Goal: Task Accomplishment & Management: Complete application form

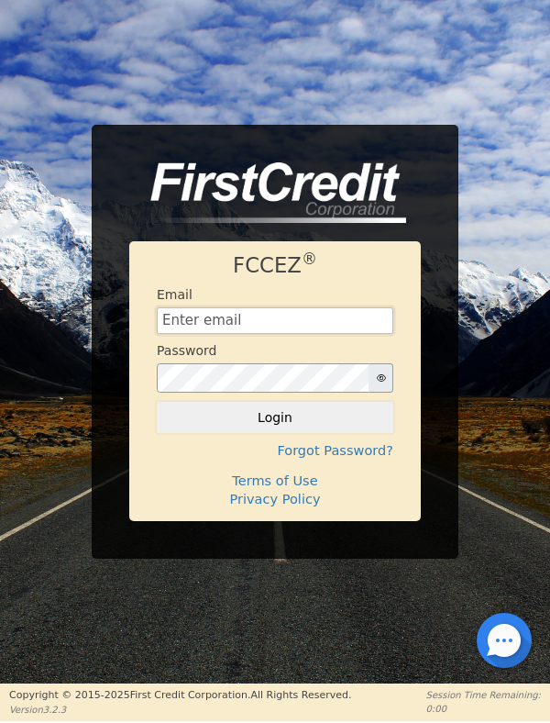
click at [261, 323] on input "text" at bounding box center [275, 321] width 237 height 28
type input "[EMAIL_ADDRESS][DOMAIN_NAME]"
click at [324, 418] on button "Login" at bounding box center [275, 417] width 237 height 31
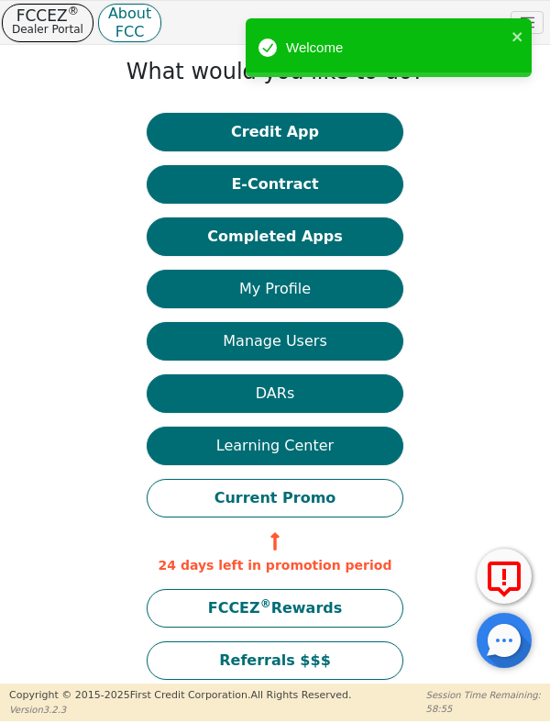
click at [280, 136] on button "Credit App" at bounding box center [275, 132] width 257 height 39
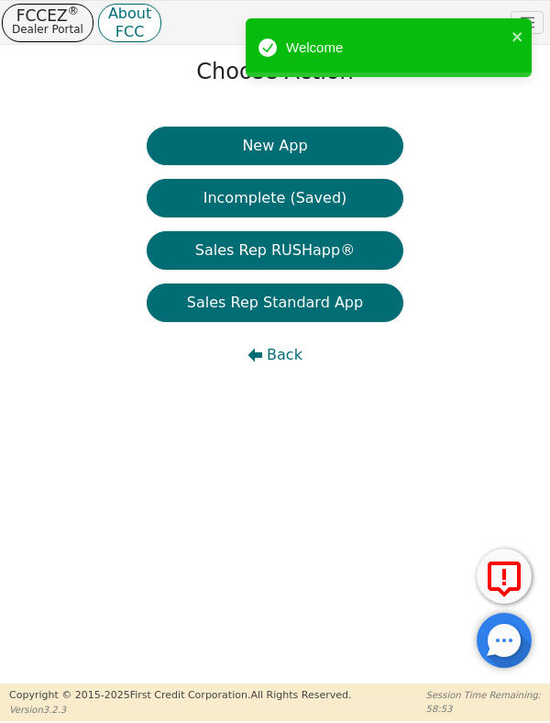
click at [298, 147] on button "New App" at bounding box center [275, 146] width 257 height 39
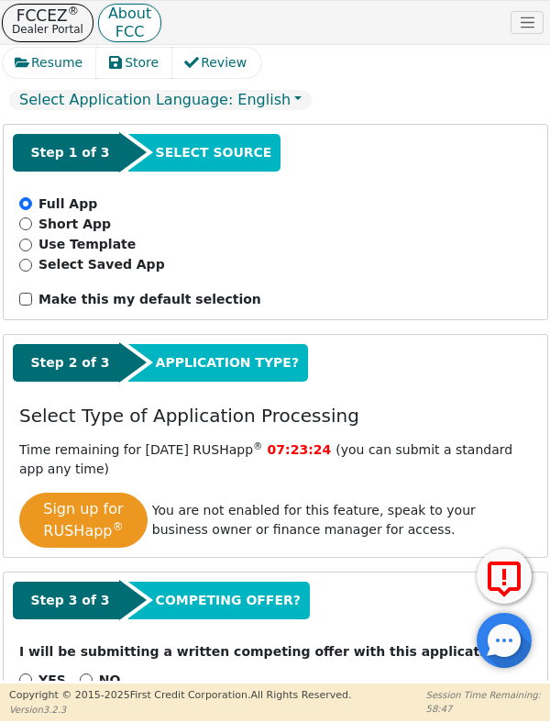
scroll to position [173, 0]
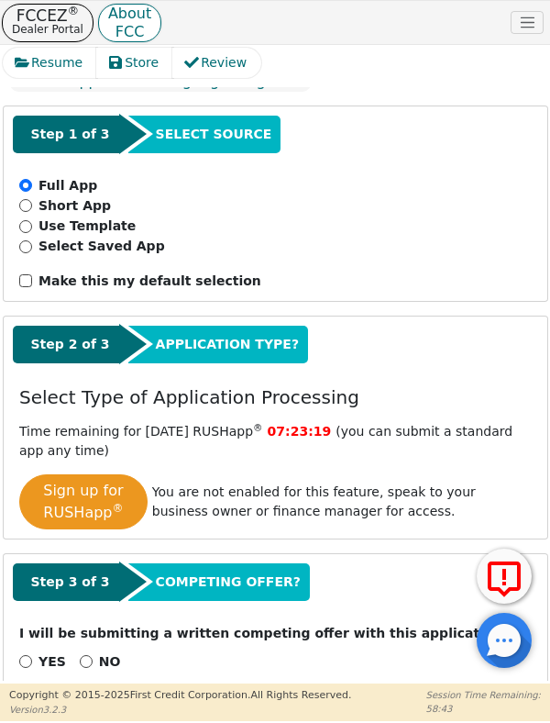
click at [99, 652] on p "NO" at bounding box center [110, 661] width 22 height 19
click at [93, 655] on input "NO" at bounding box center [86, 661] width 13 height 13
radio input "true"
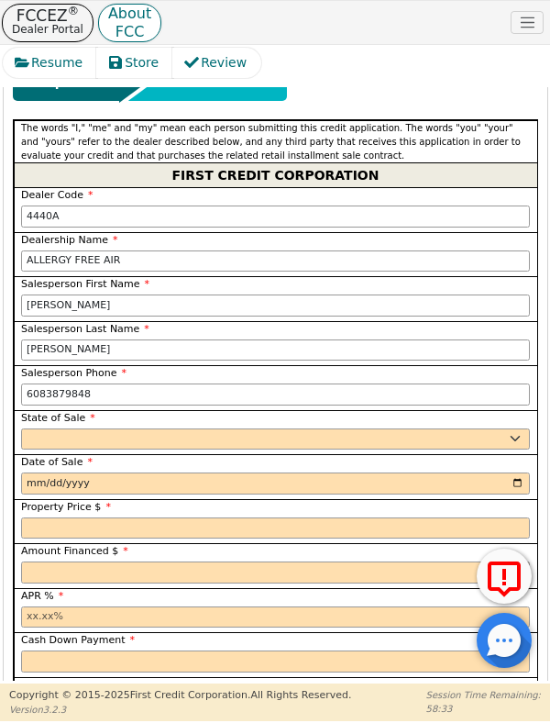
scroll to position [830, 0]
click at [62, 428] on select "AK AL AR AZ CA CO CT DC DE FL GA HI IA ID IL IN KS KY LA MA MD ME MI MN MO MS M…" at bounding box center [275, 439] width 509 height 22
select select "WI"
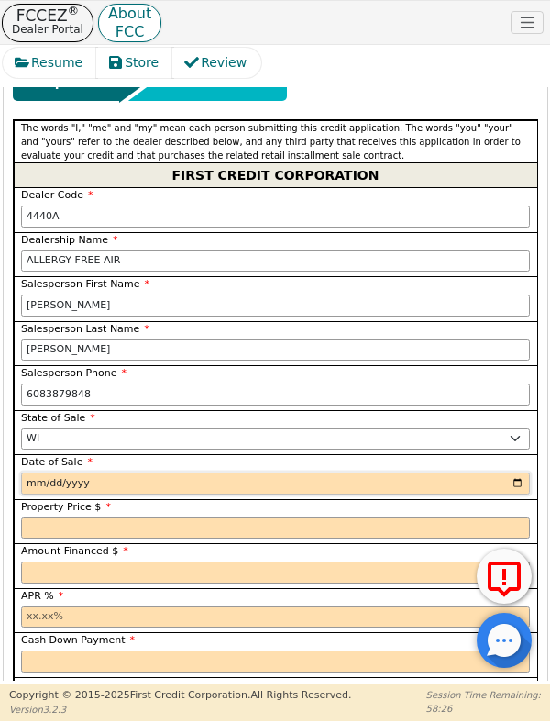
click at [106, 472] on input "date" at bounding box center [275, 483] width 509 height 22
type input "2025-10-08"
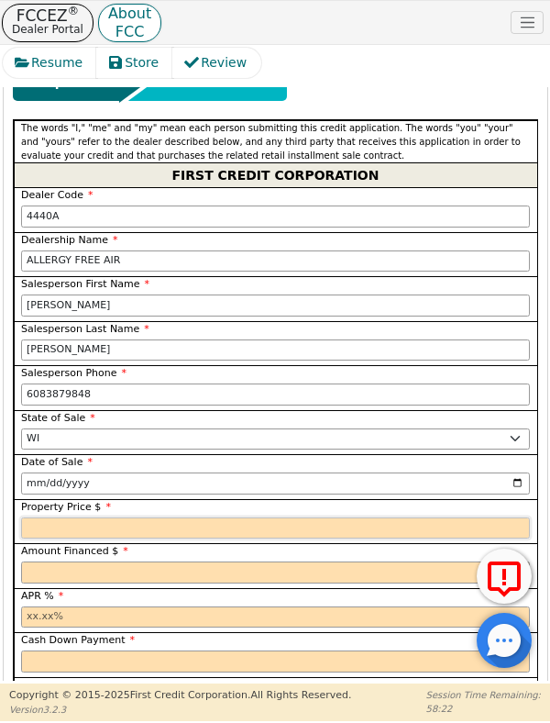
click at [134, 517] on input "text" at bounding box center [275, 528] width 509 height 22
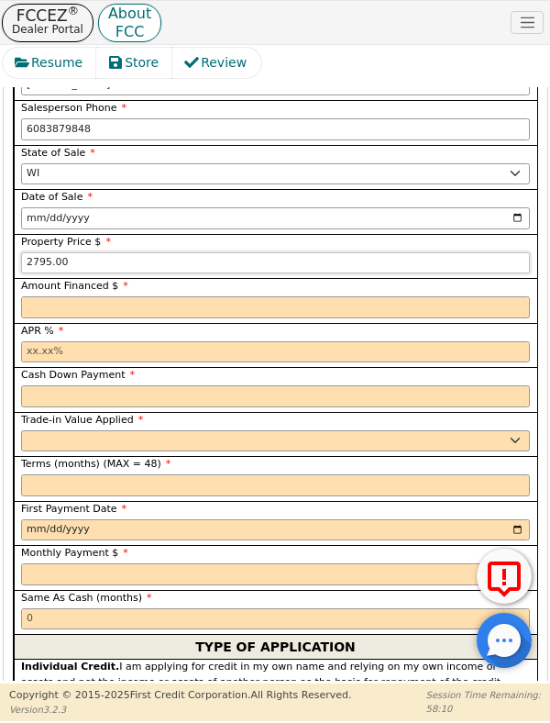
scroll to position [1096, 0]
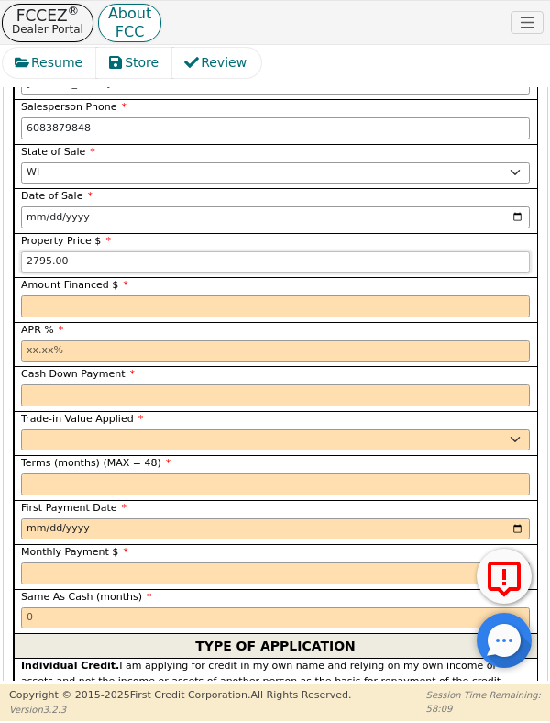
type input "2795.00"
click at [138, 295] on input "text" at bounding box center [275, 306] width 509 height 22
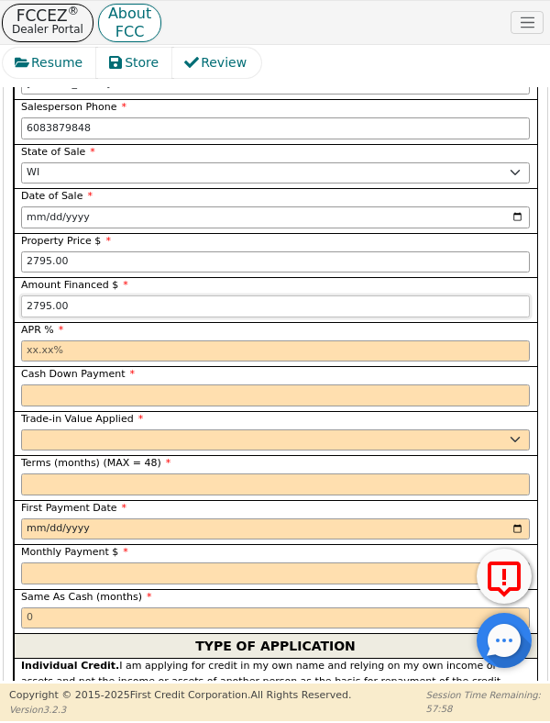
type input "2795.00"
click at [33, 340] on input "text" at bounding box center [275, 351] width 509 height 22
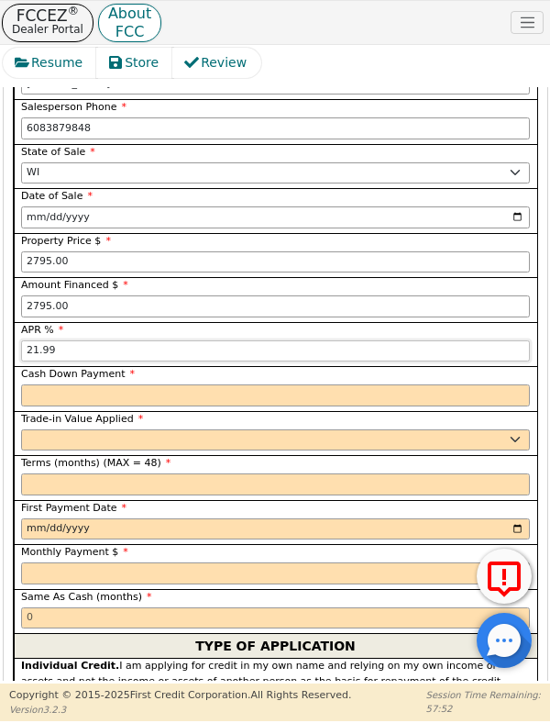
scroll to position [1190, 0]
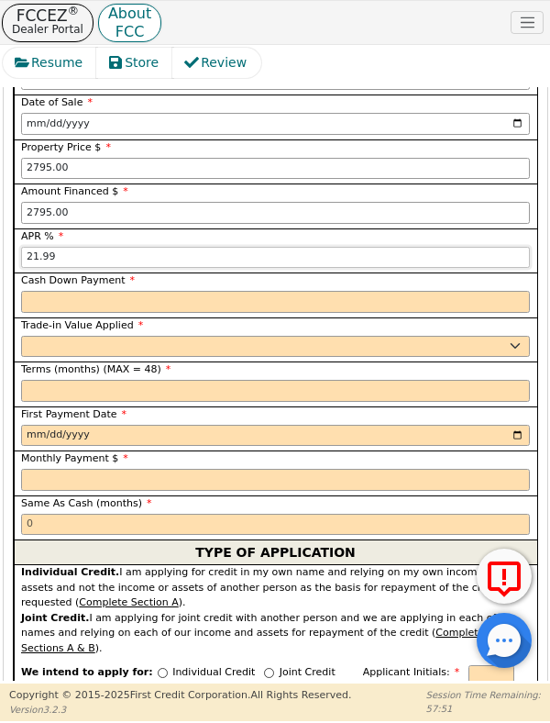
type input "21.99"
click at [172, 291] on input "text" at bounding box center [275, 302] width 509 height 22
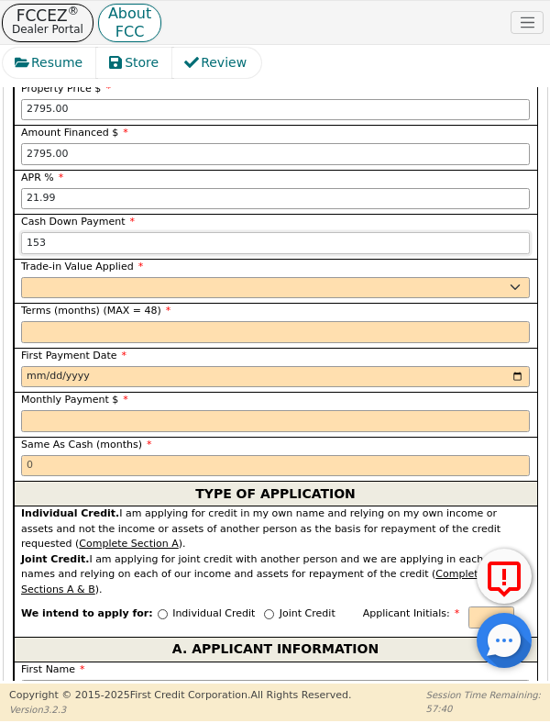
scroll to position [1267, 0]
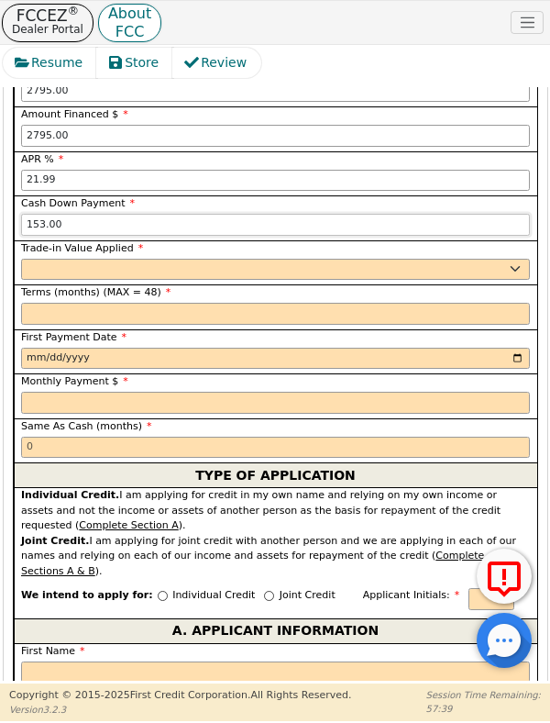
type input "153.00"
click at [150, 259] on select "Yes No" at bounding box center [275, 270] width 509 height 22
select select "y"
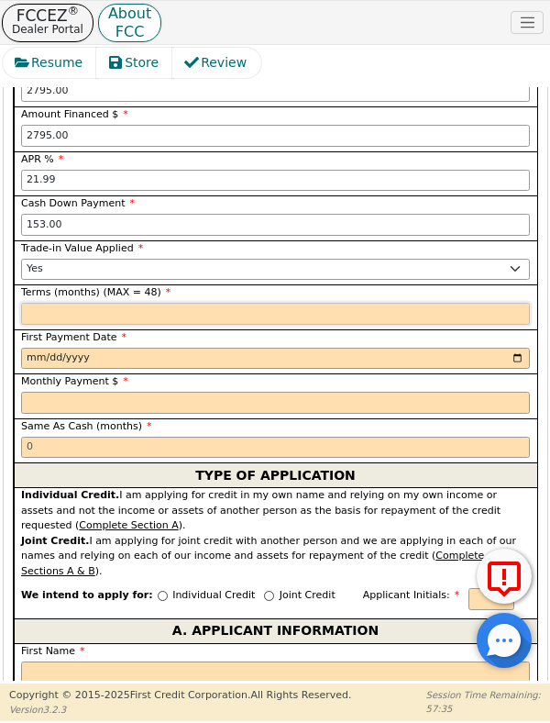
click at [124, 303] on input "text" at bounding box center [275, 314] width 509 height 22
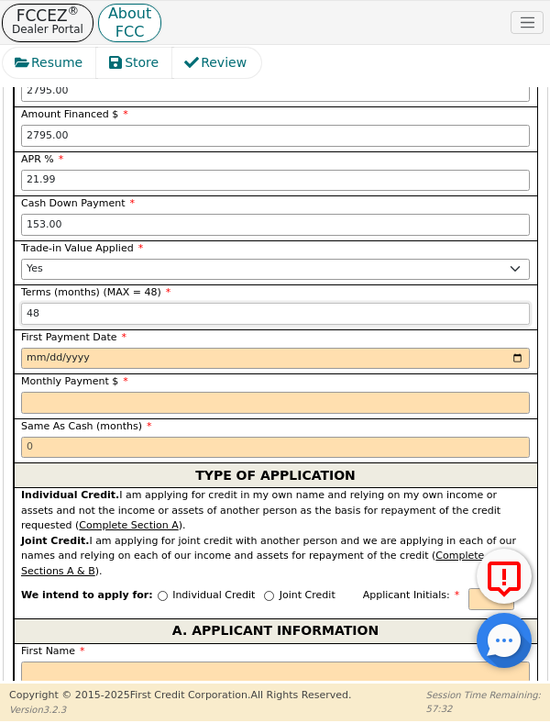
scroll to position [1311, 0]
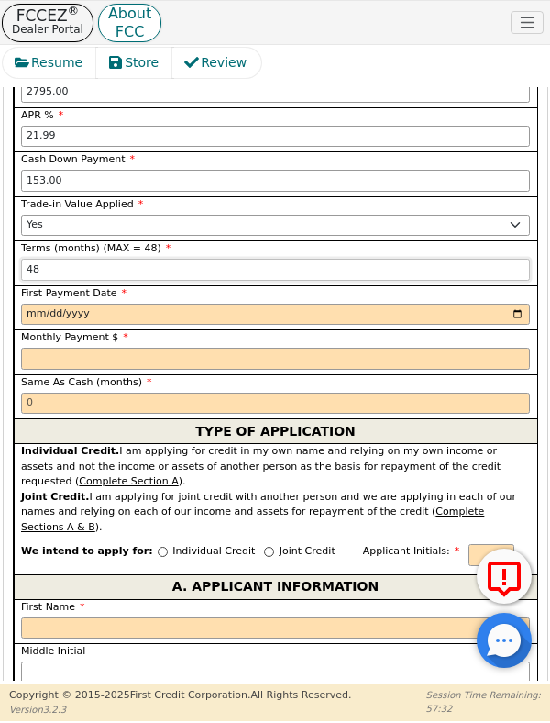
type input "48"
click at [128, 304] on input "date" at bounding box center [275, 315] width 509 height 22
type input "2025-11-07"
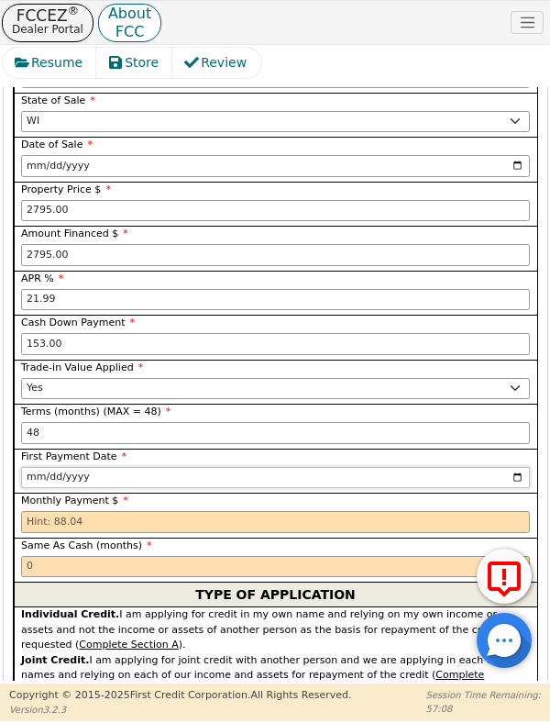
scroll to position [1093, 0]
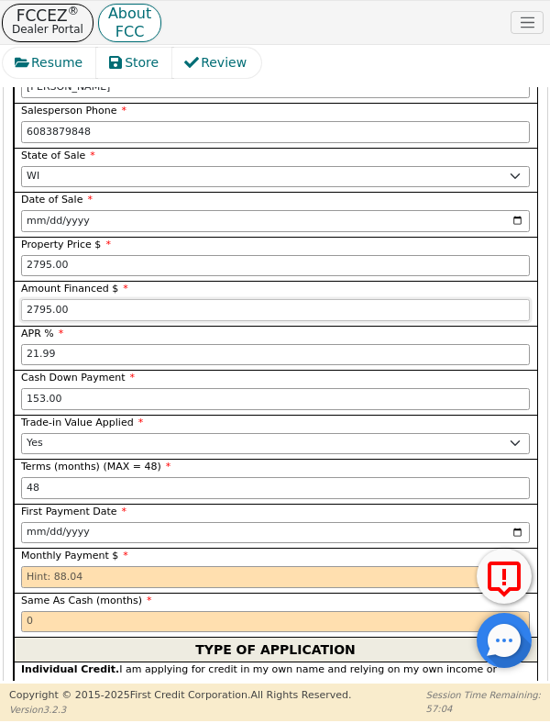
click at [37, 299] on input "2795.00" at bounding box center [275, 310] width 509 height 22
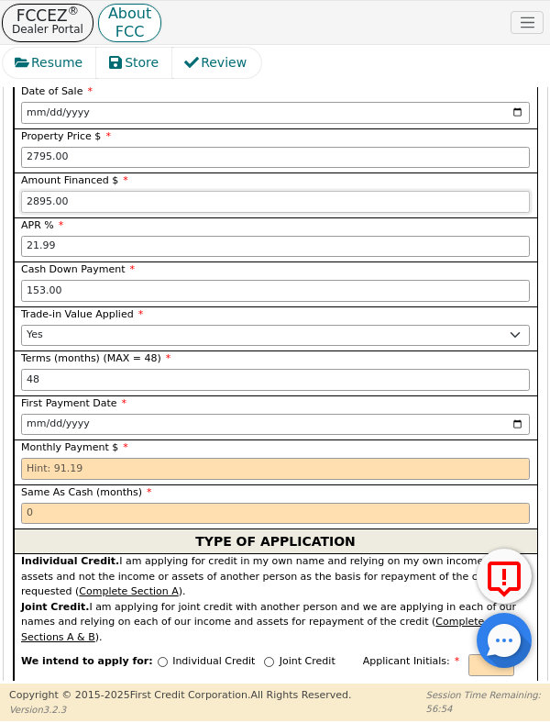
scroll to position [1199, 0]
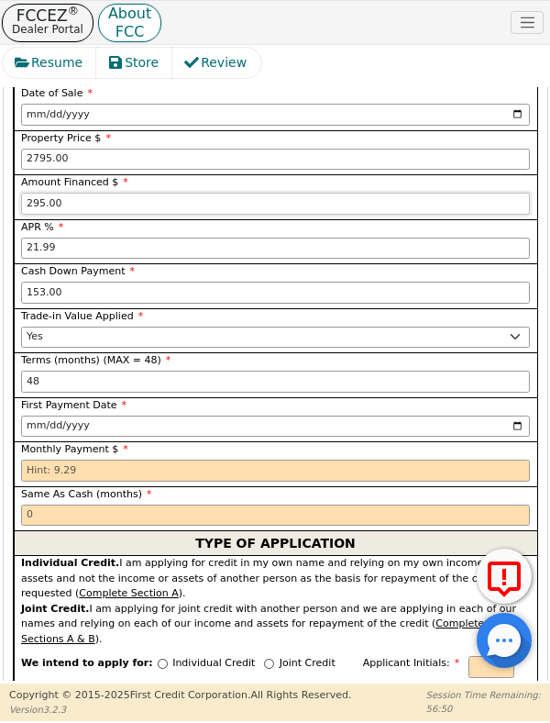
type input "2795.00"
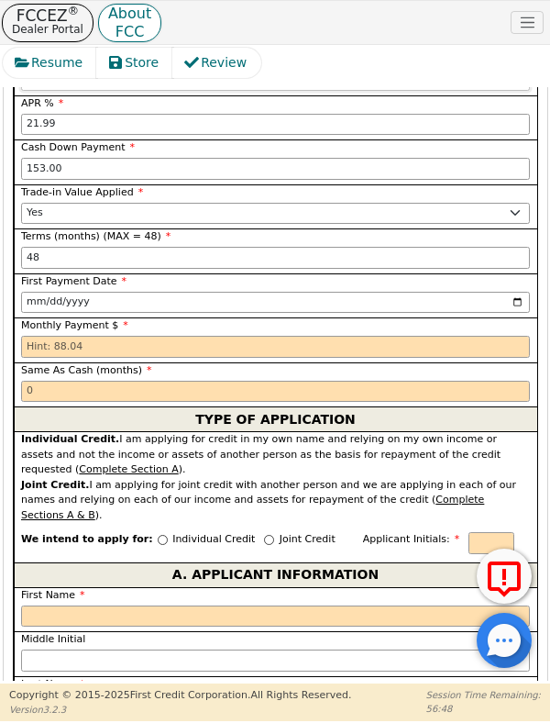
scroll to position [1345, 0]
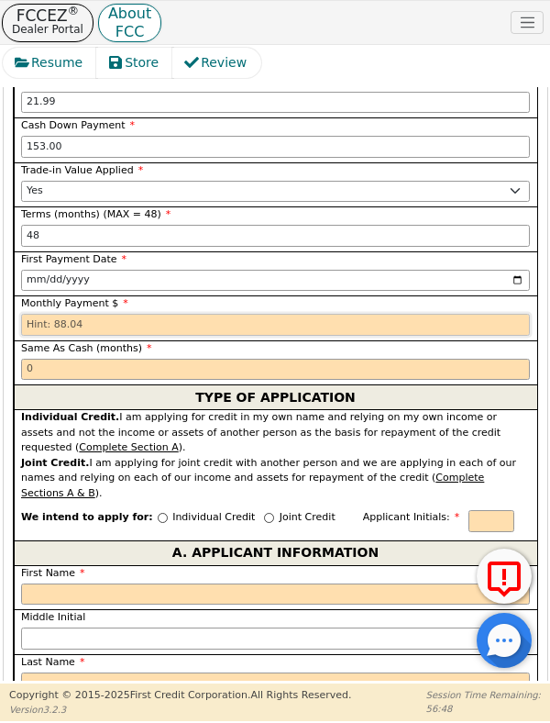
click at [75, 314] on input "text" at bounding box center [275, 325] width 509 height 22
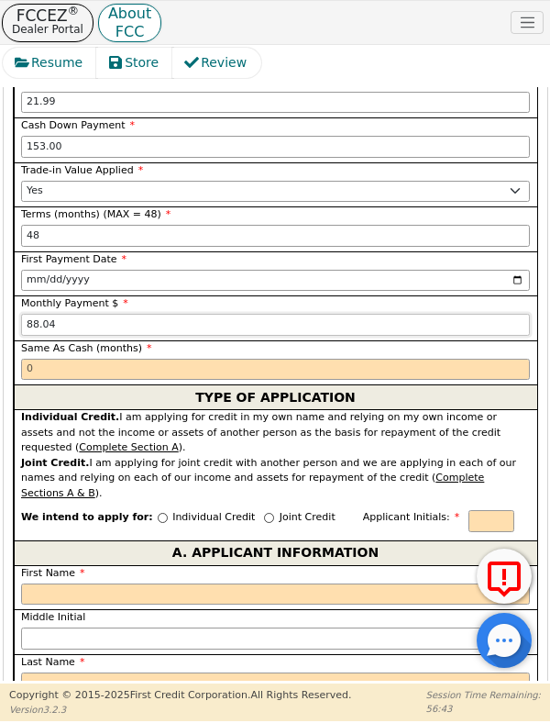
scroll to position [1402, 0]
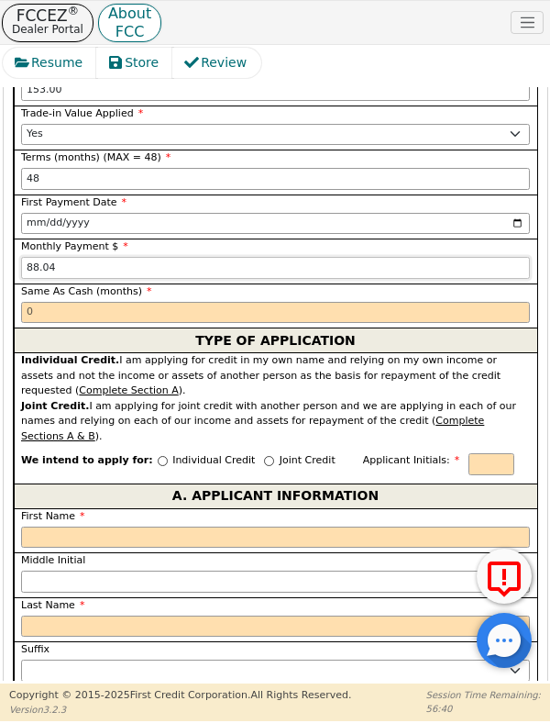
type input "88.04"
click at [101, 302] on input "text" at bounding box center [275, 313] width 509 height 22
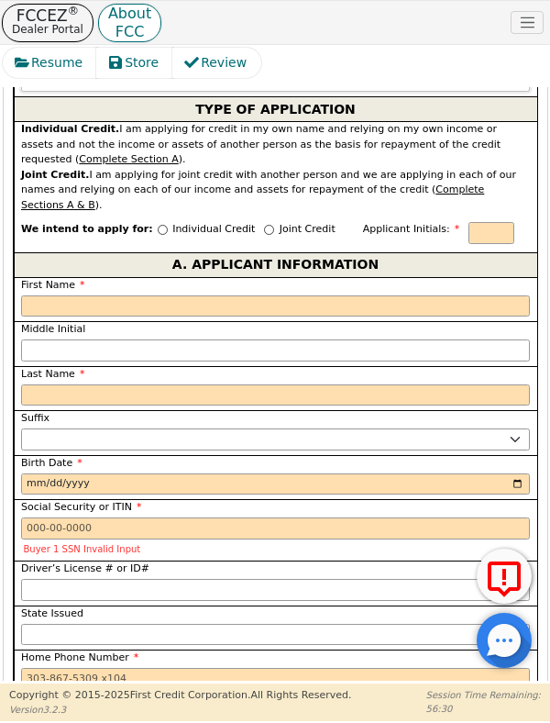
scroll to position [1637, 0]
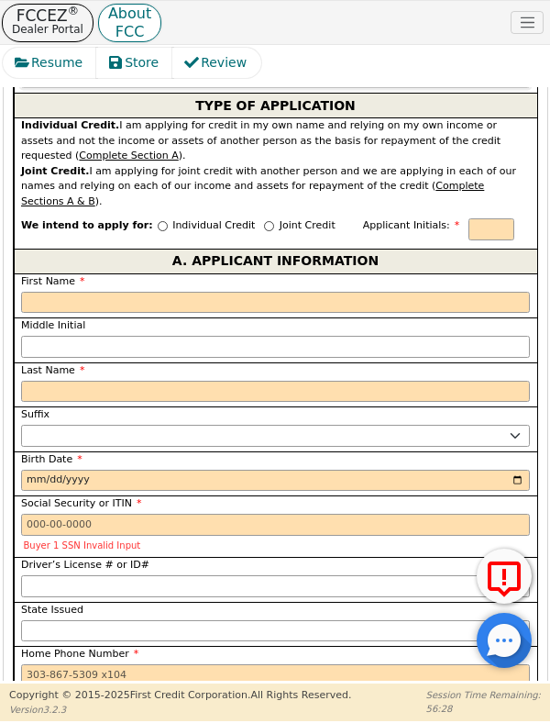
type input "0"
click at [264, 221] on input "Joint Credit" at bounding box center [269, 226] width 10 height 10
radio input "true"
click at [264, 221] on input "Joint Credit" at bounding box center [269, 226] width 10 height 10
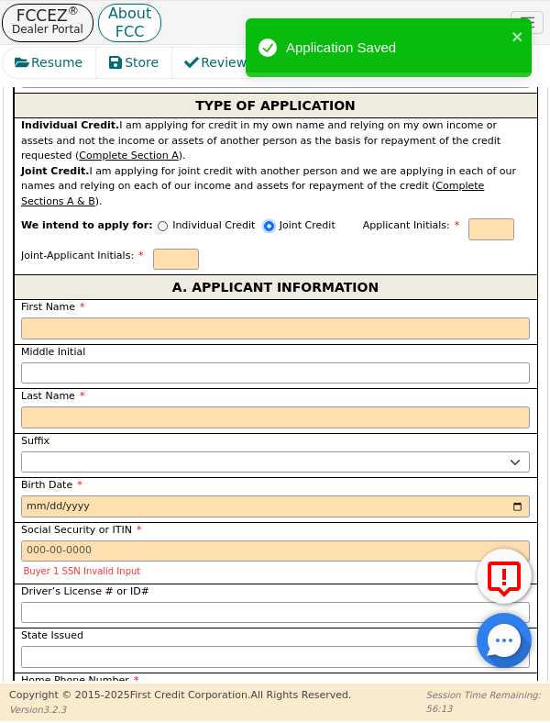
scroll to position [1588, 0]
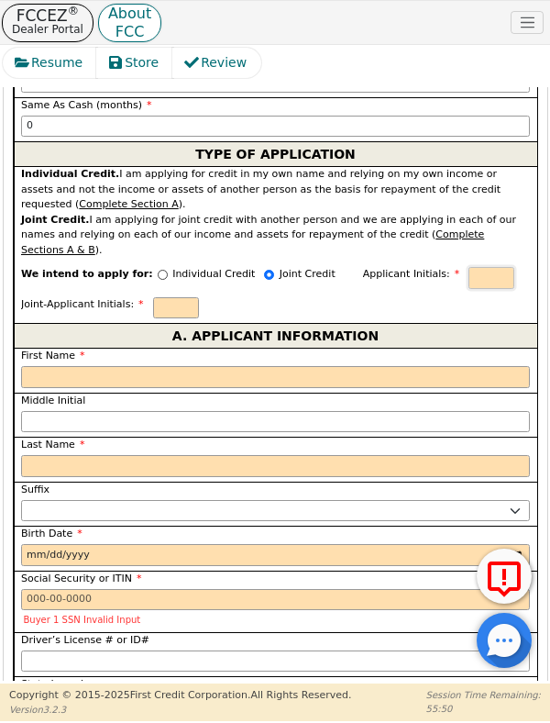
click at [469, 267] on input "text" at bounding box center [492, 278] width 46 height 22
type input "Ck"
click at [172, 297] on input "text" at bounding box center [176, 308] width 46 height 22
type input "Ks"
click at [469, 267] on input "Ck" at bounding box center [492, 278] width 46 height 22
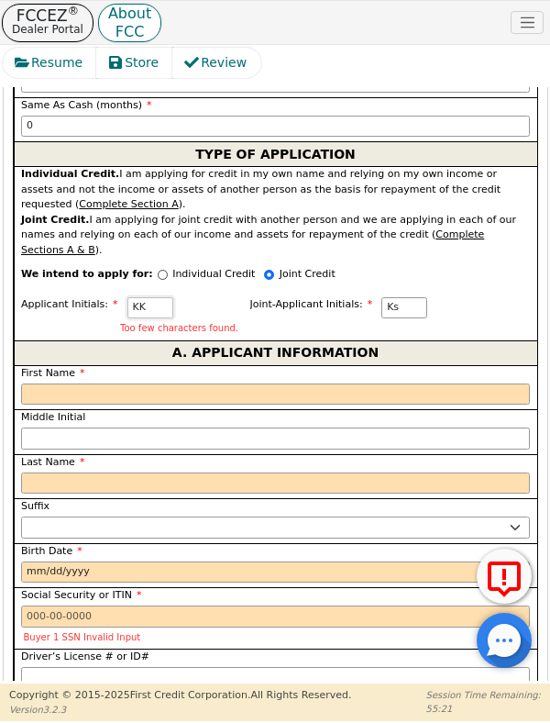
type input "K"
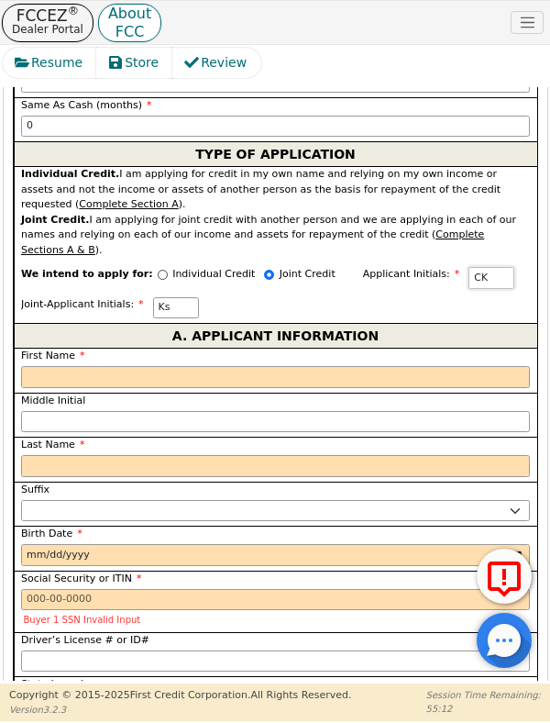
type input "CK"
click at [172, 297] on input "Ks" at bounding box center [176, 308] width 46 height 22
type input "C"
type input "KS"
click at [34, 366] on input "First Name" at bounding box center [275, 377] width 509 height 22
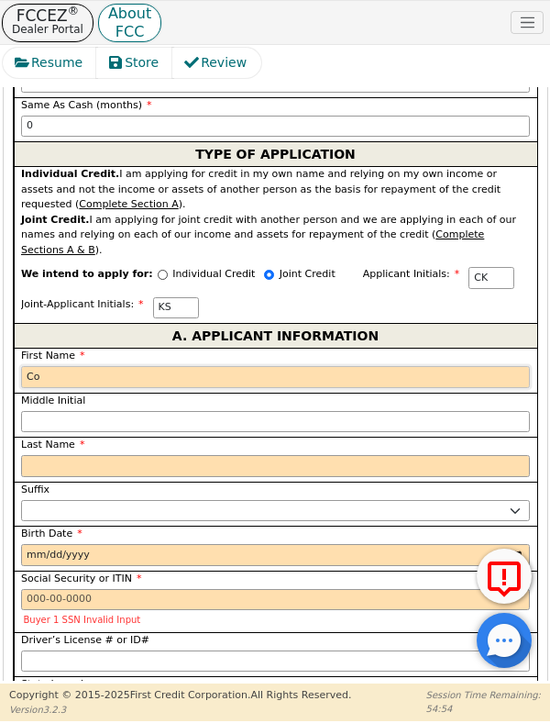
type input "Cor"
type input "C"
type input "Cor"
type input "Corey"
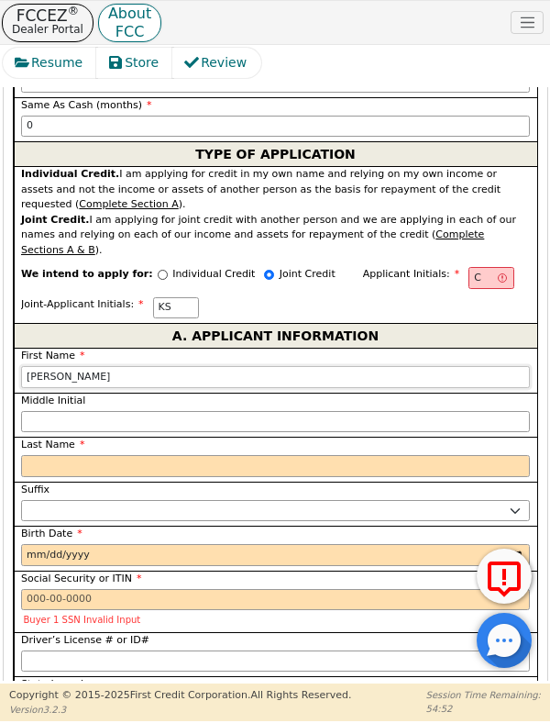
type input "Corey"
click at [44, 455] on input "Last Name" at bounding box center [275, 466] width 509 height 22
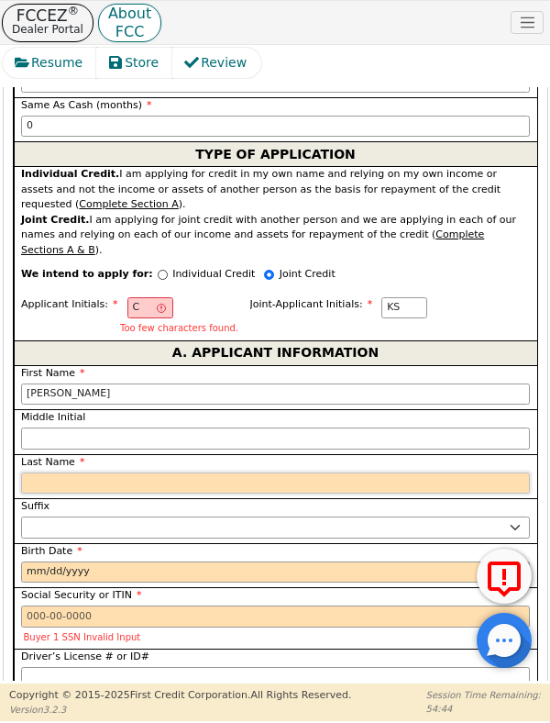
scroll to position [1687, 0]
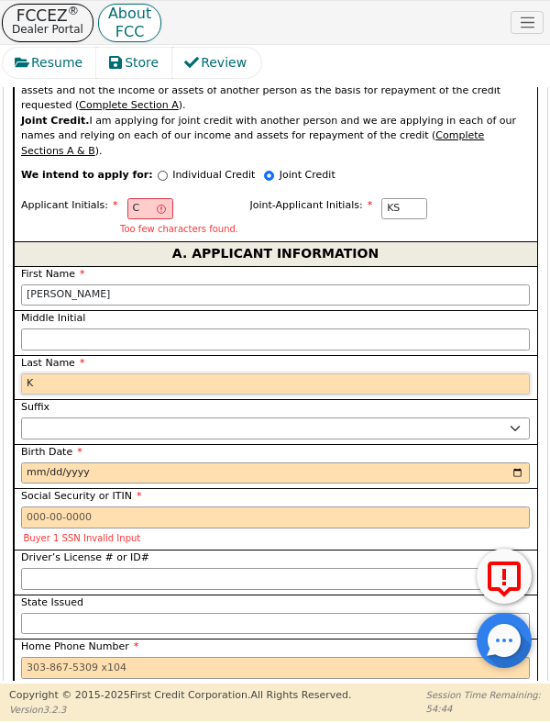
type input "Ku"
type input "CK"
type input "Corey Ku"
type input "Kuyk"
type input "Corey Kuyk"
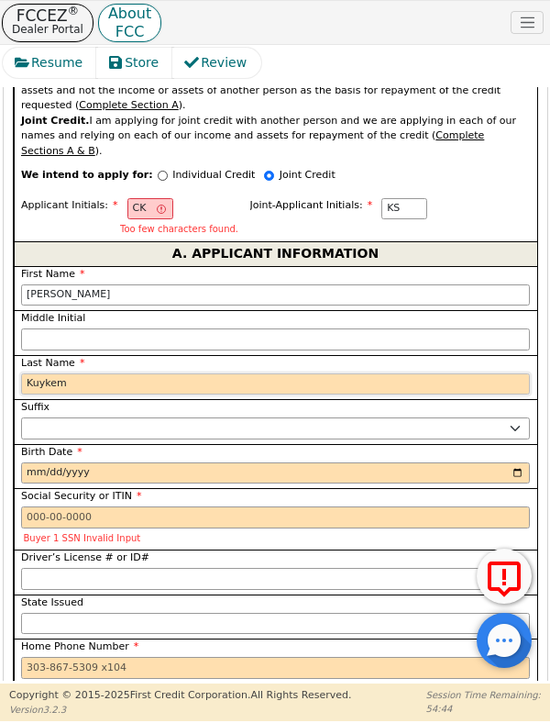
type input "Kuyke"
type input "Corey Kuyke"
type input "Kuykend"
type input "Corey Kuykend"
type input "Kuykendall"
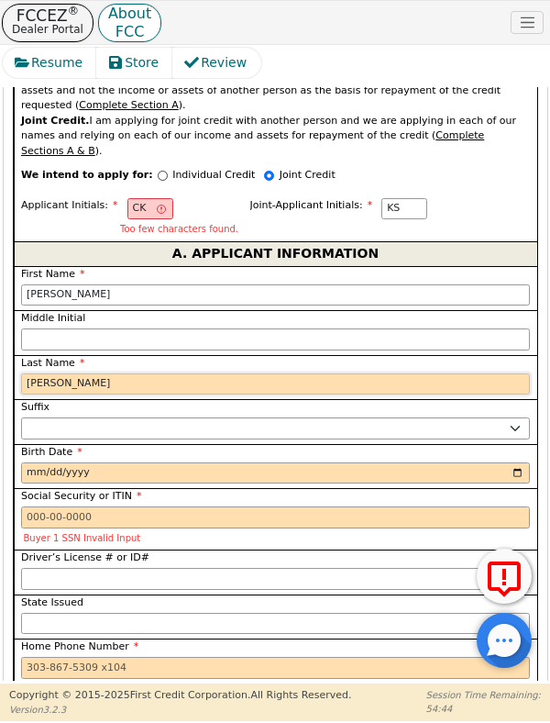
type input "[PERSON_NAME]"
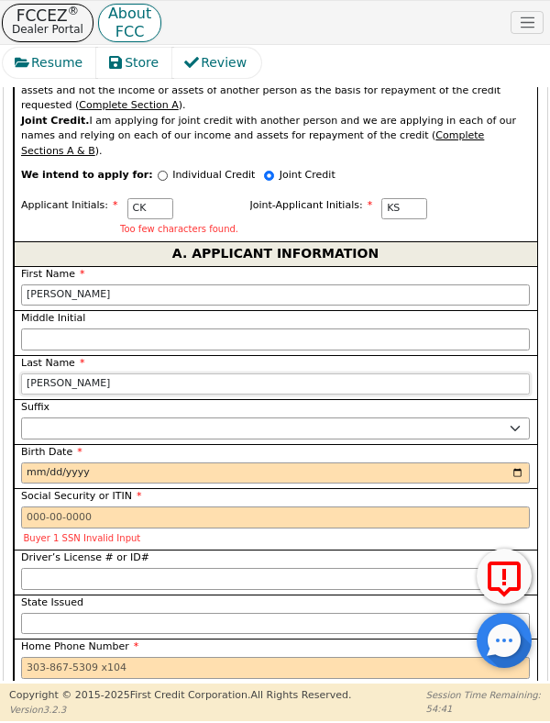
type input "Kuykendall"
click at [28, 462] on input "Birth Date" at bounding box center [275, 473] width 509 height 22
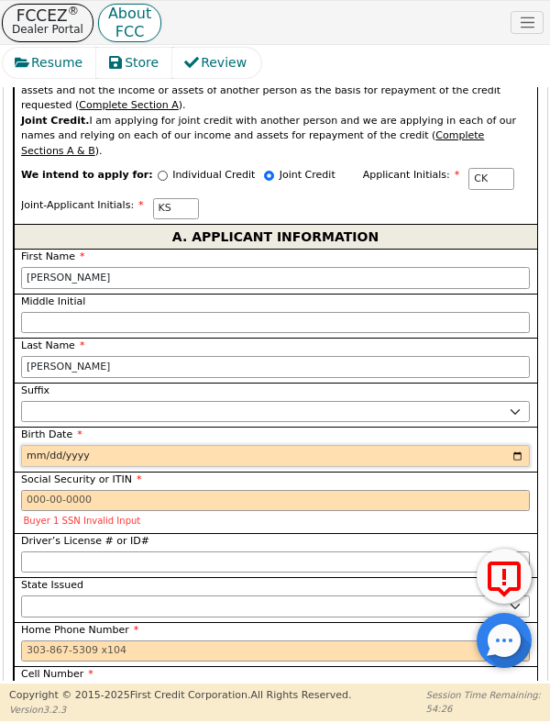
scroll to position [1766, 0]
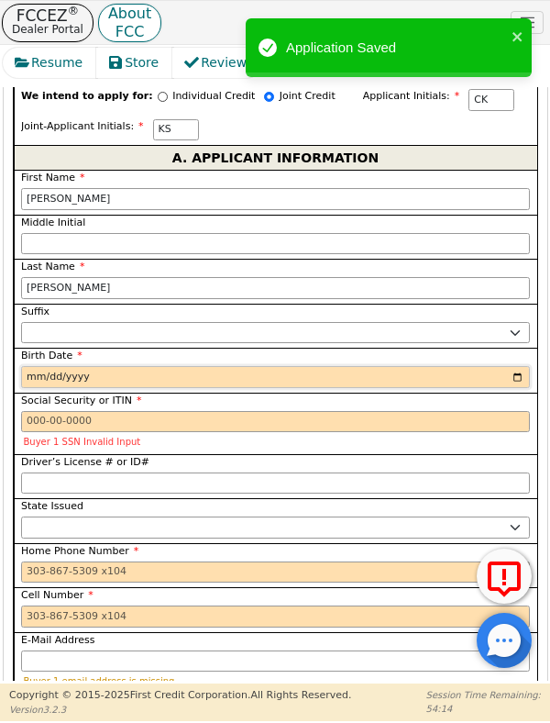
click at [41, 366] on input "Birth Date" at bounding box center [275, 377] width 509 height 22
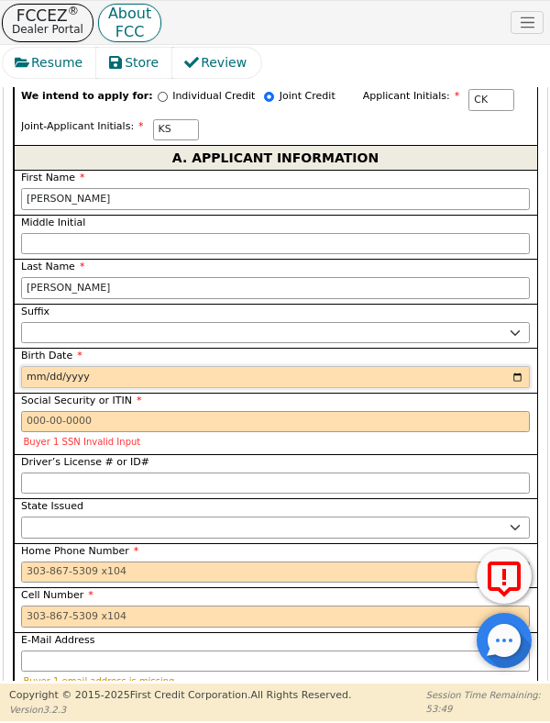
type input "1992-05-25"
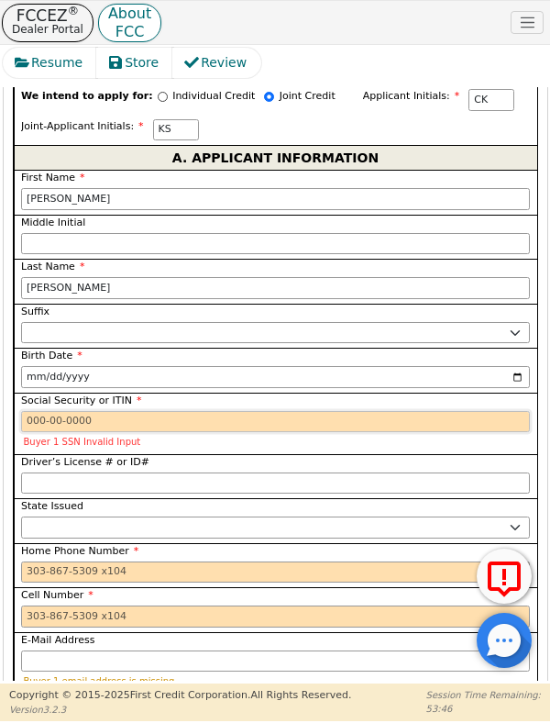
click at [35, 411] on input "Social Security or ITIN" at bounding box center [275, 422] width 509 height 22
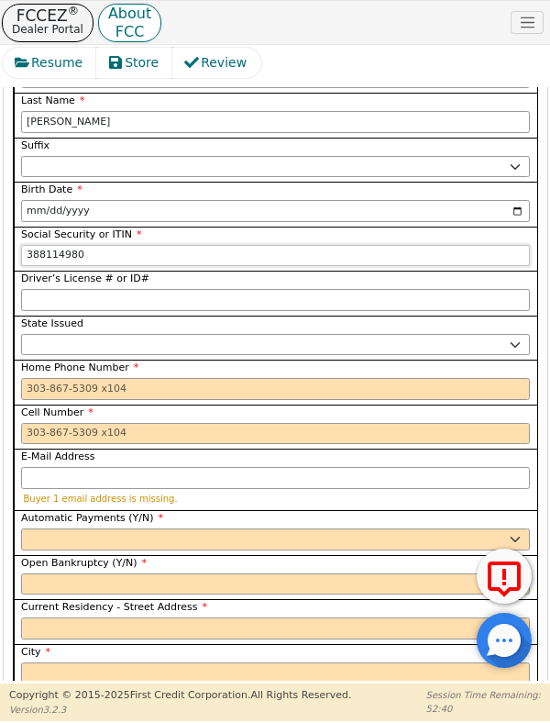
scroll to position [1991, 0]
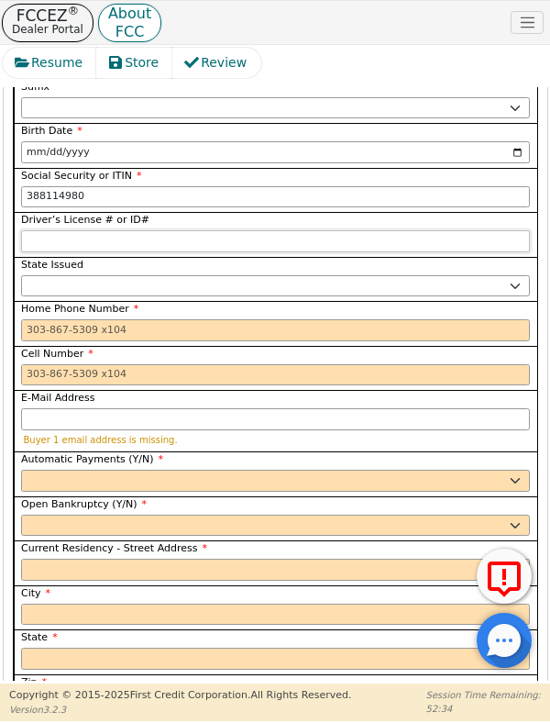
click at [117, 230] on input "Driver’s License # or ID#" at bounding box center [275, 241] width 509 height 22
type input "***-**-4980"
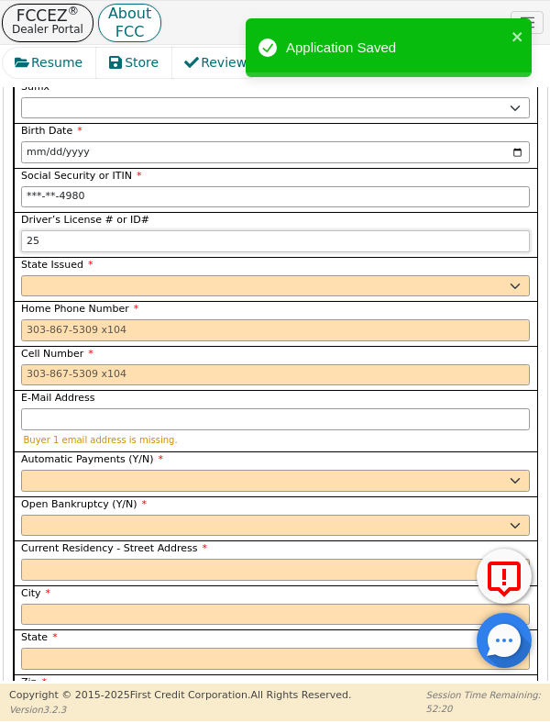
type input "2"
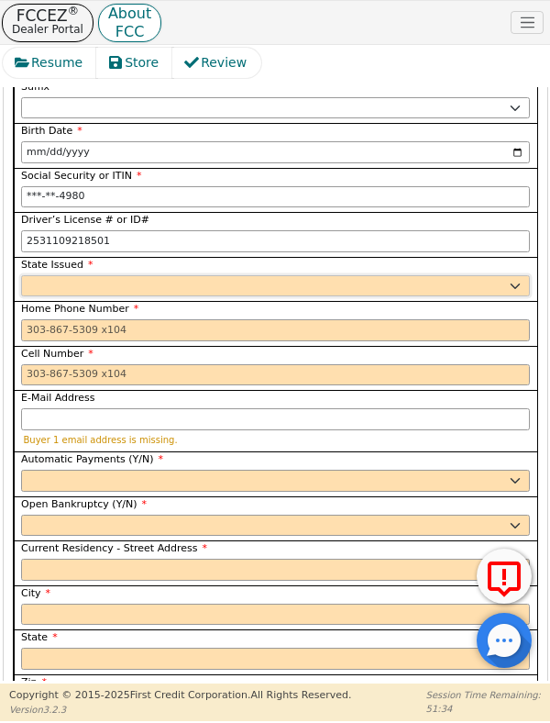
click at [38, 275] on select "AK AL AR AZ CA CO CT DC DE FL GA HI IA ID IL IN KS KY LA MA MD ME MI MN MO MS M…" at bounding box center [275, 286] width 509 height 22
type input "**********"
select select "WI"
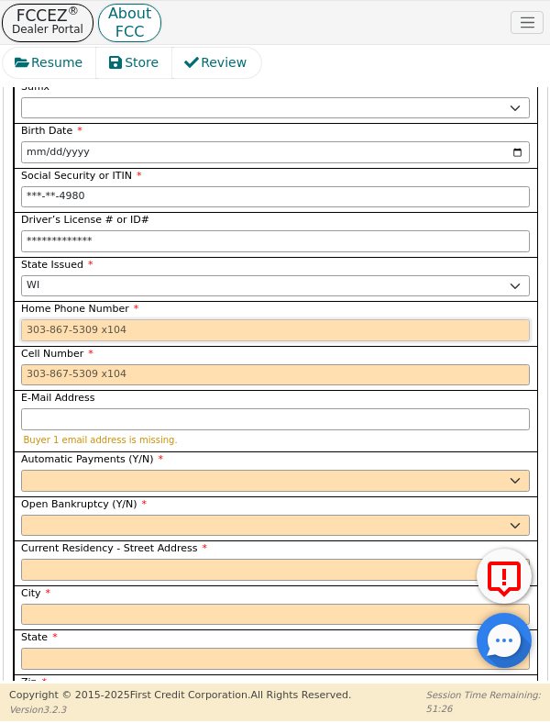
click at [39, 319] on input "Home Phone Number" at bounding box center [275, 330] width 509 height 22
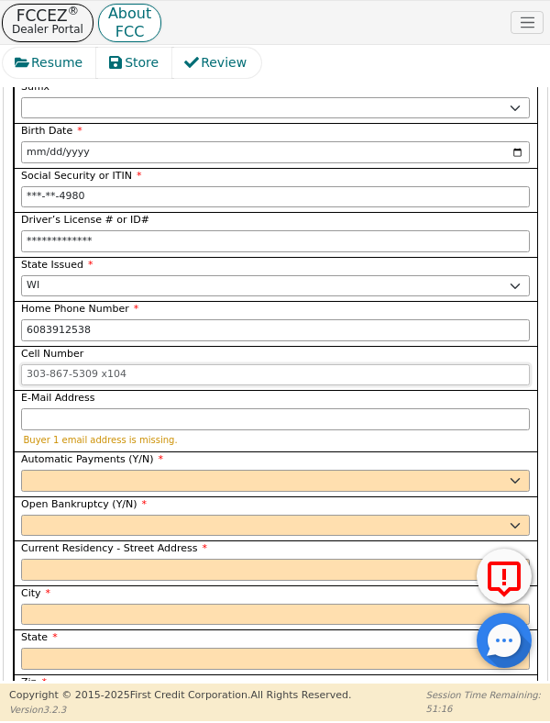
click at [38, 364] on input "Cell Number" at bounding box center [275, 375] width 509 height 22
type input "608-391-2538"
click at [35, 364] on input "Cell Number" at bounding box center [275, 375] width 509 height 22
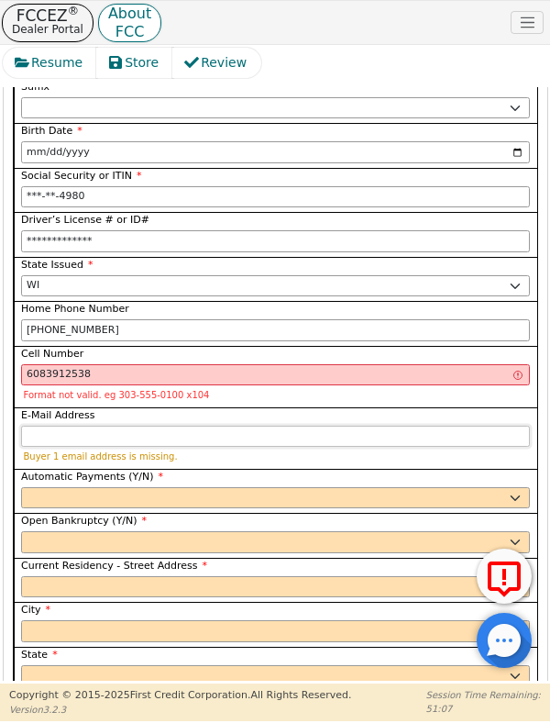
click at [34, 426] on input "E-Mail Address" at bounding box center [275, 437] width 509 height 22
type input "608-391-2538"
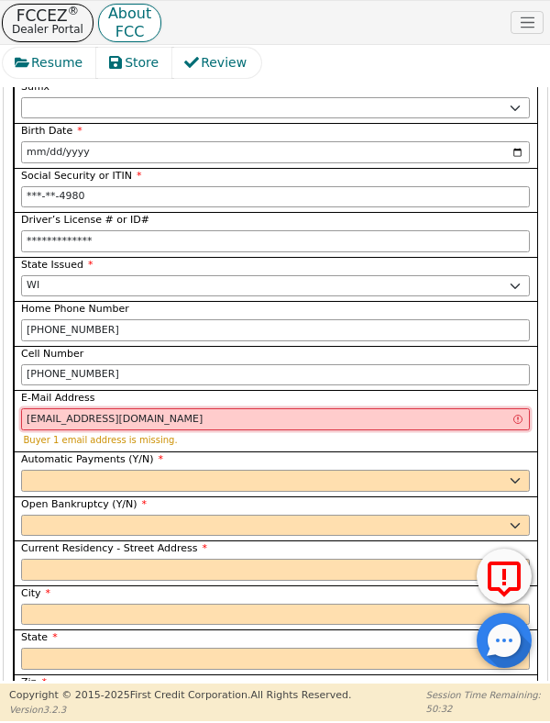
scroll to position [2111, 0]
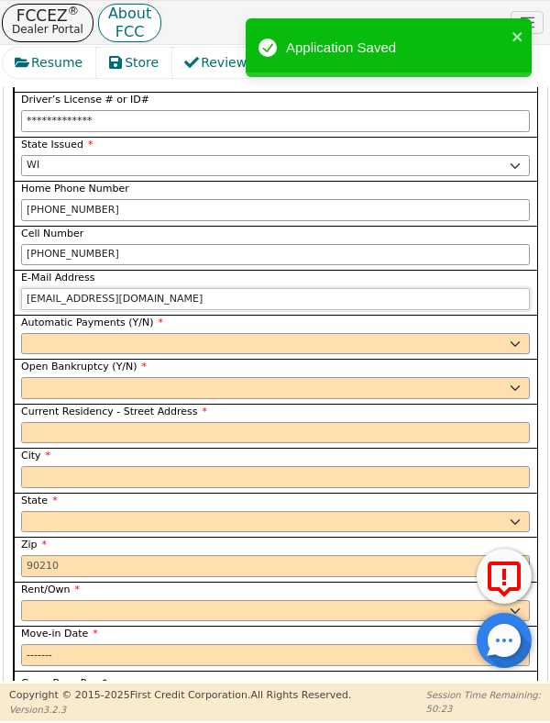
type input "coreyadrianakuykendall2018@gmail.com"
click at [36, 333] on select "Yes No" at bounding box center [275, 344] width 509 height 22
select select "y"
type input "[PERSON_NAME]"
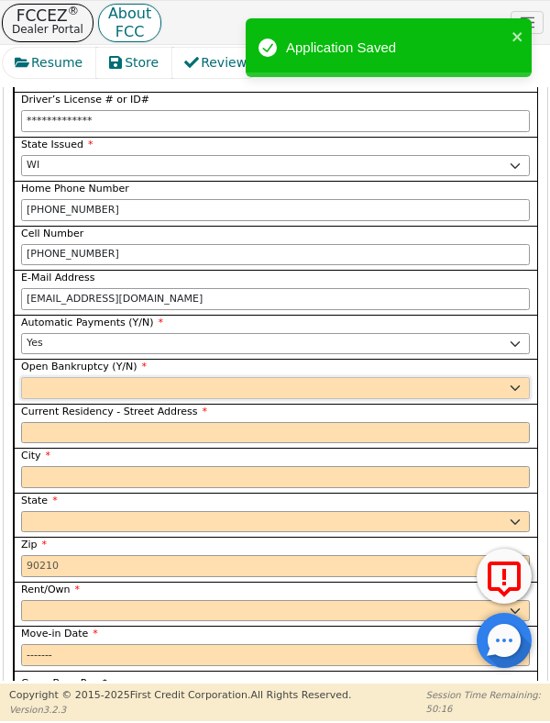
click at [35, 377] on select "Yes No" at bounding box center [275, 388] width 509 height 22
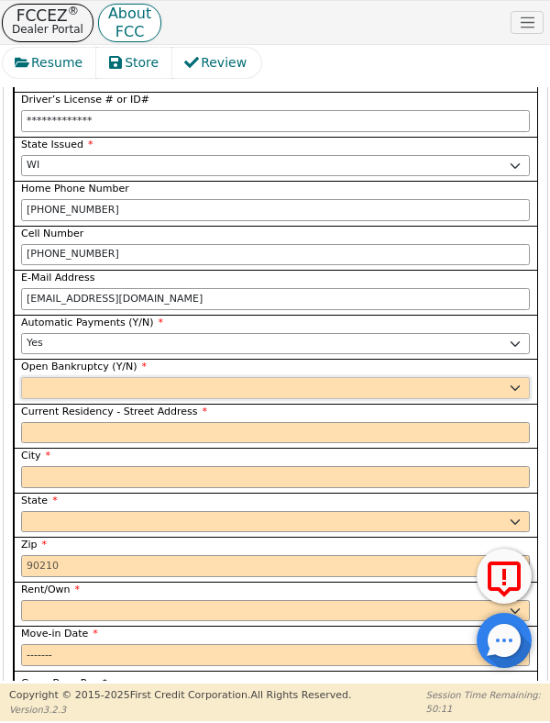
select select "n"
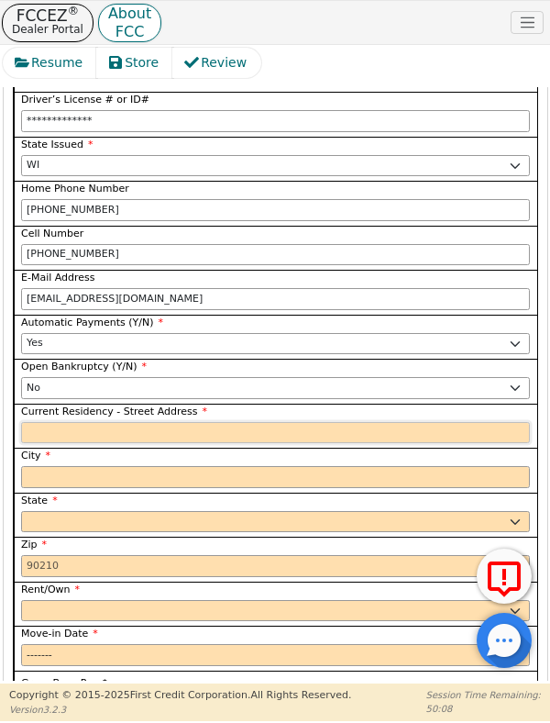
click at [31, 422] on input "Current Residency - Street Address" at bounding box center [275, 433] width 509 height 22
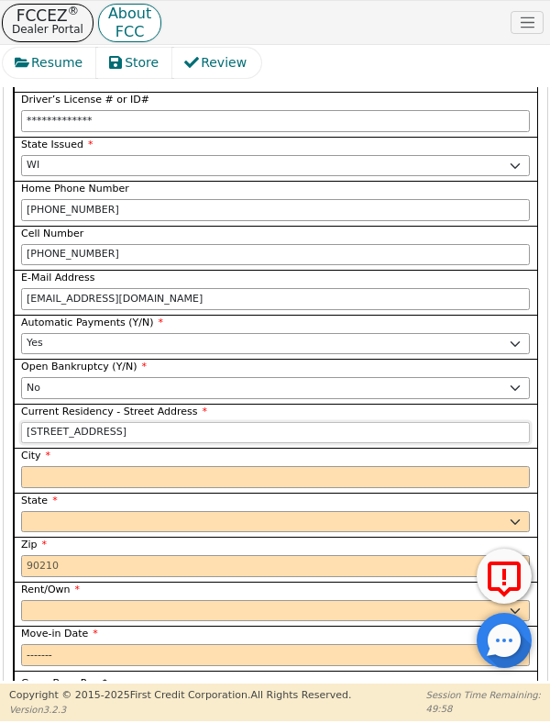
scroll to position [2232, 0]
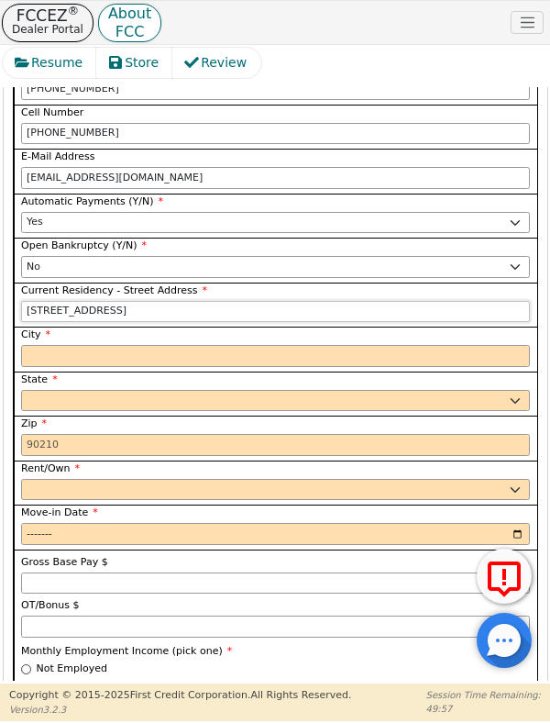
type input "420 E Oak St"
click at [39, 345] on input "City" at bounding box center [275, 356] width 509 height 22
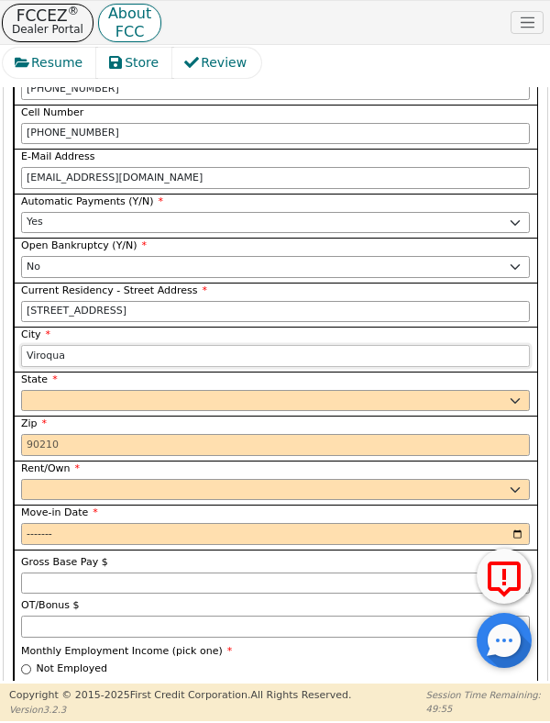
type input "Viroqua"
click at [35, 390] on select "AK AL AR AZ CA CO CT DC DE FL GA HI IA ID IL IN KS KY LA MA MD ME MI MN MO MS M…" at bounding box center [275, 401] width 509 height 22
select select "WI"
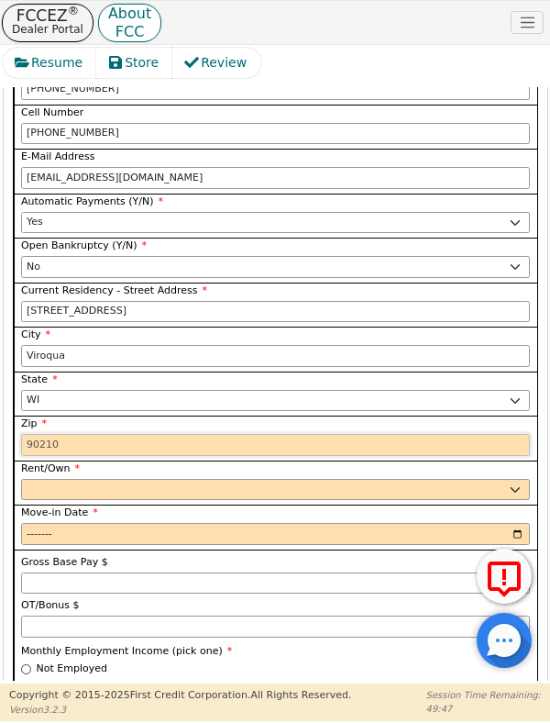
click at [38, 434] on input "Zip" at bounding box center [275, 445] width 509 height 22
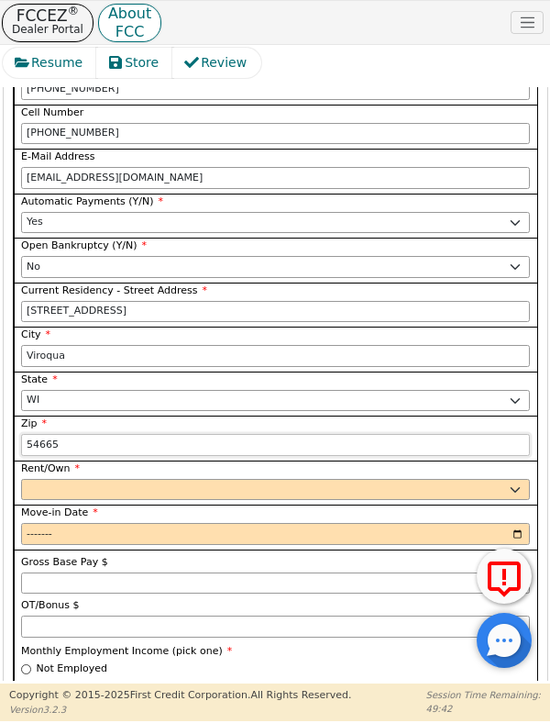
scroll to position [2327, 0]
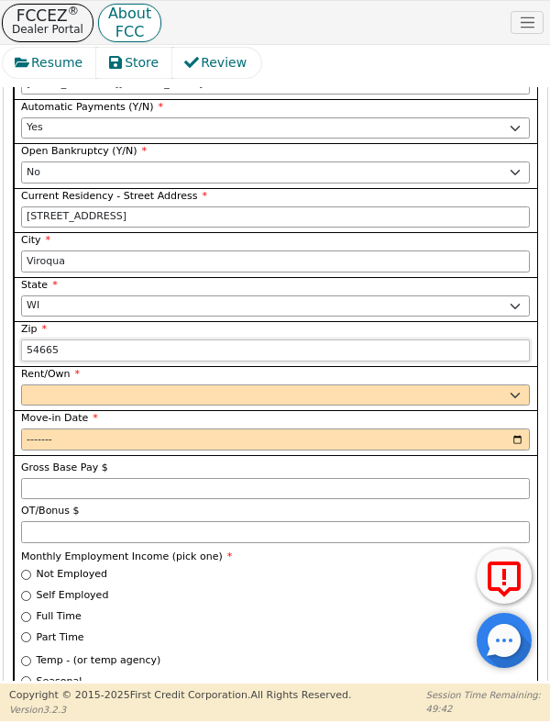
type input "54665"
click at [35, 384] on select "Rent Own" at bounding box center [275, 395] width 509 height 22
select select "Rent"
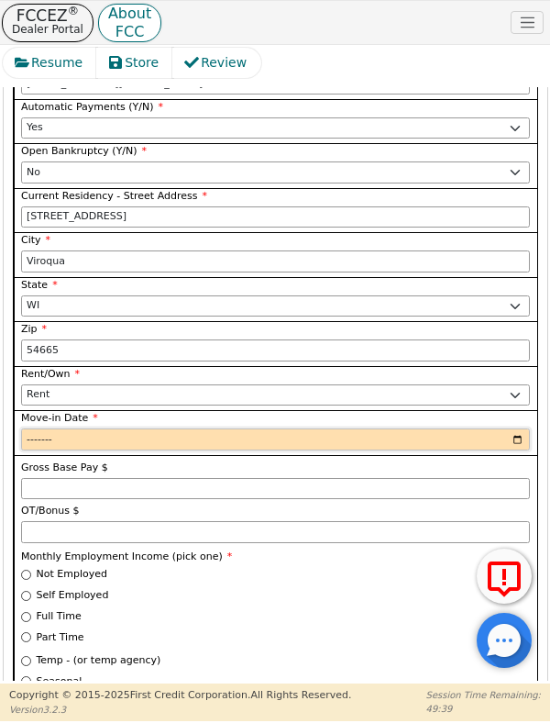
click at [39, 428] on input "Move-in Date" at bounding box center [275, 439] width 509 height 22
type input "2022-03"
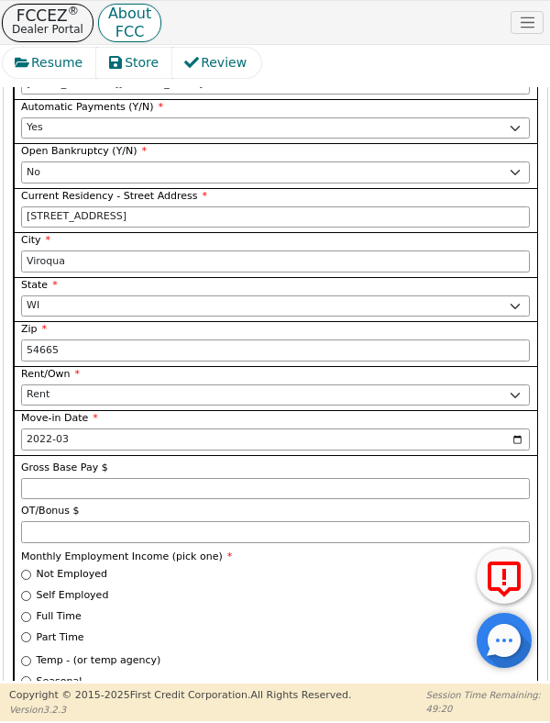
click at [42, 505] on span "OT/Bonus $" at bounding box center [50, 511] width 59 height 12
click at [42, 521] on input "OT/Bonus $" at bounding box center [275, 532] width 509 height 22
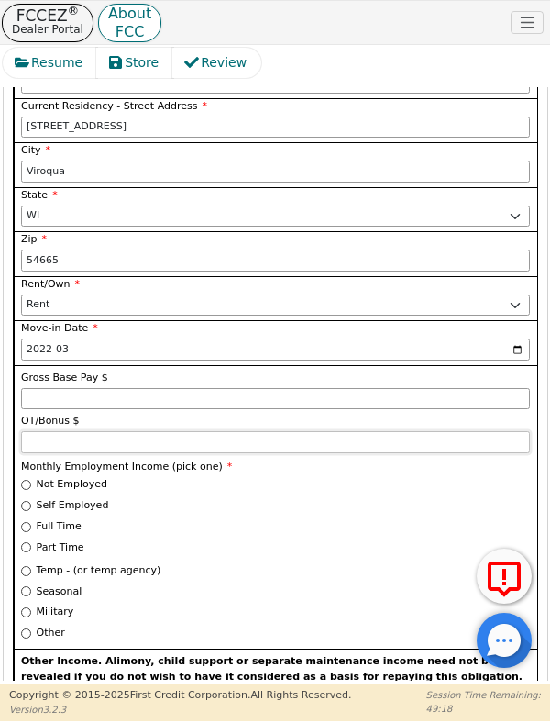
scroll to position [2420, 0]
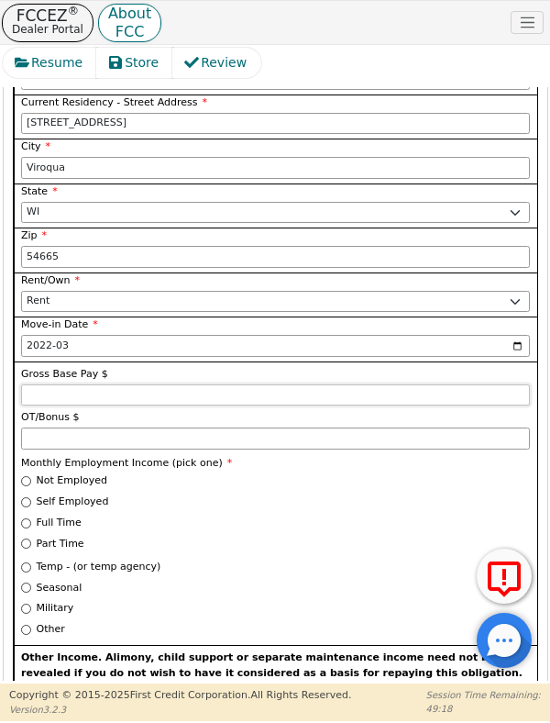
click at [41, 384] on input "Gross Base Pay $" at bounding box center [275, 395] width 509 height 22
click at [39, 428] on input "OT/Bonus $" at bounding box center [275, 439] width 509 height 22
type input "4192.00"
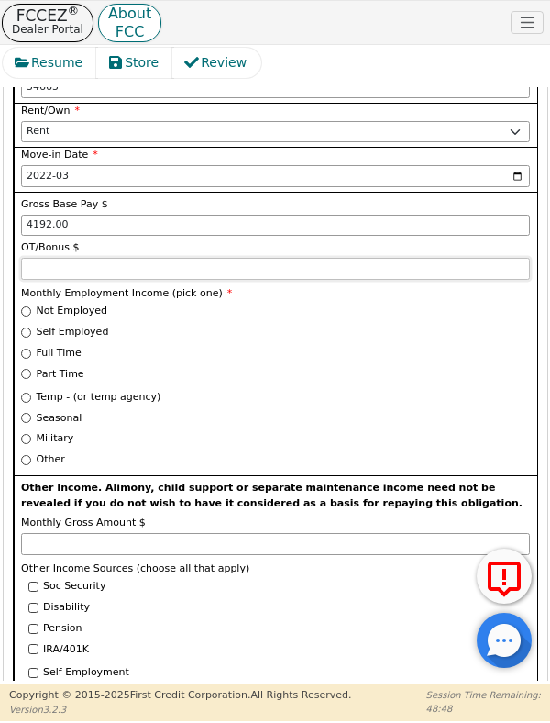
scroll to position [2593, 0]
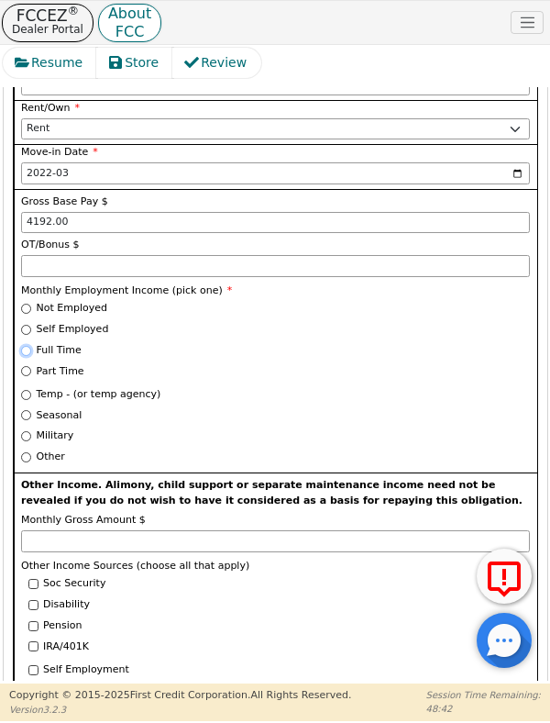
click at [25, 346] on input "Full Time" at bounding box center [26, 351] width 10 height 10
radio input "true"
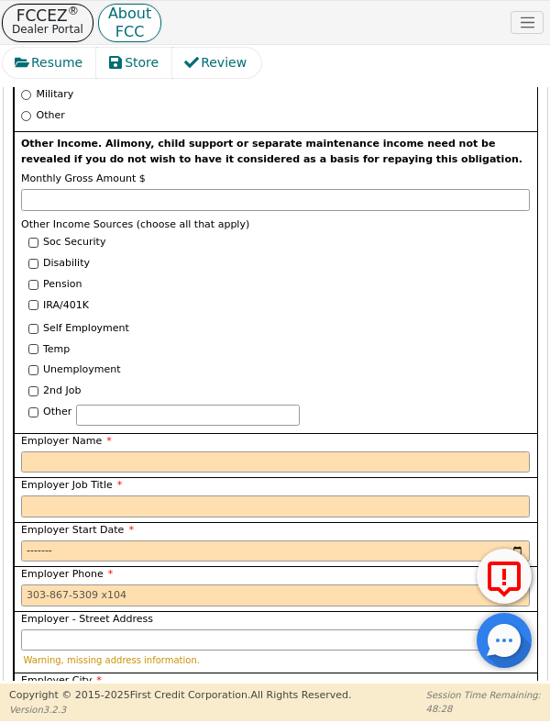
scroll to position [2937, 0]
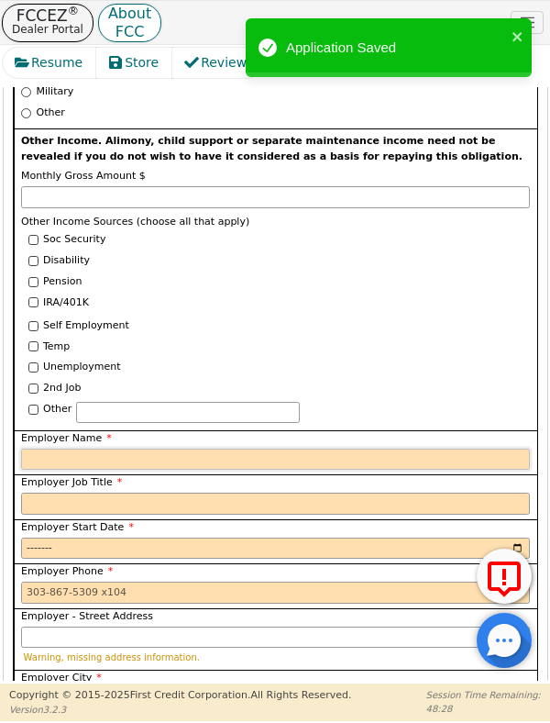
click at [39, 449] on input "Employer Name" at bounding box center [275, 460] width 509 height 22
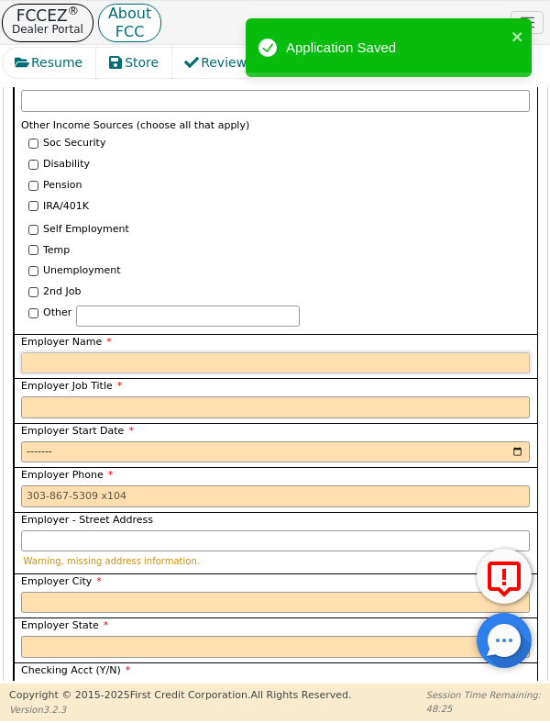
scroll to position [3038, 0]
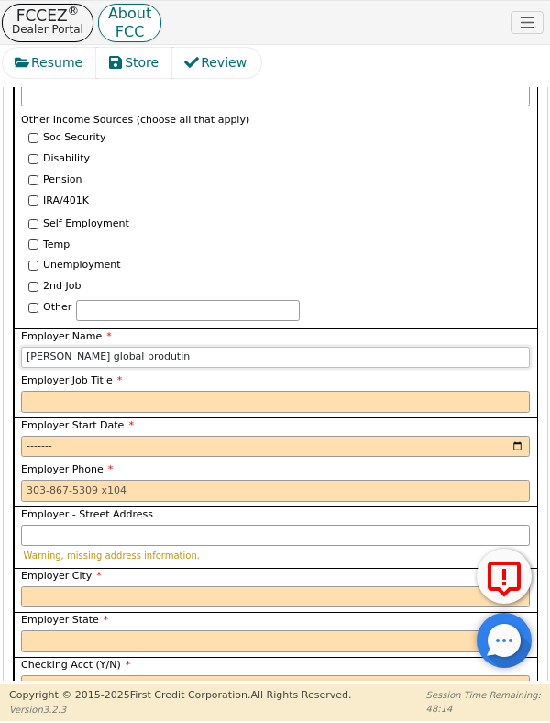
type input "Nelson global produtin"
click at [37, 391] on input "Employer Job Title" at bounding box center [275, 402] width 509 height 22
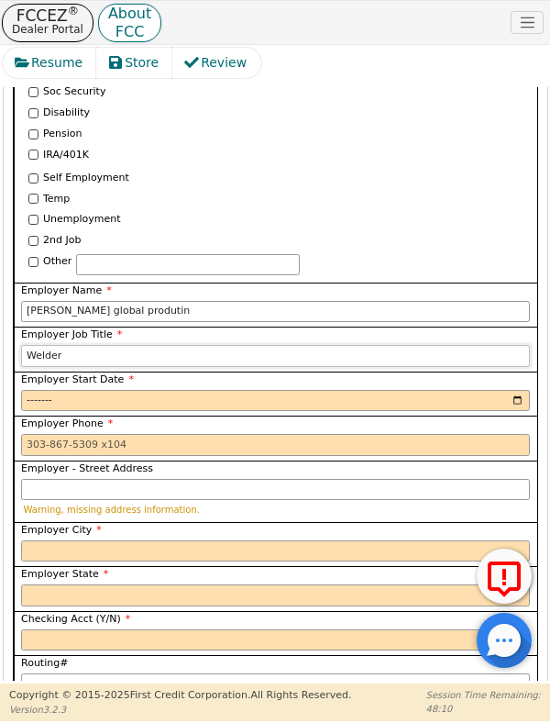
scroll to position [3127, 0]
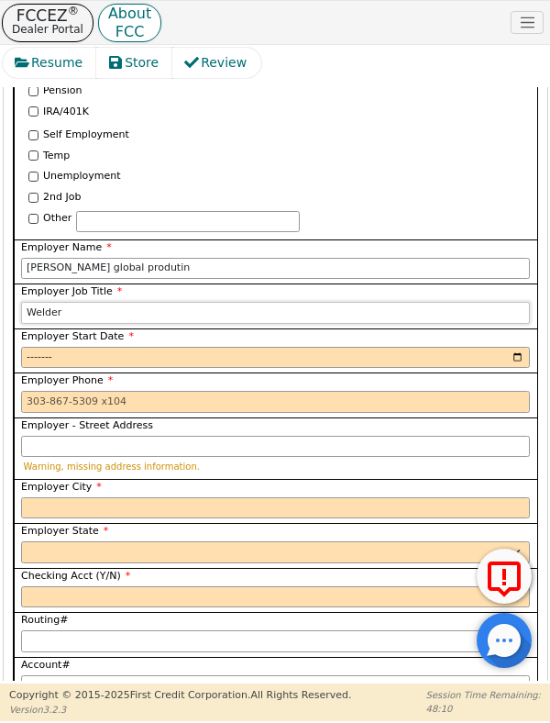
type input "Welder"
click at [37, 347] on input "Employer Start Date" at bounding box center [275, 358] width 509 height 22
type input "2021-10"
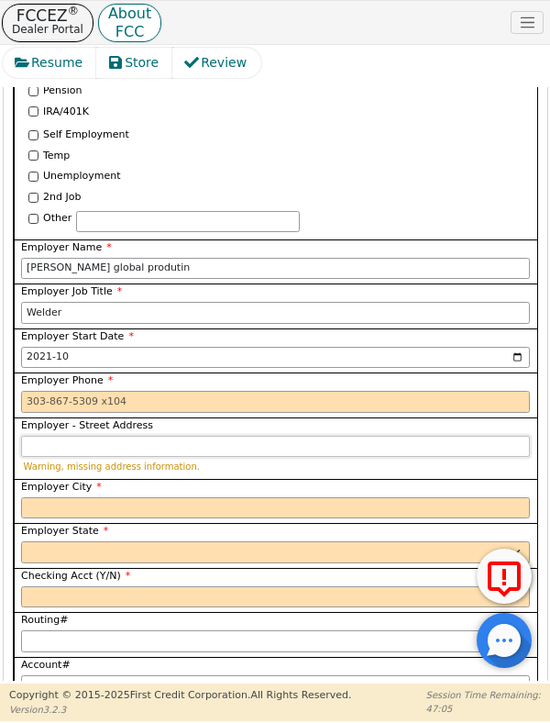
click at [90, 436] on input "Employer - Street Address" at bounding box center [275, 447] width 509 height 22
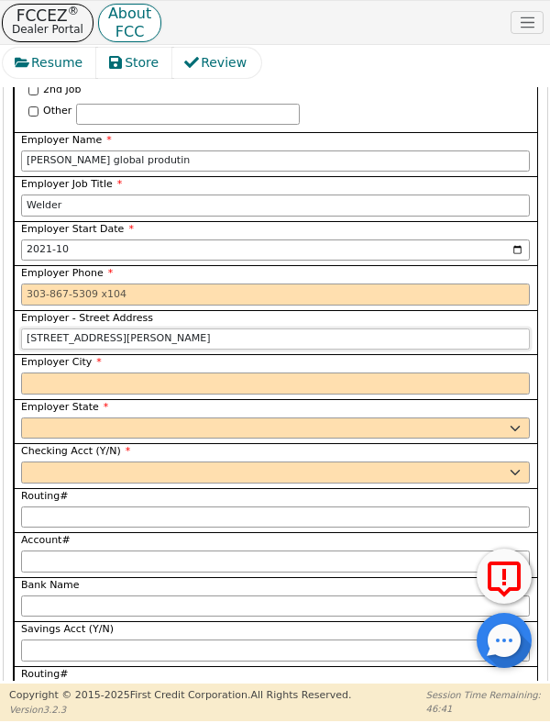
scroll to position [3237, 0]
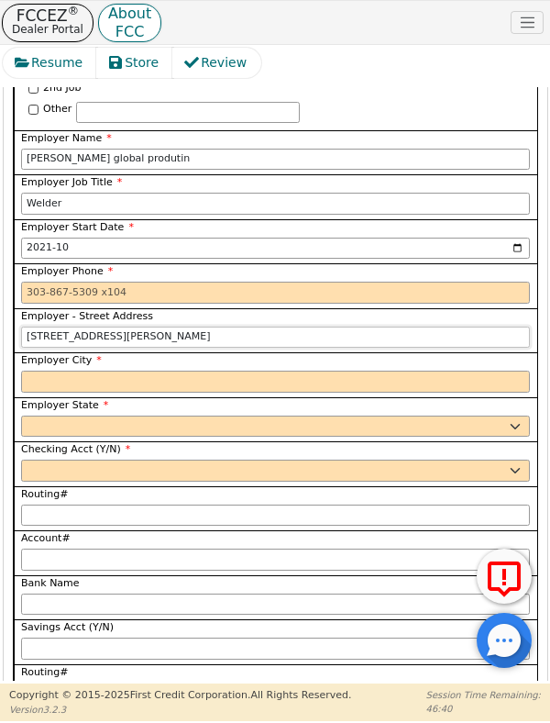
type input "1202 Nelson Pkwy"
click at [48, 399] on span "Employer State" at bounding box center [64, 405] width 87 height 12
click at [48, 416] on select "AK AL AR AZ CA CO CT DC DE FL GA HI IA ID IL IN KS KY LA MA MD ME MI MN MO MS M…" at bounding box center [275, 427] width 509 height 22
click at [34, 371] on input "Employer City" at bounding box center [275, 382] width 509 height 22
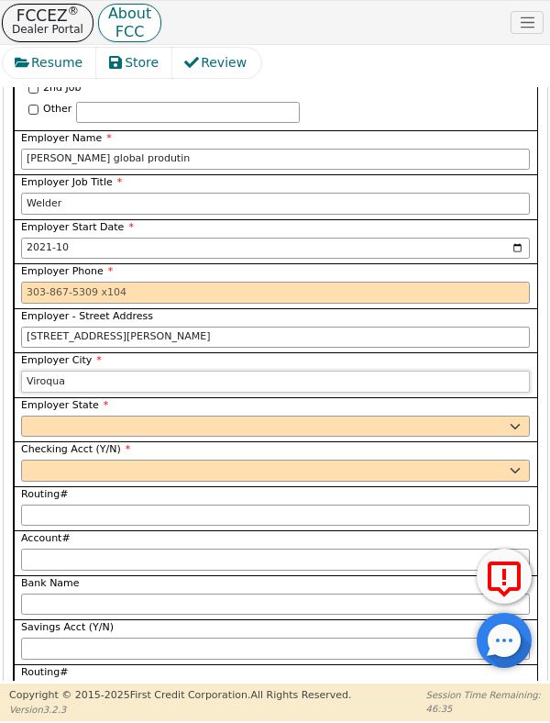
scroll to position [3269, 0]
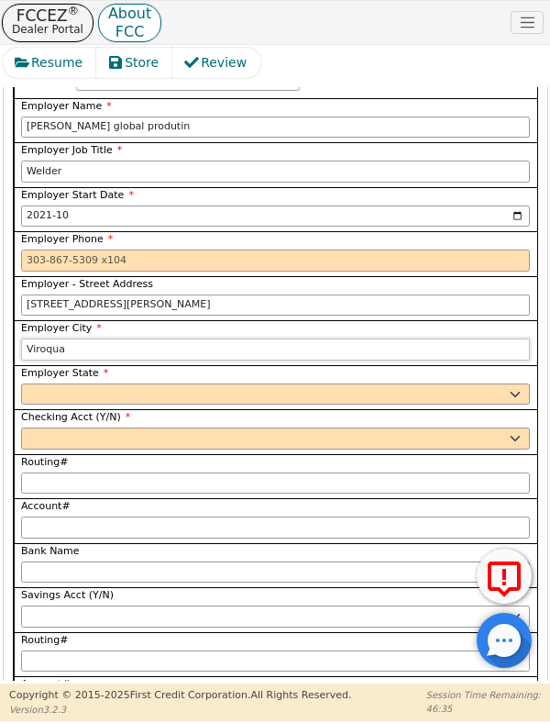
type input "Viroqua"
click at [29, 383] on select "AK AL AR AZ CA CO CT DC DE FL GA HI IA ID IL IN KS KY LA MA MD ME MI MN MO MS M…" at bounding box center [275, 394] width 509 height 22
select select "WI"
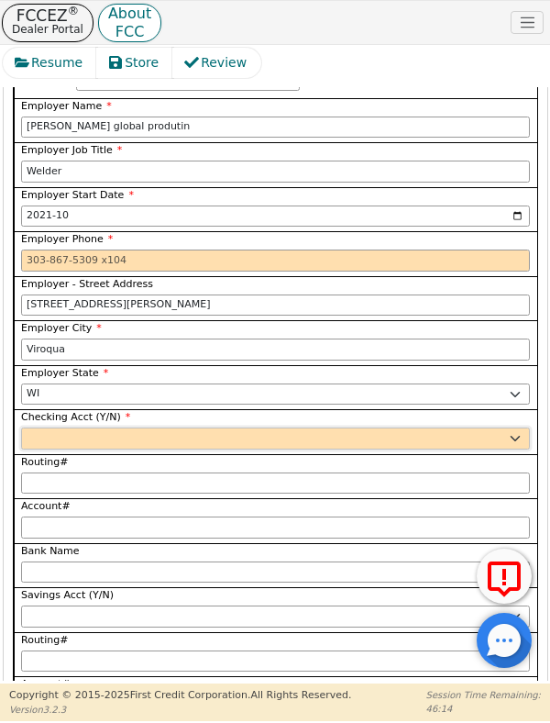
click at [218, 428] on select "Yes No" at bounding box center [275, 439] width 509 height 22
click at [454, 188] on label "Employer Start Date" at bounding box center [275, 196] width 509 height 16
click at [454, 206] on input "2021-10" at bounding box center [275, 217] width 509 height 22
click at [258, 428] on select "Yes No" at bounding box center [275, 439] width 509 height 22
select select "y"
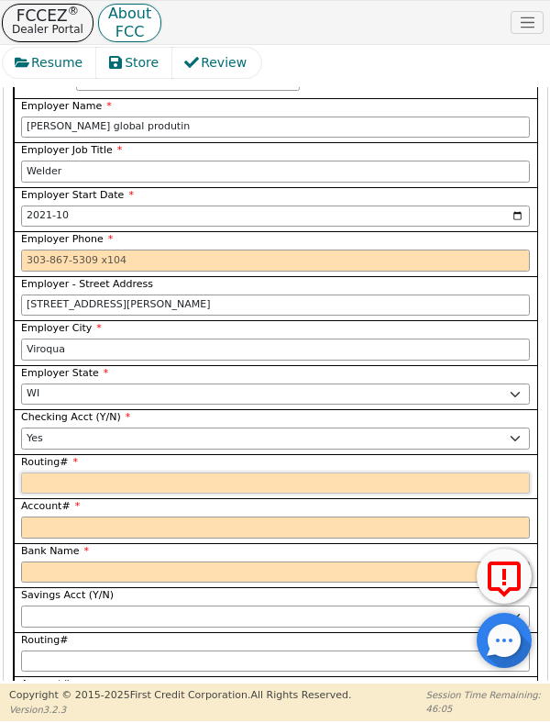
click at [147, 472] on input "Routing#" at bounding box center [275, 483] width 509 height 22
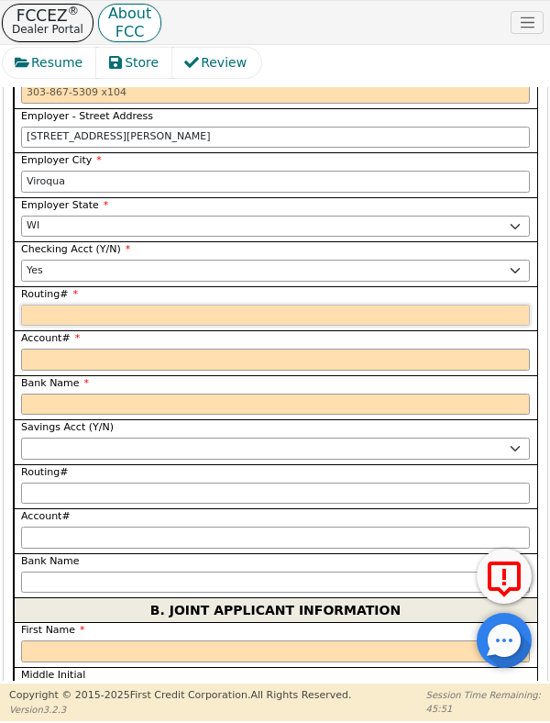
scroll to position [3438, 0]
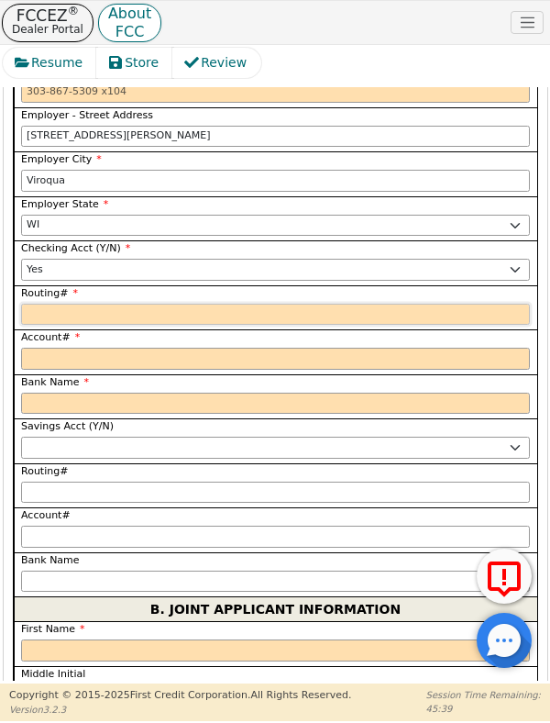
type input "0"
type input "*"
type input "07"
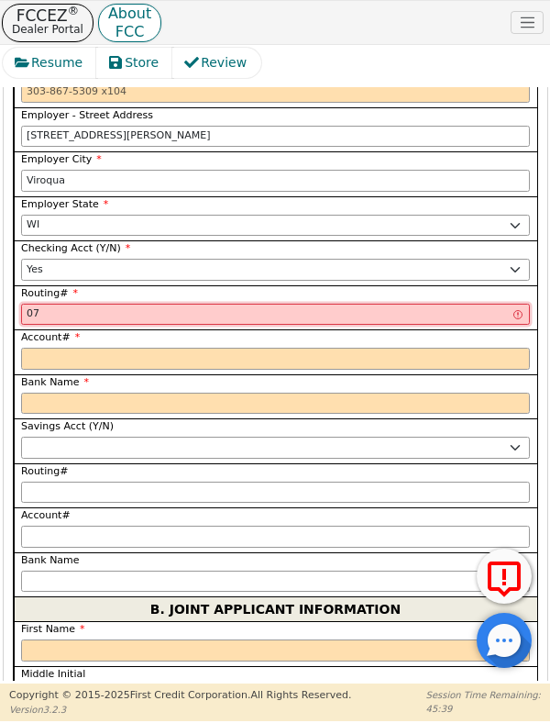
type input "**"
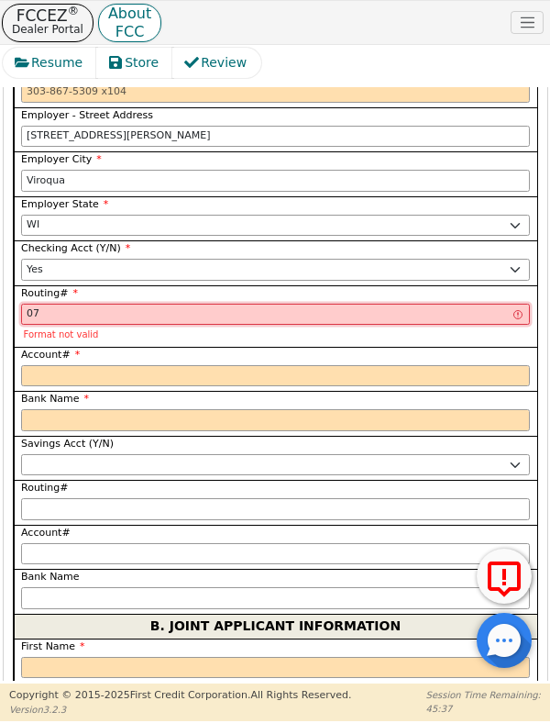
type input "075"
type input "***"
type input "0759"
type input "****"
type input "07590"
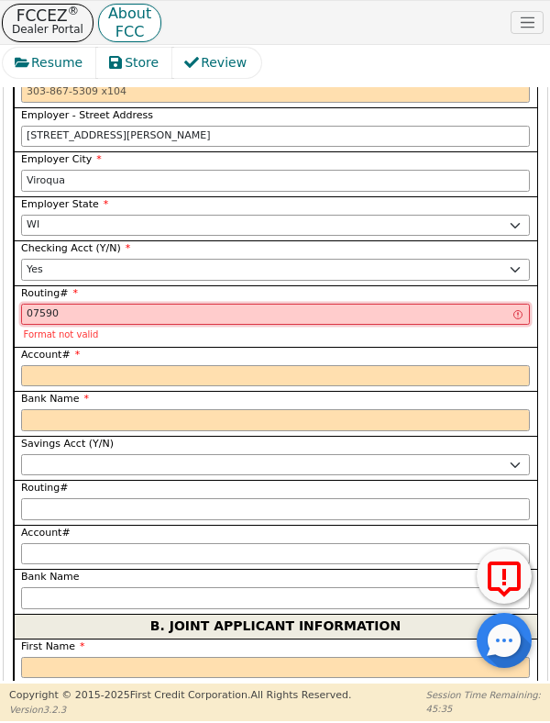
type input "*****"
type input "075908"
type input "******"
type input "0759086"
type input "*******"
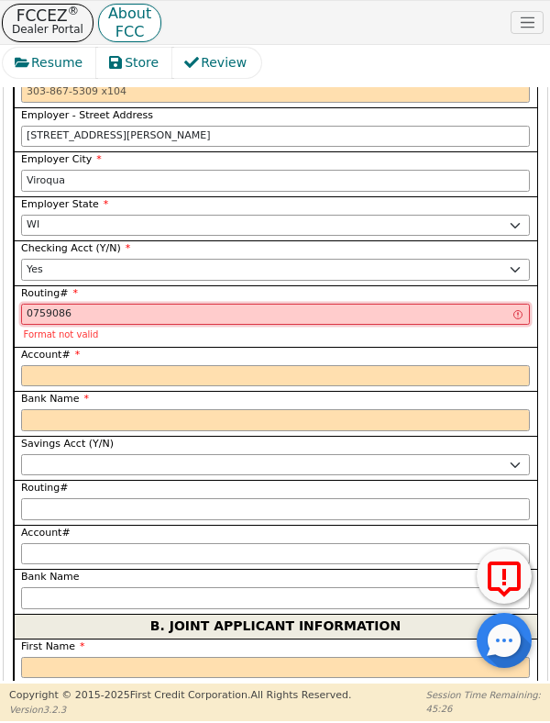
type input "07590865"
type input "********"
type input "075908658"
type input "*********"
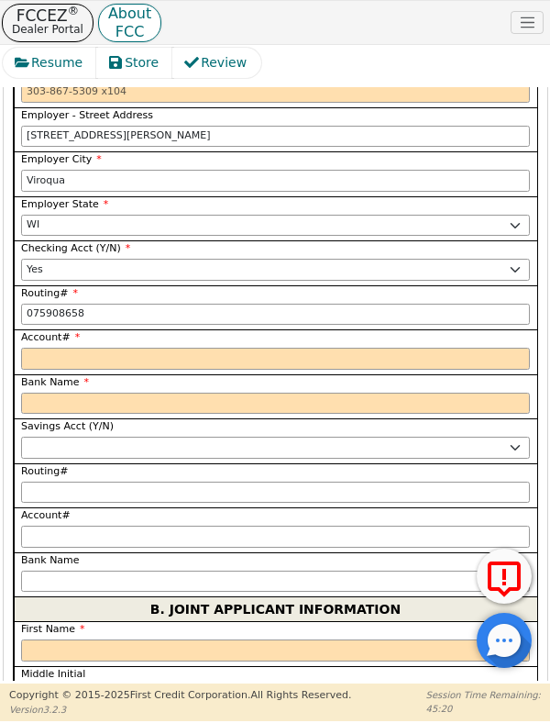
click at [194, 375] on label "Bank Name" at bounding box center [275, 383] width 509 height 16
click at [194, 393] on input "Bank Name" at bounding box center [275, 404] width 509 height 22
type input "*********"
click at [176, 348] on input "Account#" at bounding box center [275, 359] width 509 height 22
type input "1"
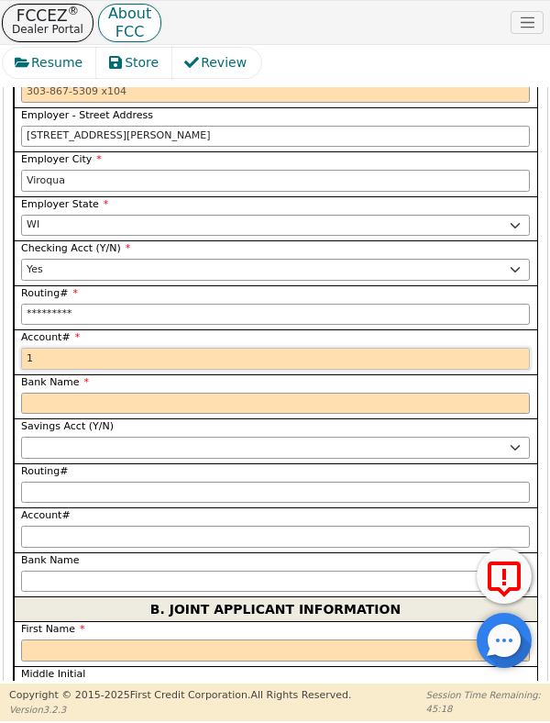
type input "*"
type input "11"
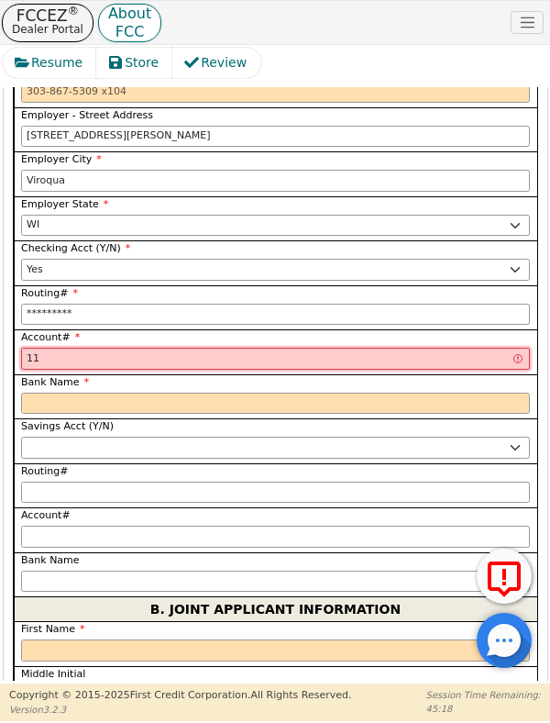
type input "**"
type input "110"
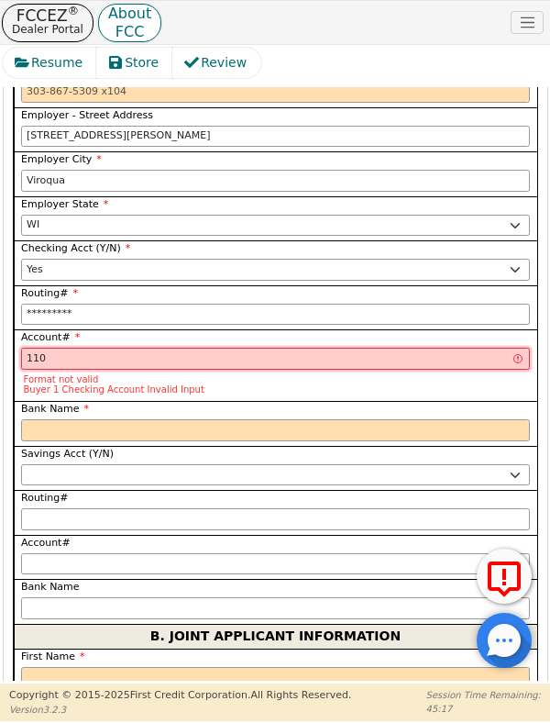
type input "***"
type input "1101"
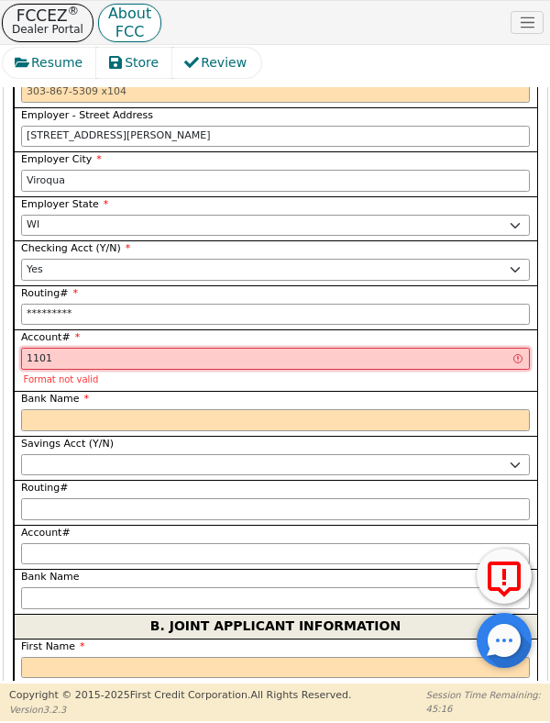
type input "****"
type input "11011"
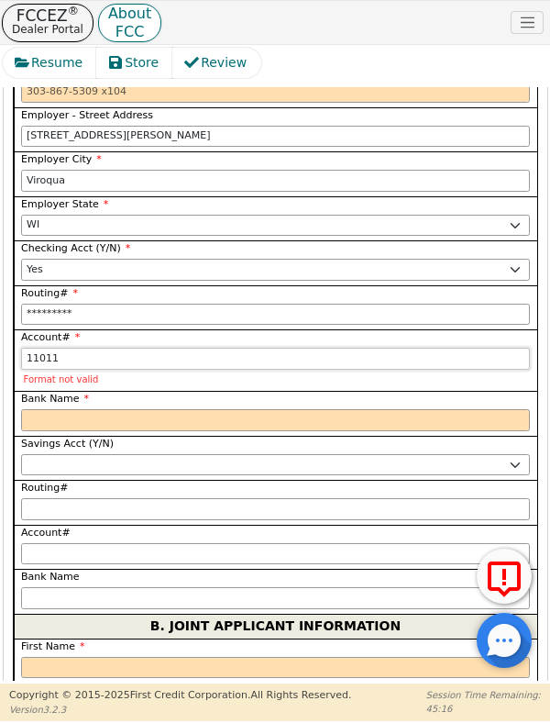
type input "*****"
type input "110110"
type input "******"
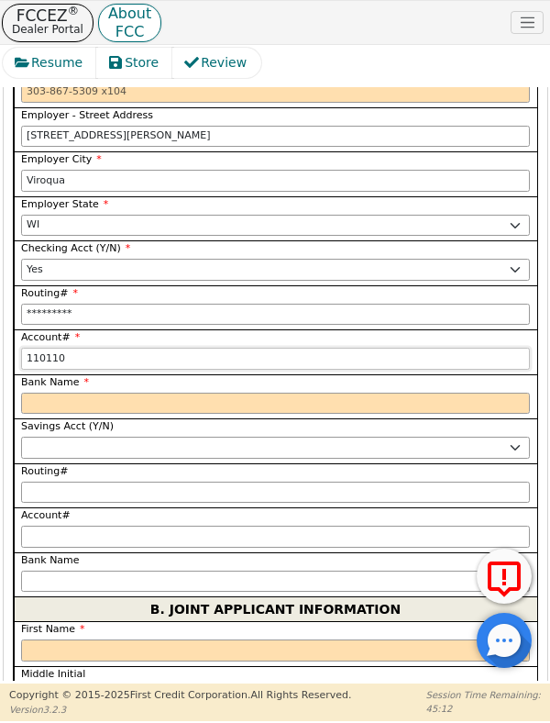
type input "1101103"
type input "*******"
type input "11011036"
type input "********"
type input "110110369"
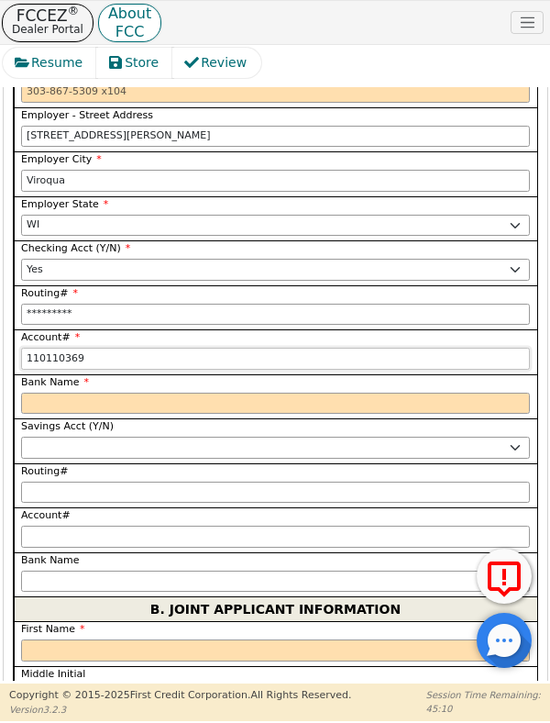
type input "*********"
type input "1101103696"
type input "**********"
type input "11011036963"
type input "**********"
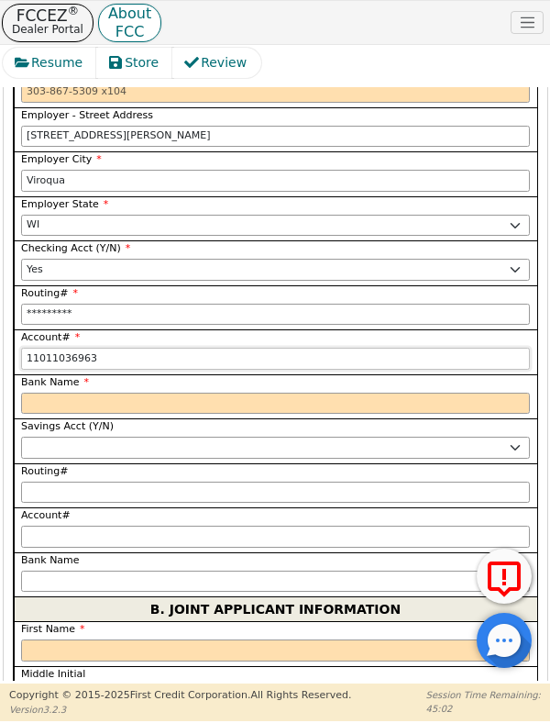
type input "110110369635"
type input "**********"
click at [128, 393] on input "Bank Name" at bounding box center [275, 404] width 509 height 22
type input "**********"
type input "P"
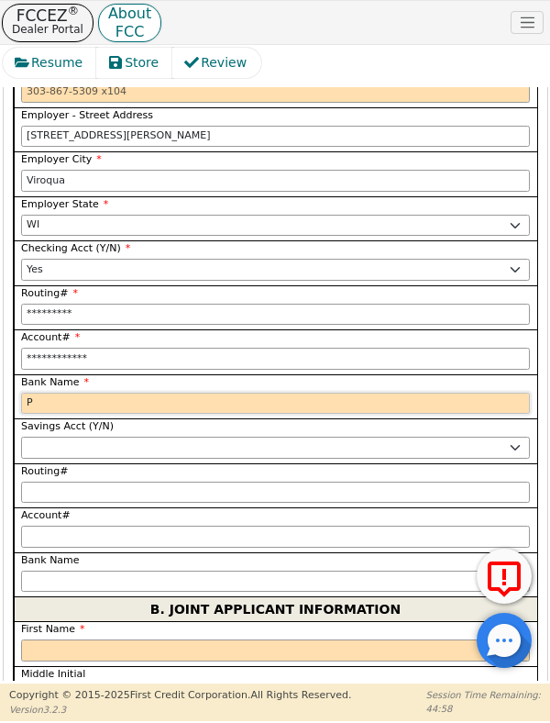
type input "P"
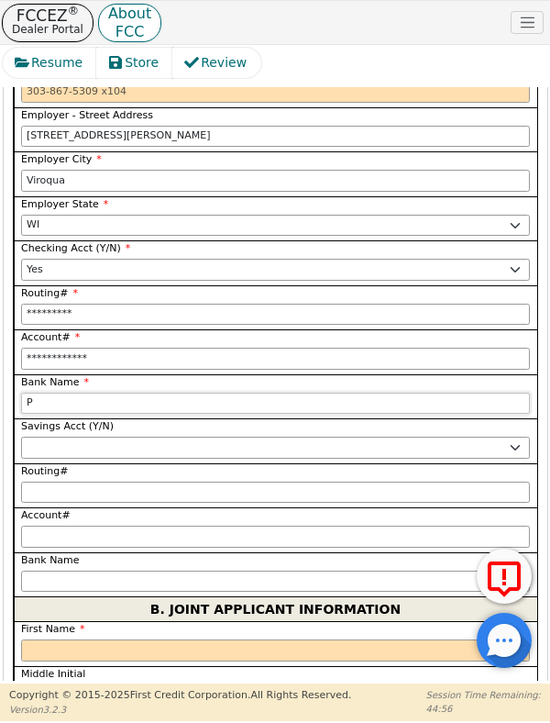
type input "Pe"
type input "Peo"
type input "Peopl"
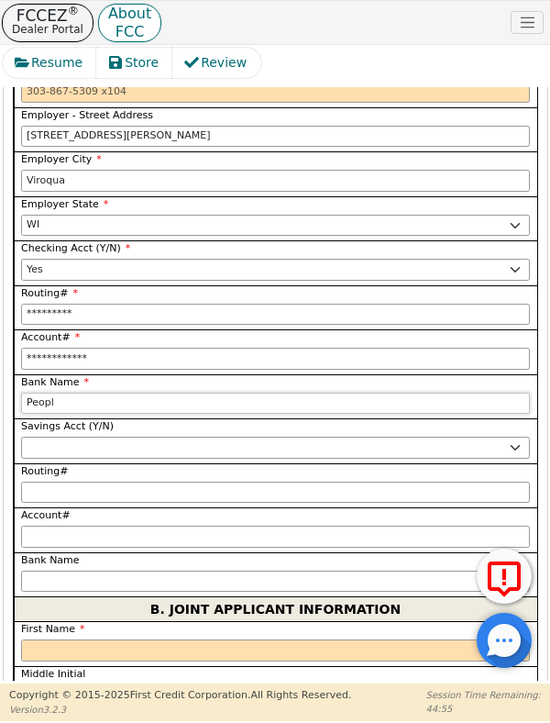
type input "Peopl"
type input "People"
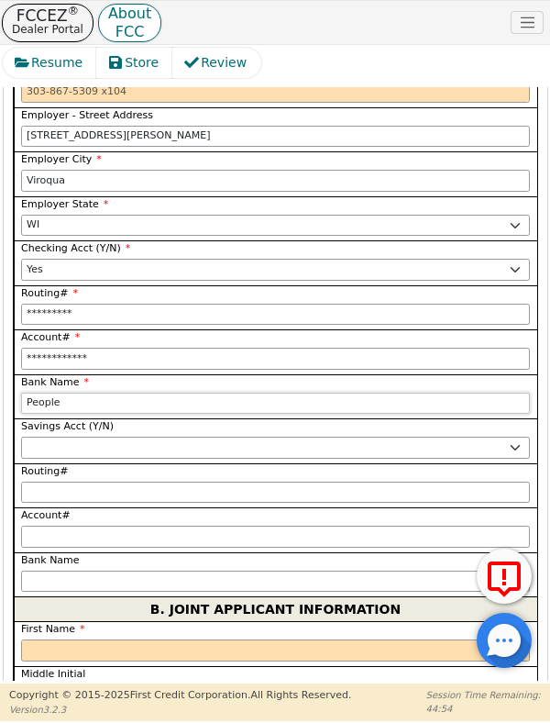
type input "People s"
type input "People st"
type input "People sta"
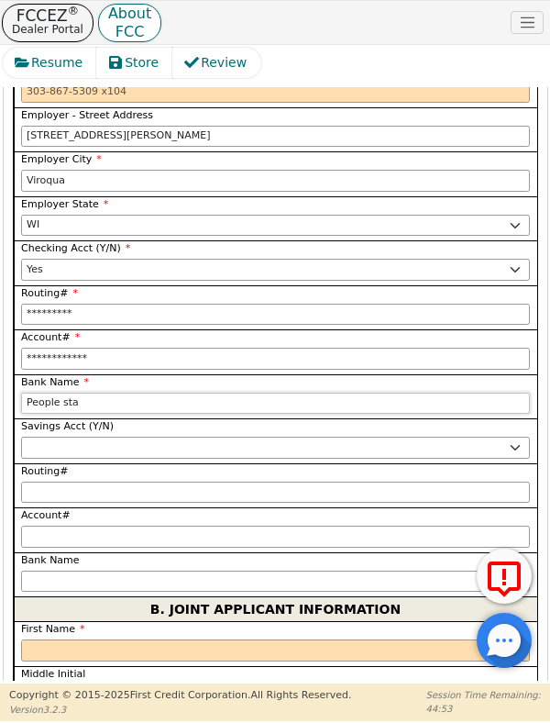
type input "People sta"
type input "People stat"
type input "People state"
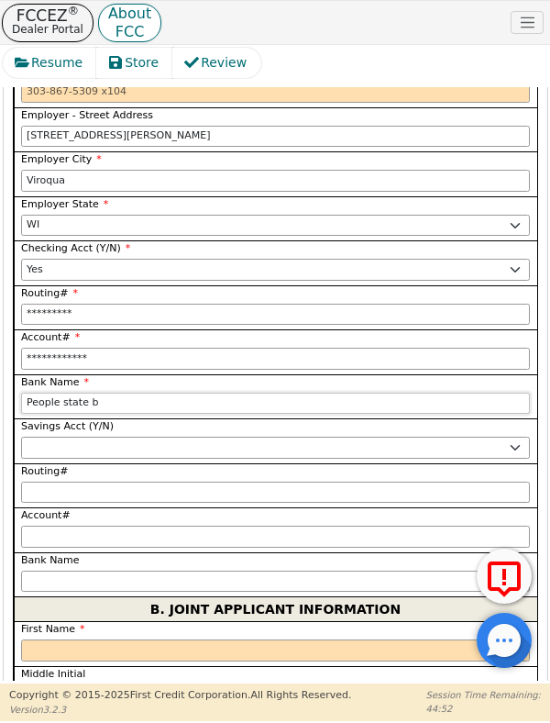
type input "People state ba"
type input "People state ban"
type input "People state bank"
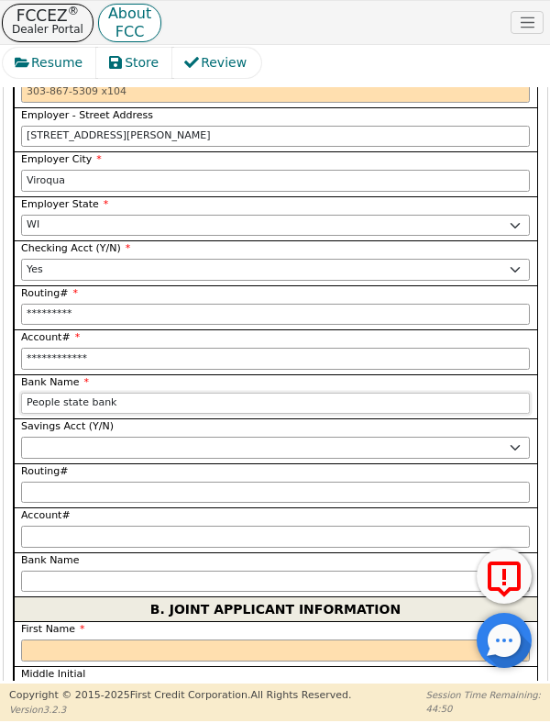
type input "People state bank"
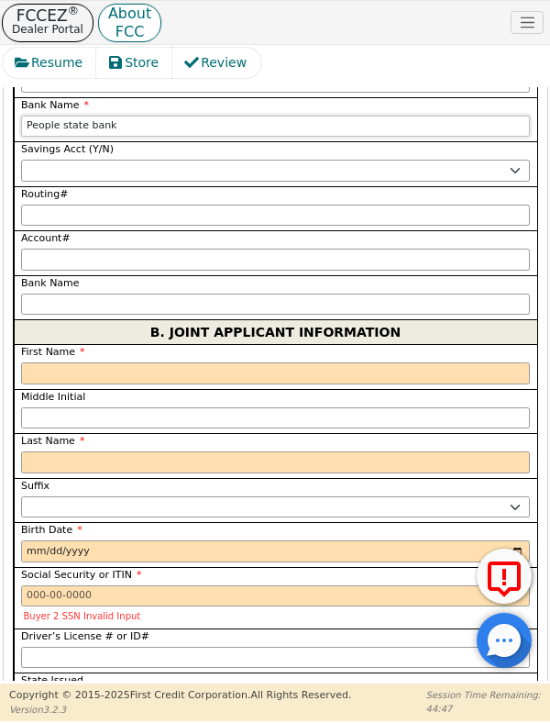
scroll to position [3738, 0]
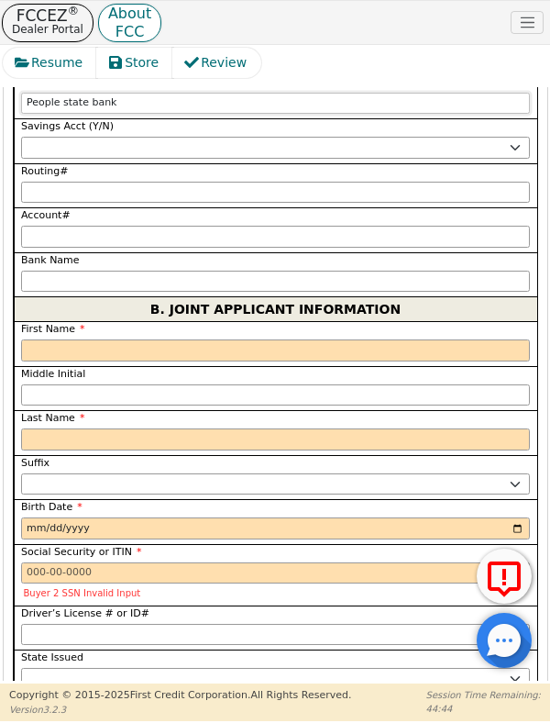
type input "People state bank"
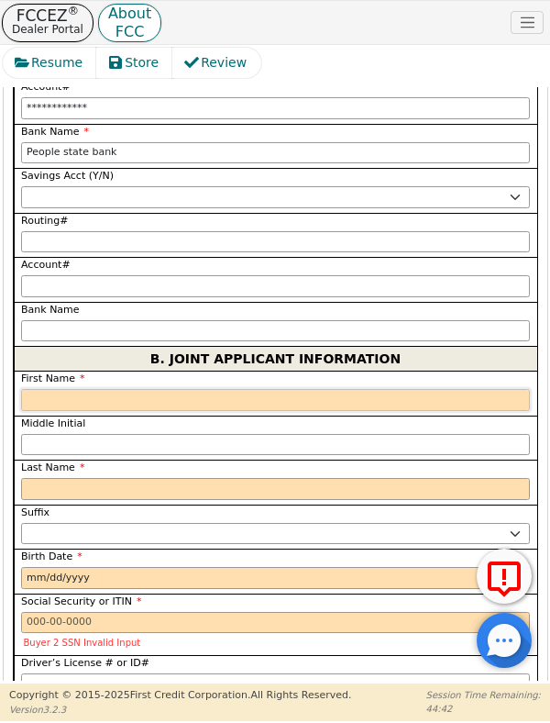
type input "K"
type input "Kat"
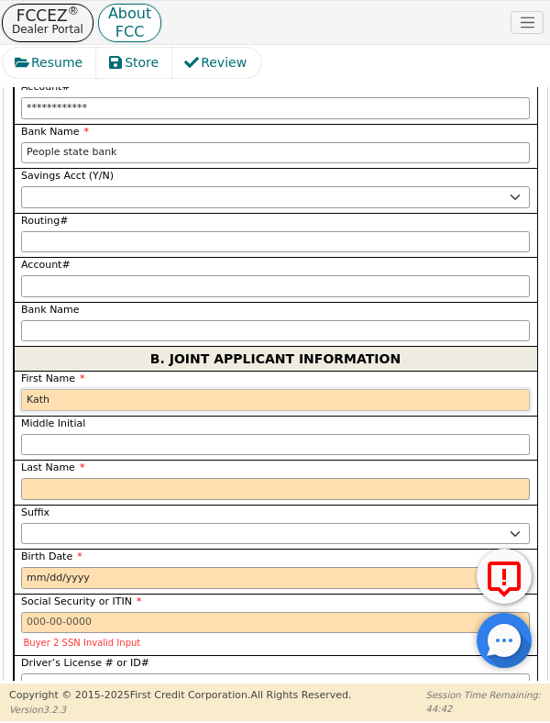
type input "Kathr"
type input "Kathry"
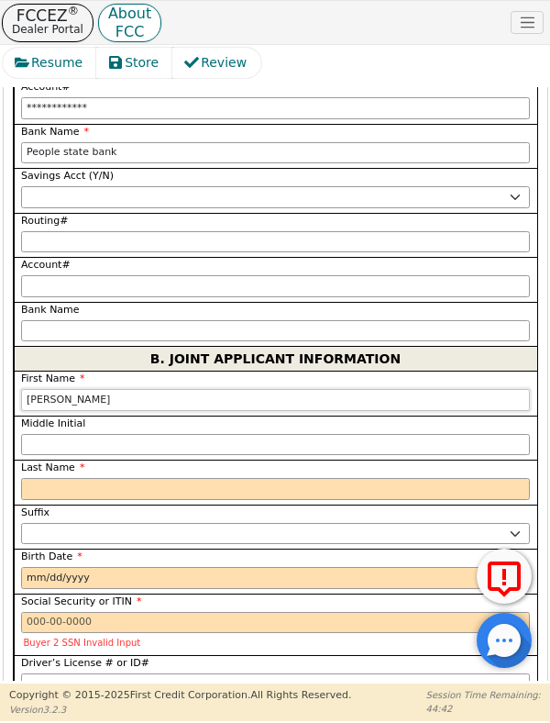
type input "Kathry"
type input "Kathryn"
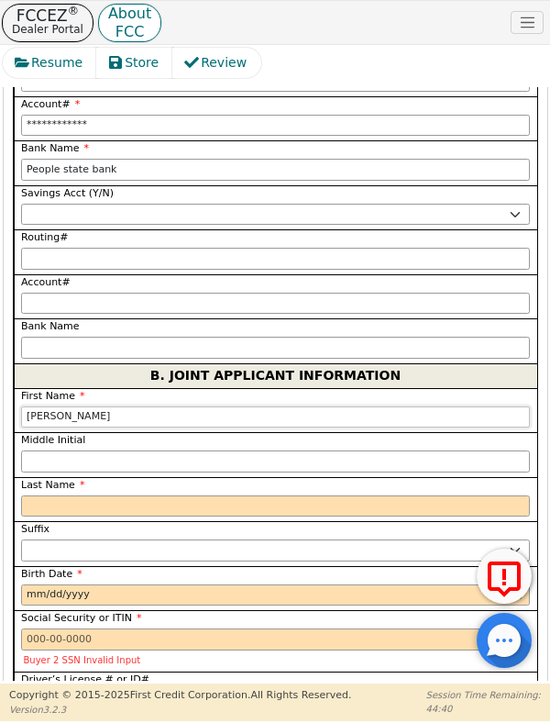
type input "Kathryn"
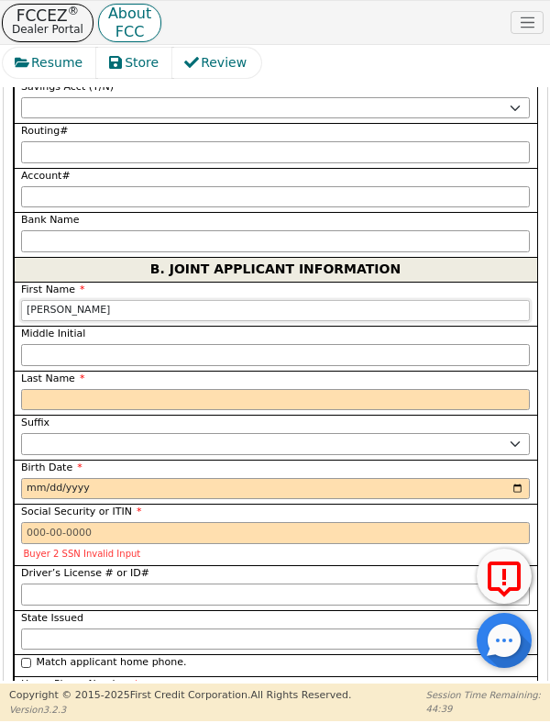
scroll to position [3800, 0]
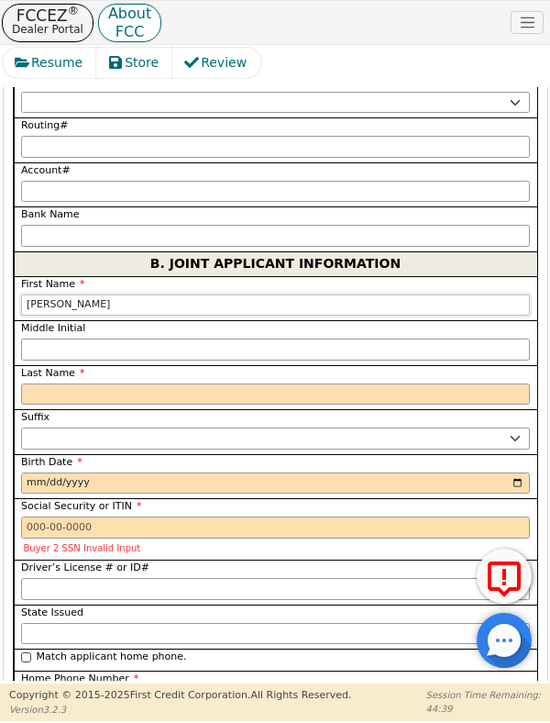
type input "Kathryn"
click at [38, 383] on input "Last Name" at bounding box center [275, 394] width 509 height 22
type input "S"
type input "KS"
type input "Kathryn S"
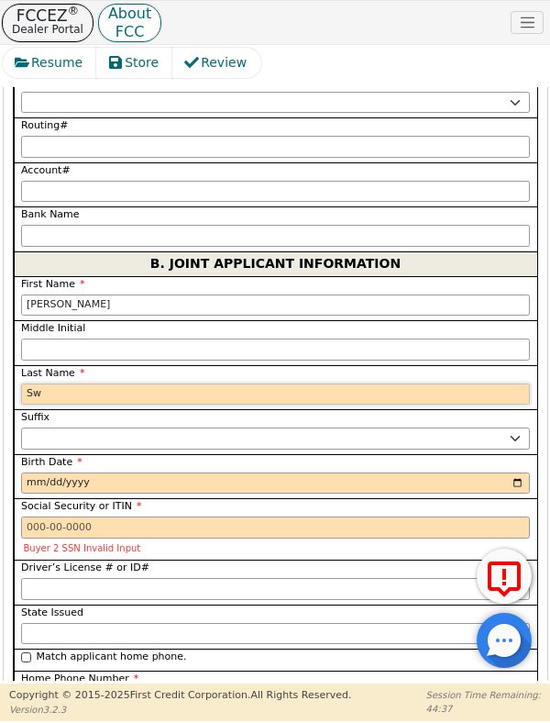
type input "Swe"
type input "Kathryn Swe"
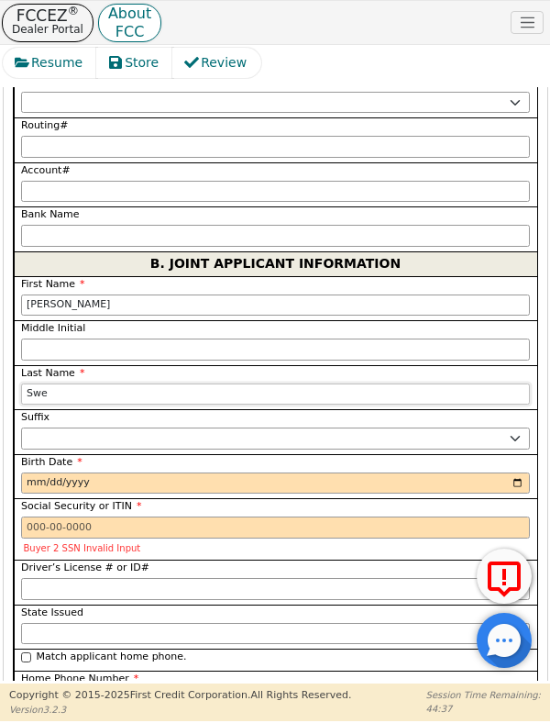
type input "Swen"
type input "Kathryn Swen"
type input "Swens"
type input "Kathryn Swens"
type input "Swenson"
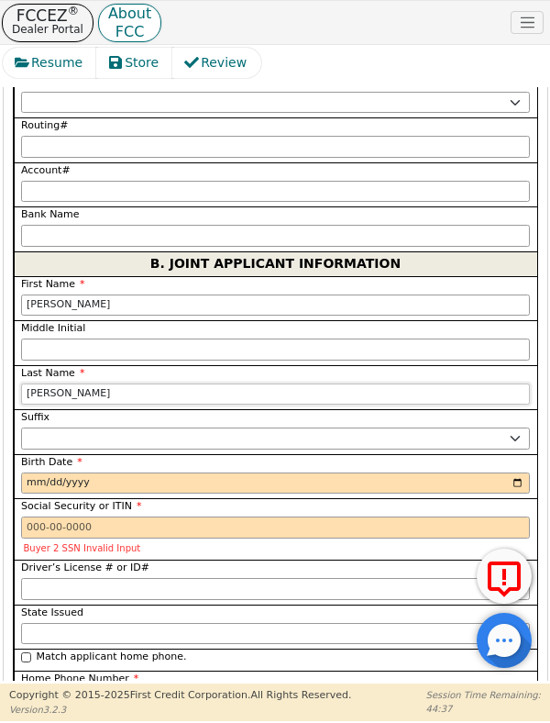
type input "[PERSON_NAME]"
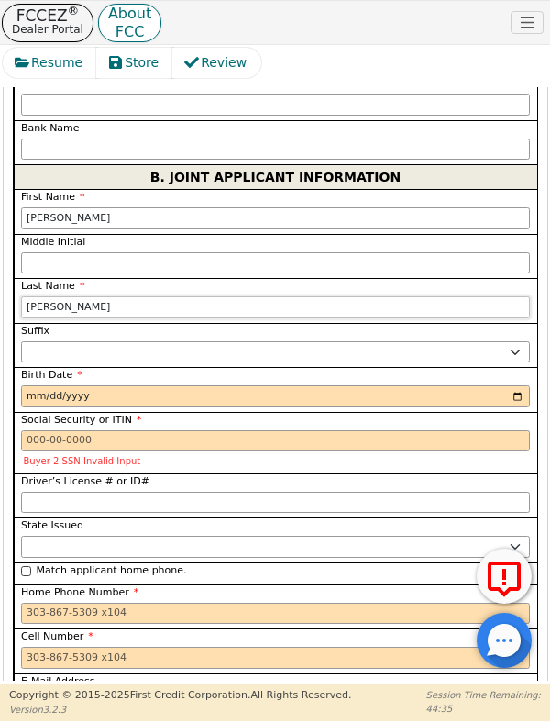
scroll to position [3870, 0]
type input "Swenson"
click at [35, 385] on input "Birth Date" at bounding box center [275, 396] width 509 height 22
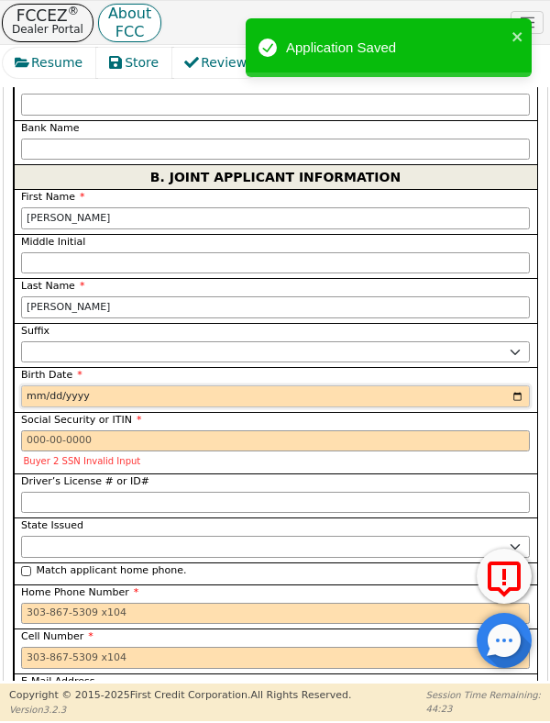
type input "1995-03-07"
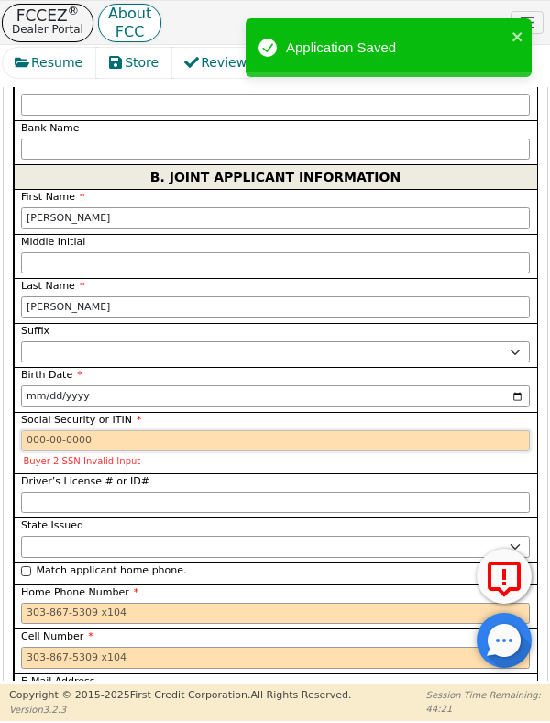
click at [34, 430] on input "Social Security or ITIN" at bounding box center [275, 441] width 509 height 22
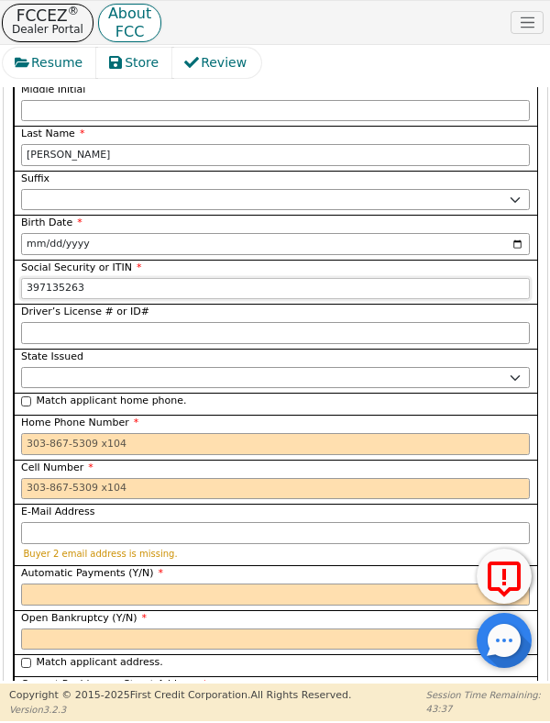
scroll to position [4024, 0]
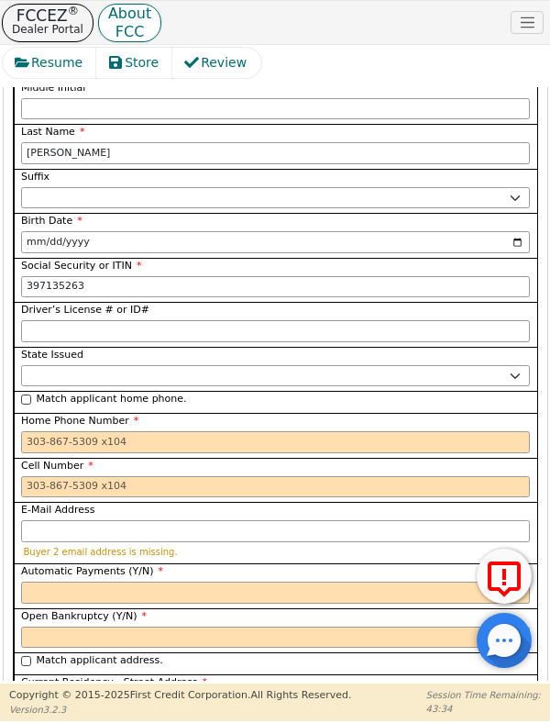
click at [27, 415] on span "Home Phone Number" at bounding box center [79, 421] width 117 height 12
click at [27, 431] on input "Home Phone Number" at bounding box center [275, 442] width 509 height 22
type input "***-**-5263"
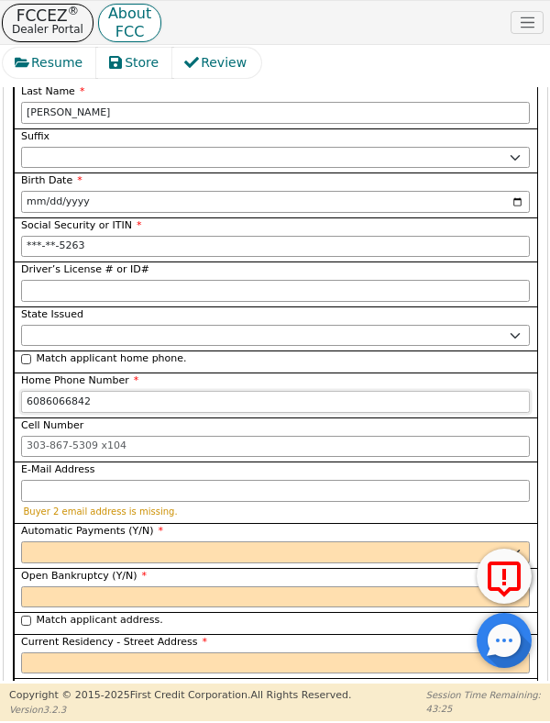
scroll to position [4120, 0]
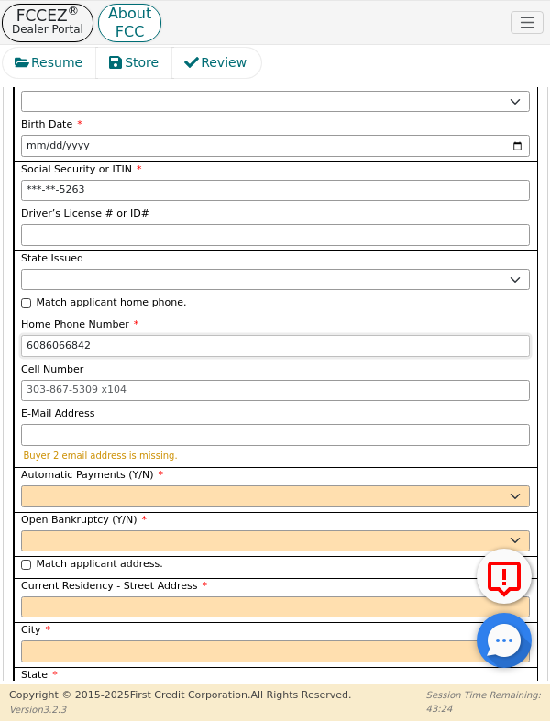
type input "6086066842"
click at [26, 298] on input "Match applicant home phone." at bounding box center [26, 303] width 10 height 10
checkbox input "true"
type input "608-391-2538"
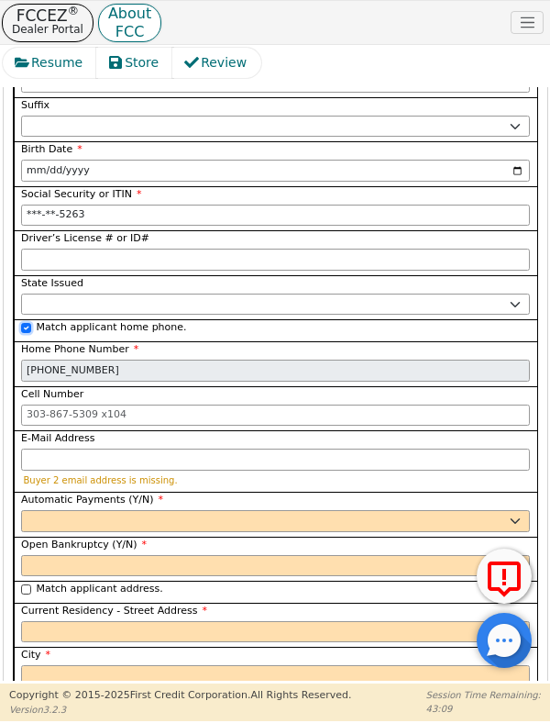
scroll to position [4069, 0]
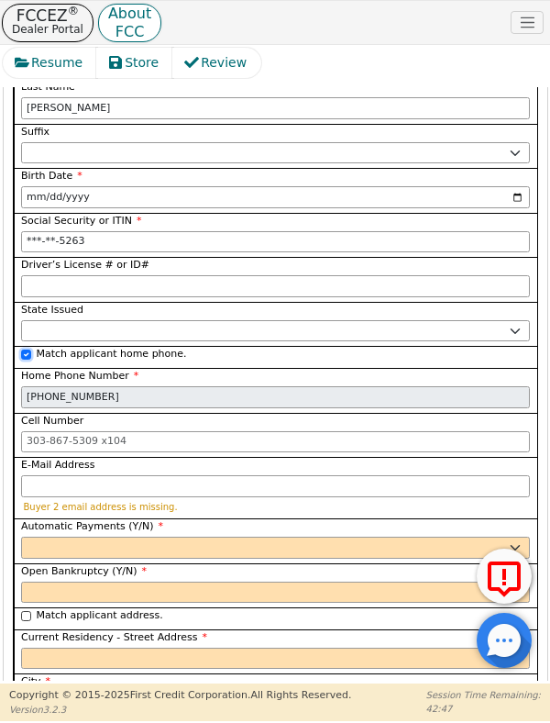
click at [25, 350] on input "Match applicant home phone." at bounding box center [26, 355] width 10 height 10
checkbox input "false"
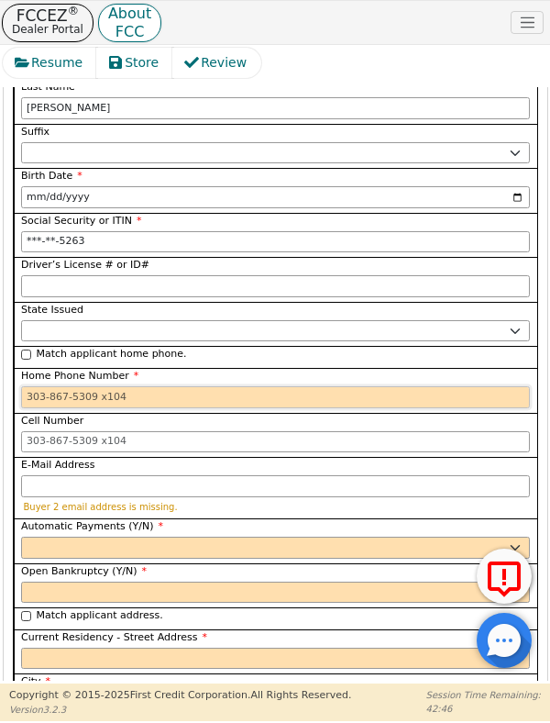
click at [40, 386] on input "Home Phone Number" at bounding box center [275, 397] width 509 height 22
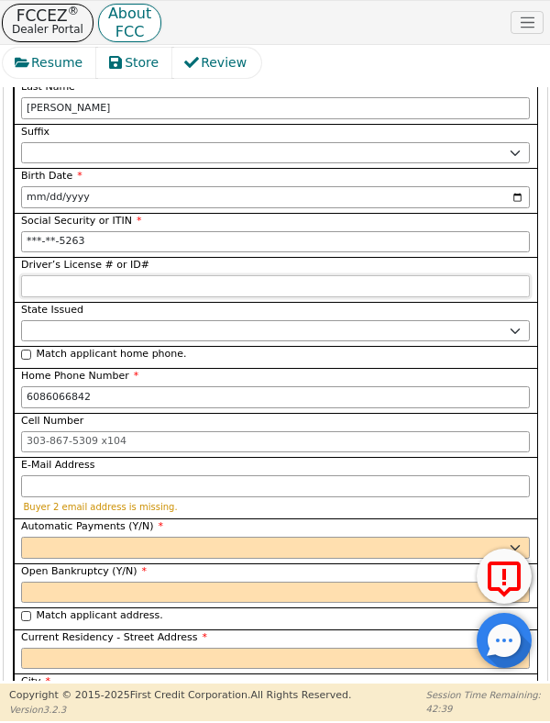
click at [31, 275] on input "Driver’s License # or ID#" at bounding box center [275, 286] width 509 height 22
type input "608-606-6842"
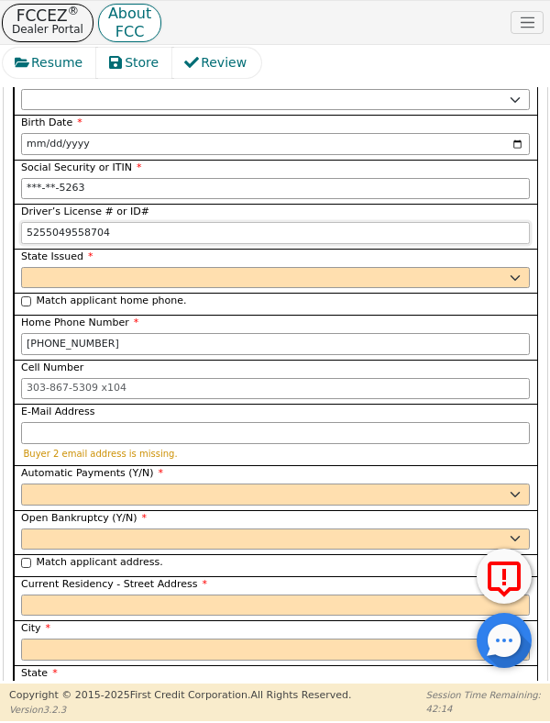
scroll to position [4123, 0]
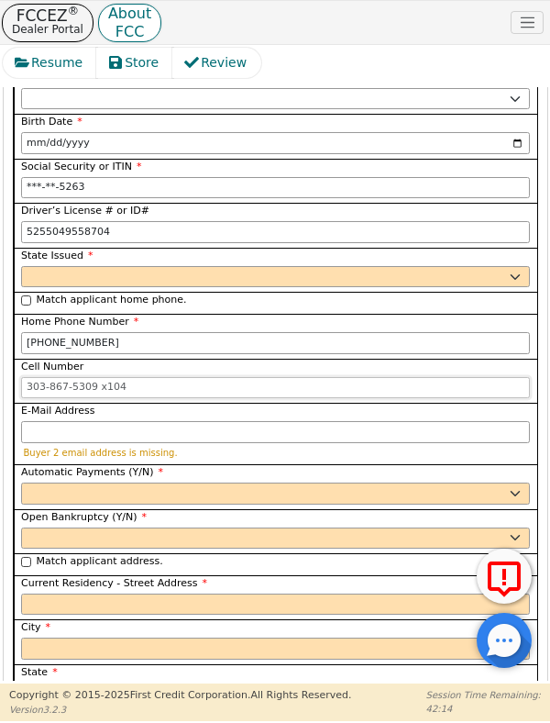
click at [232, 377] on input "Cell Number" at bounding box center [275, 388] width 509 height 22
type input "**********"
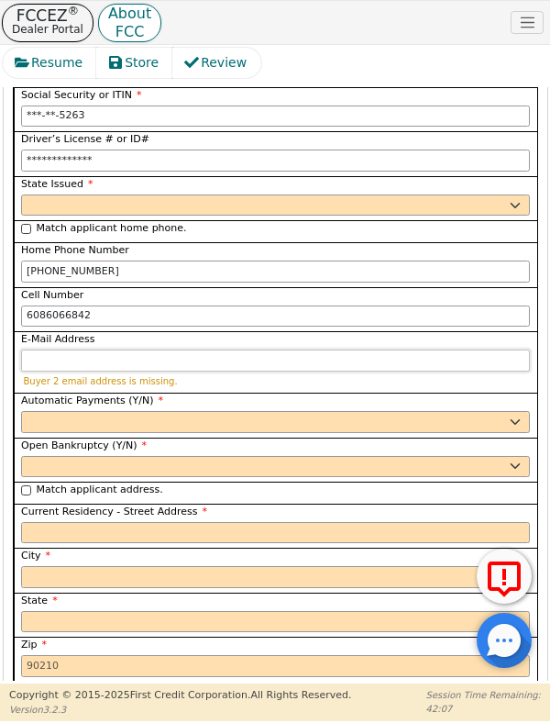
click at [35, 350] on input "E-Mail Address" at bounding box center [275, 361] width 509 height 22
type input "608-606-6842"
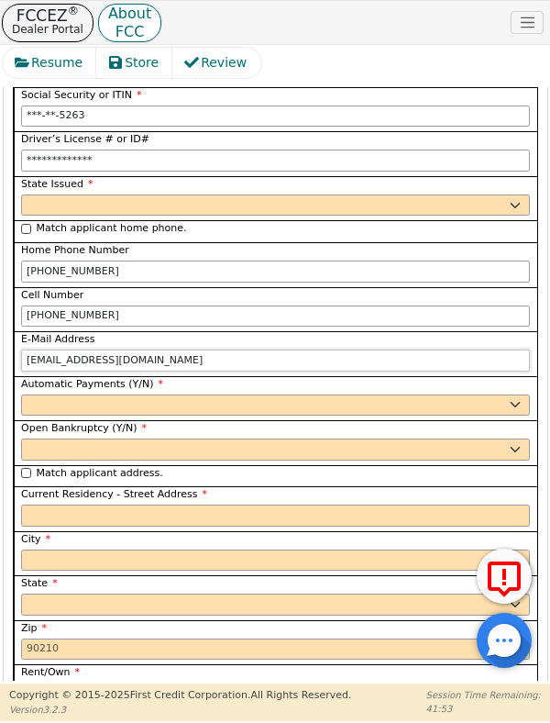
scroll to position [4261, 0]
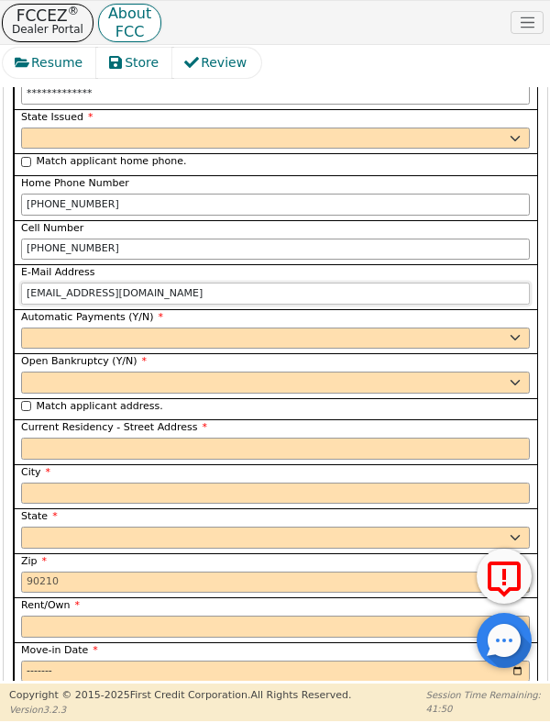
type input "Kswenson131@gmail.com"
click at [30, 328] on select "Yes No" at bounding box center [275, 339] width 509 height 22
select select "y"
type input "[PERSON_NAME]"
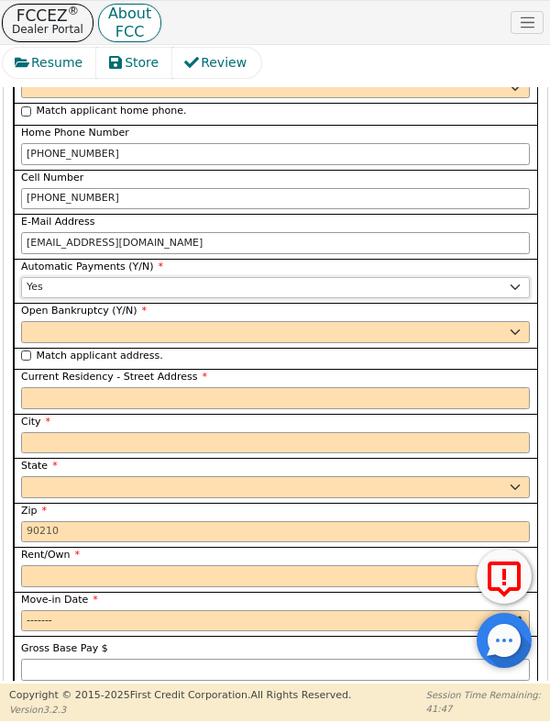
scroll to position [4316, 0]
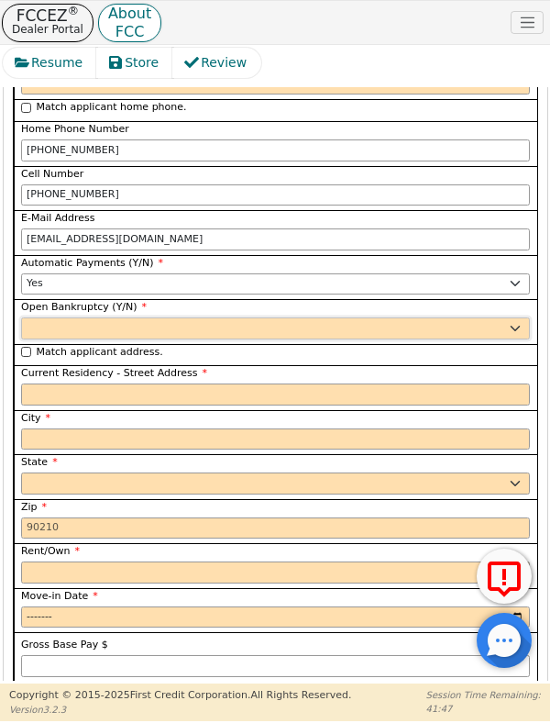
click at [35, 317] on select "Yes No" at bounding box center [275, 328] width 509 height 22
select select "n"
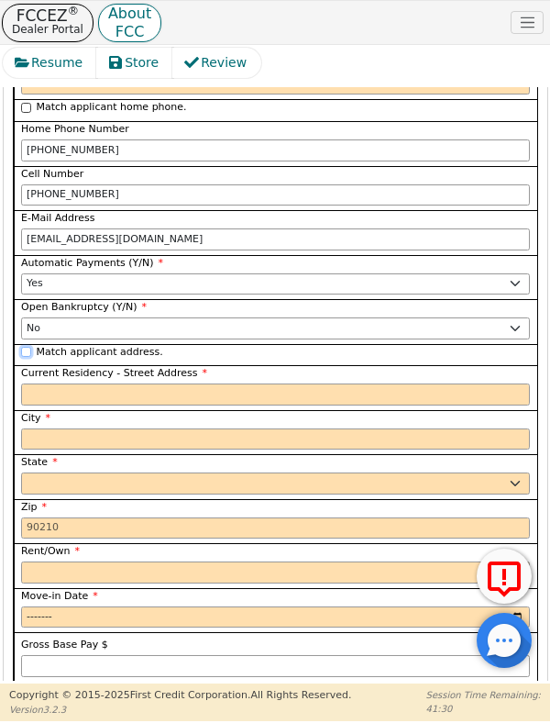
click at [26, 347] on input "Match applicant address." at bounding box center [26, 352] width 10 height 10
checkbox input "true"
type input "420 E Oak St"
type input "Viroqua"
select select "WI"
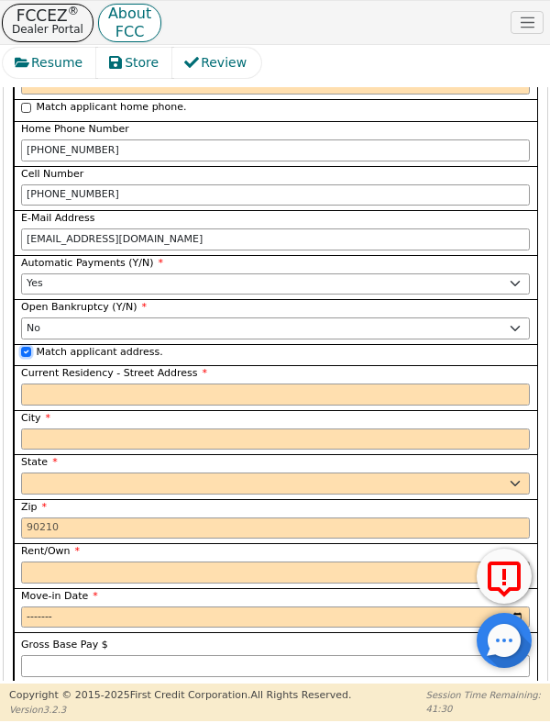
type input "54665"
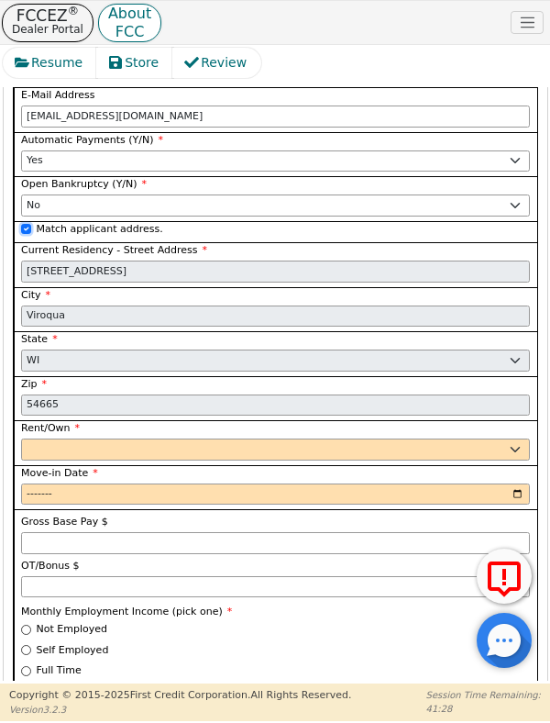
scroll to position [4439, 0]
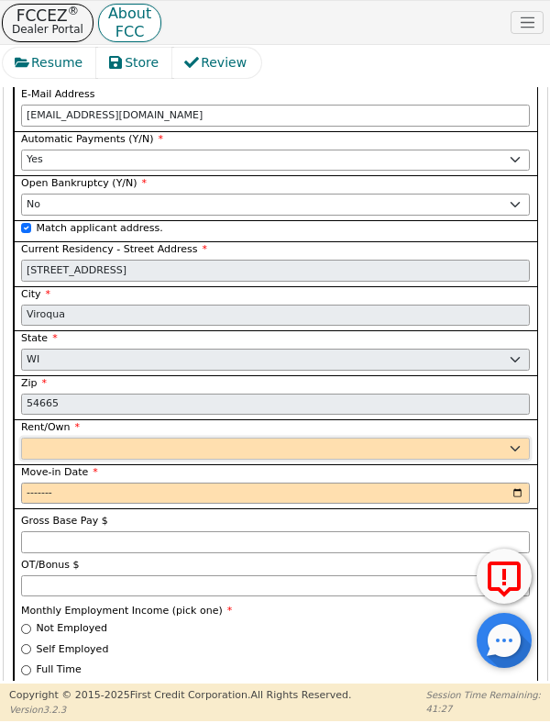
click at [32, 438] on select "Rent Own" at bounding box center [275, 449] width 509 height 22
select select "Rent"
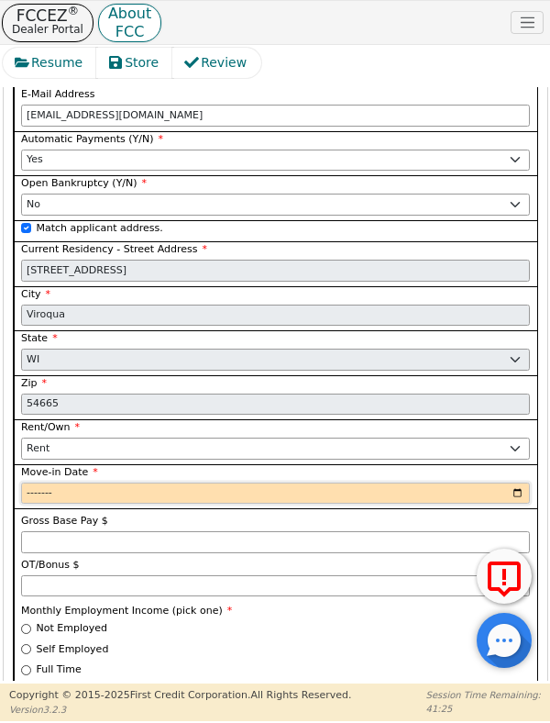
click at [36, 483] on input "Move-in Date" at bounding box center [275, 494] width 509 height 22
type input "2022-03"
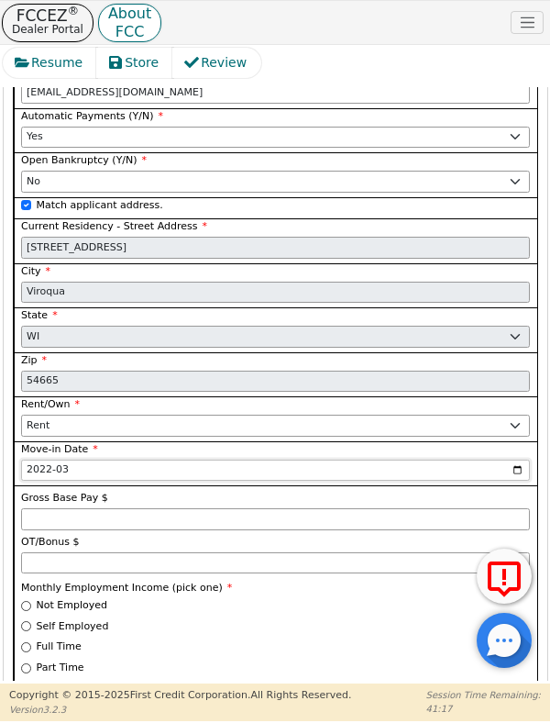
scroll to position [4473, 0]
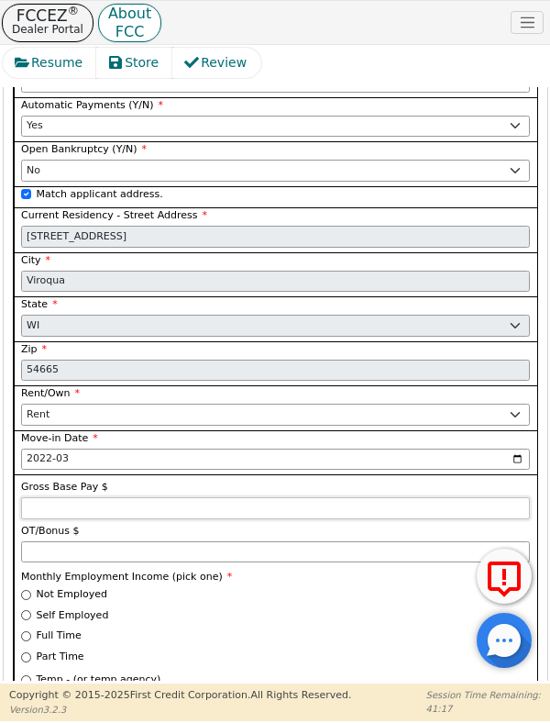
click at [37, 497] on input "Gross Base Pay $" at bounding box center [275, 508] width 509 height 22
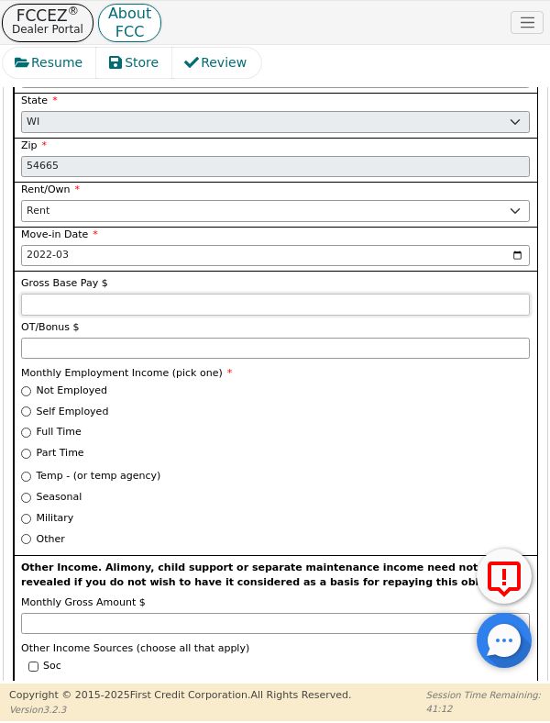
scroll to position [4682, 0]
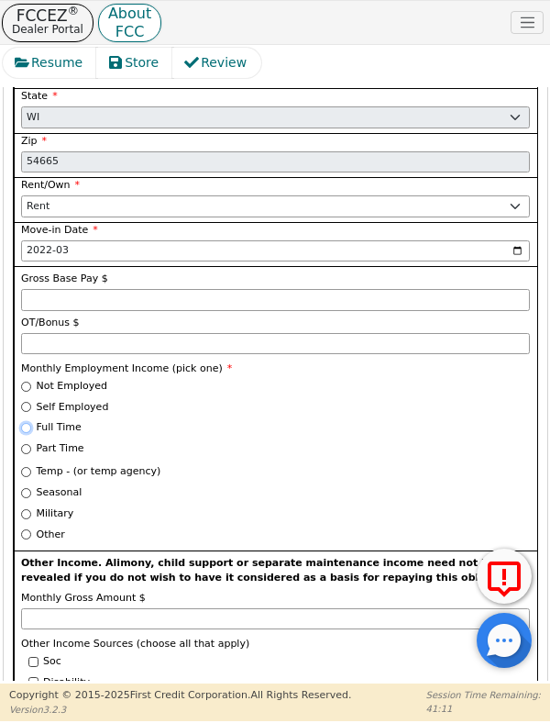
click at [26, 423] on input "Full Time" at bounding box center [26, 428] width 10 height 10
radio input "true"
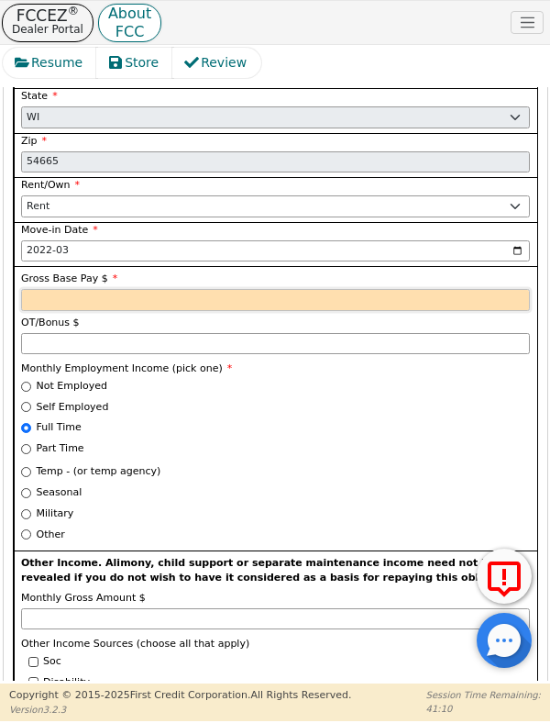
click at [30, 289] on input "Gross Base Pay $" at bounding box center [275, 300] width 509 height 22
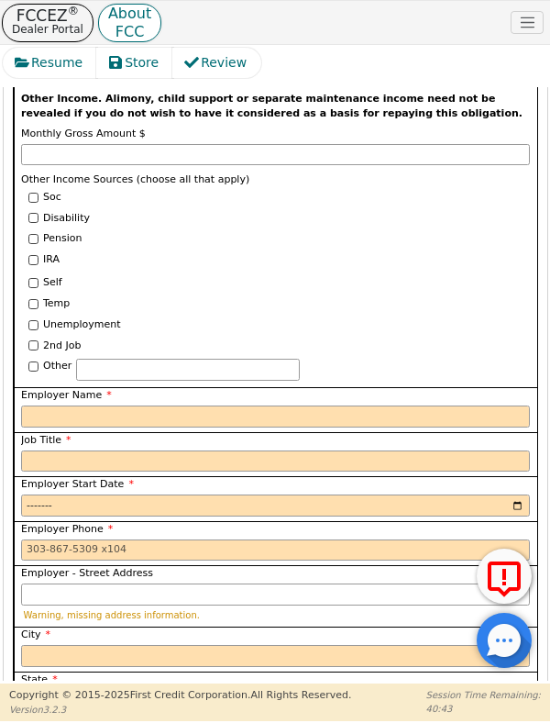
scroll to position [5169, 0]
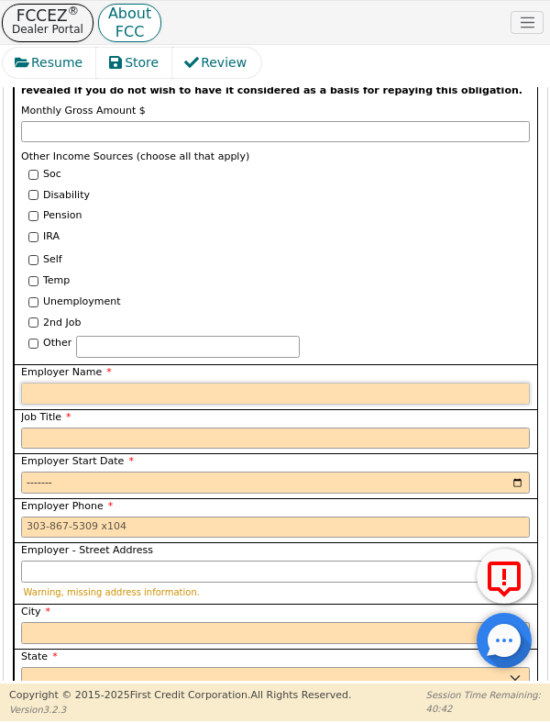
click at [36, 383] on input "Employer Name" at bounding box center [275, 394] width 509 height 22
type input "2500.00"
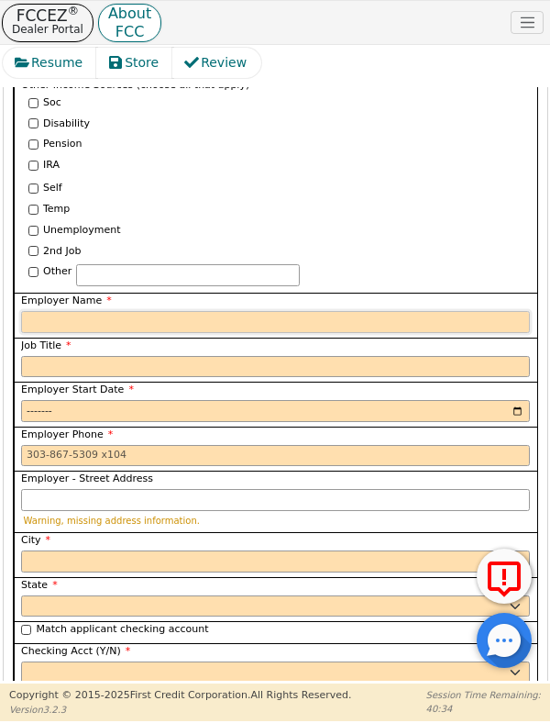
scroll to position [5241, 0]
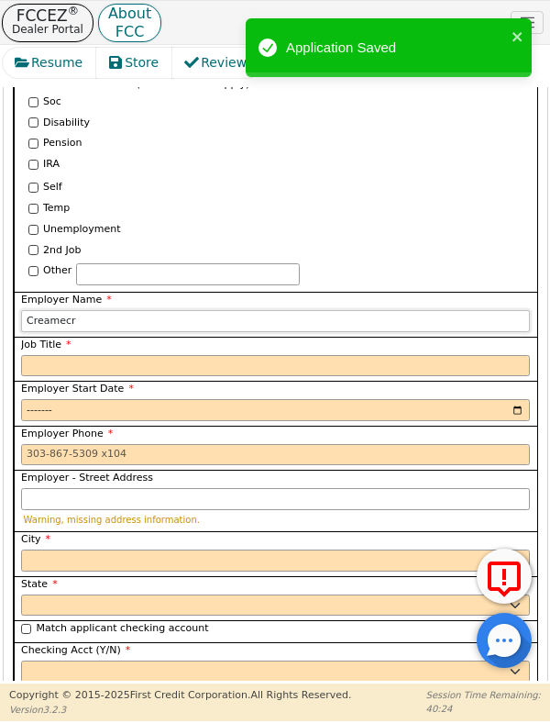
click at [95, 310] on input "Creamecr" at bounding box center [275, 321] width 509 height 22
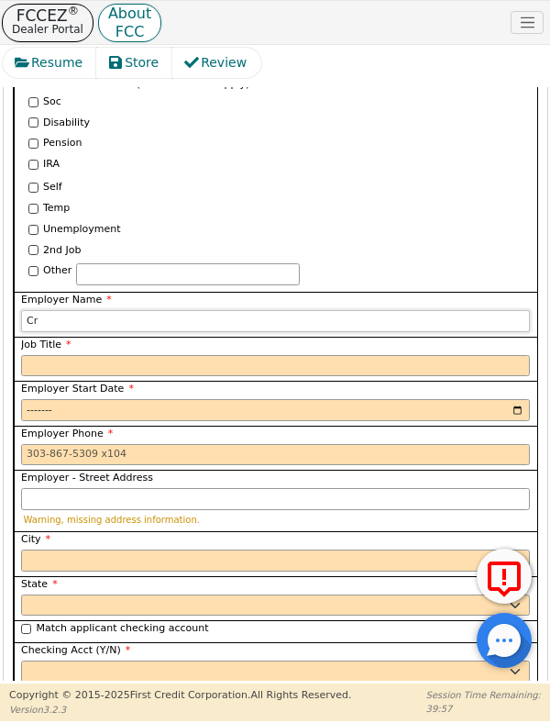
type input "C"
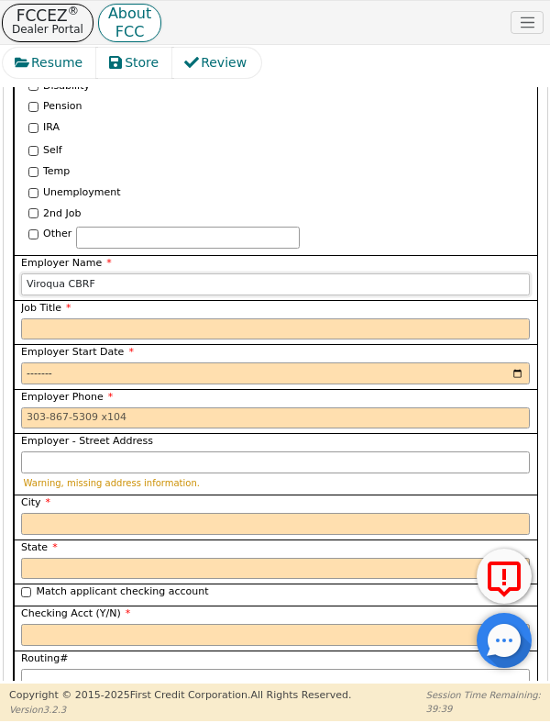
scroll to position [5296, 0]
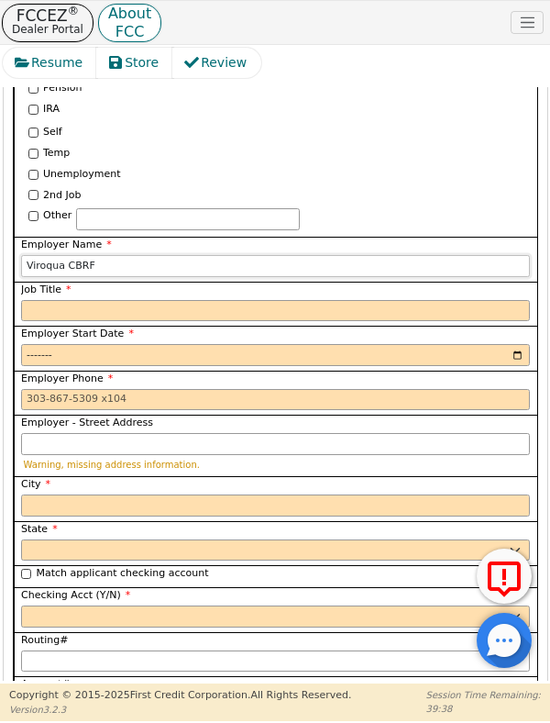
type input "Viroqua CBRF"
click at [29, 300] on input "Job Title" at bounding box center [275, 311] width 509 height 22
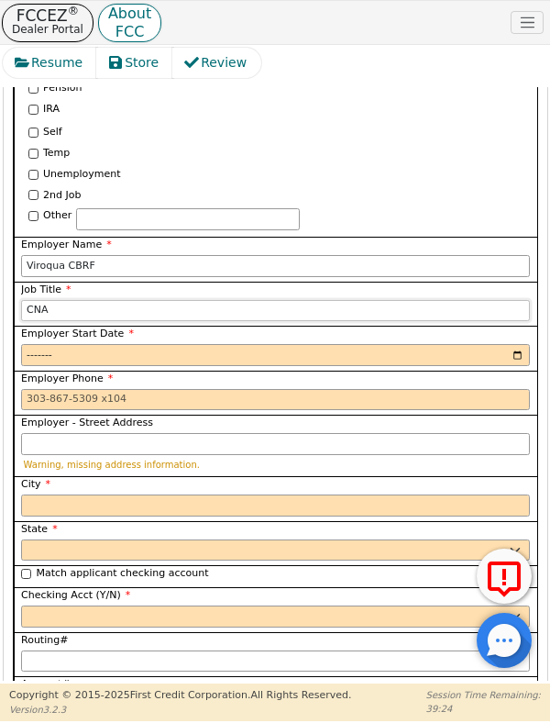
type input "CNA"
click at [37, 344] on input "Employer Start Date" at bounding box center [275, 355] width 509 height 22
type input "2018-08"
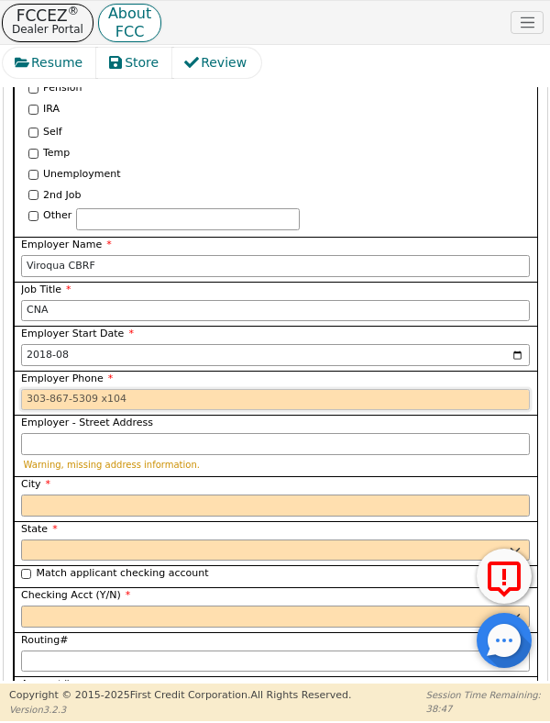
click at [36, 389] on input "Employer Phone" at bounding box center [275, 400] width 509 height 22
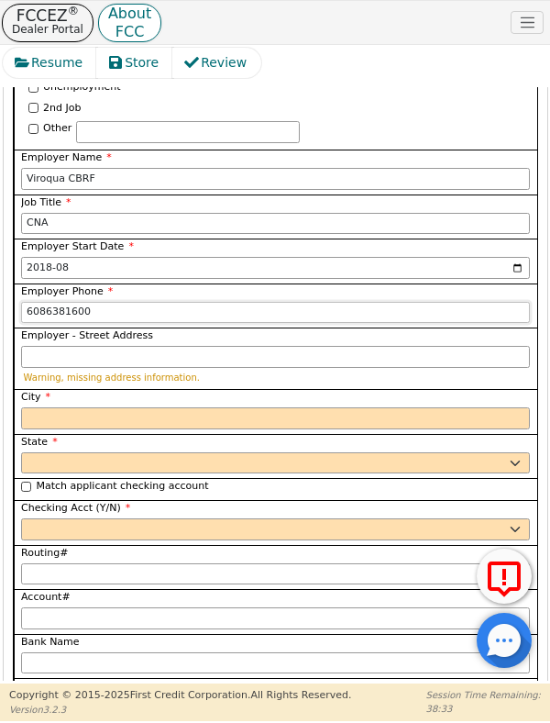
scroll to position [5384, 0]
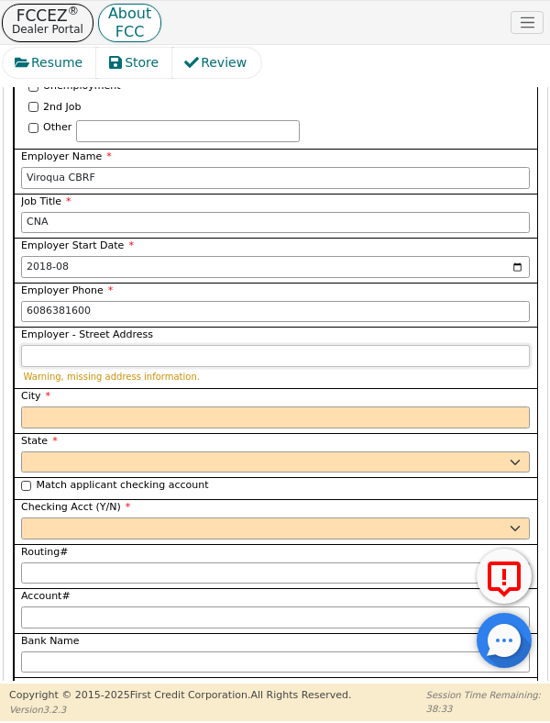
click at [41, 345] on input "Employer - Street Address" at bounding box center [275, 356] width 509 height 22
type input "608-638-1600"
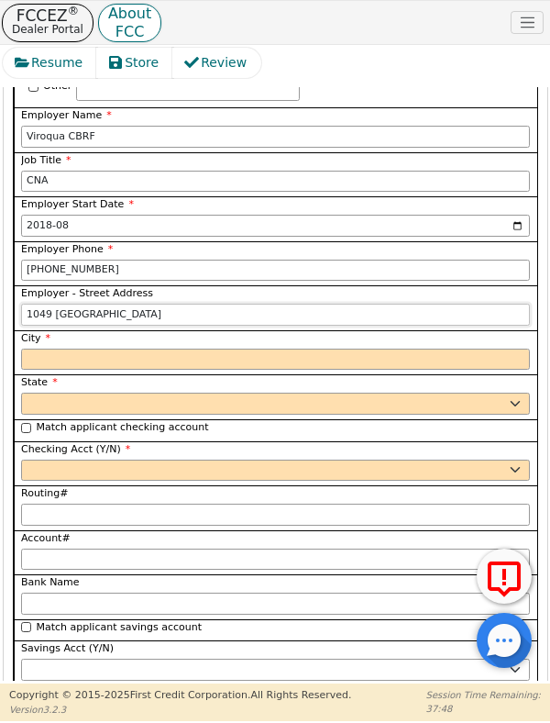
scroll to position [5426, 0]
type input "1049 Chicago"
click at [35, 349] on input "City" at bounding box center [275, 360] width 509 height 22
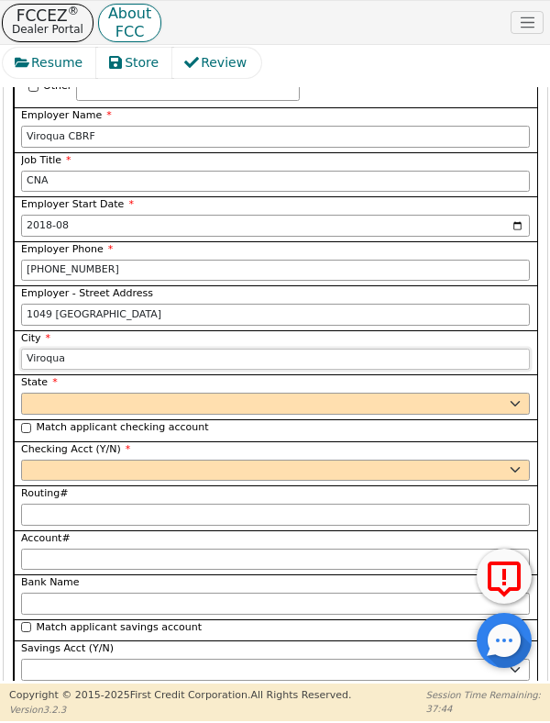
type input "Viroqua"
click at [35, 393] on select "AK AL AR AZ CA CO CT DC DE FL GA HI IA ID IL IN KS KY LA MA MD ME MI MN MO MS M…" at bounding box center [275, 404] width 509 height 22
select select "WI"
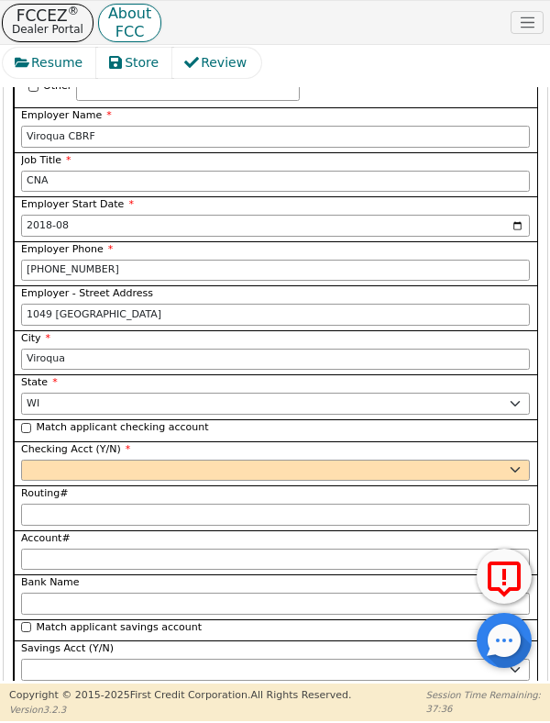
click at [23, 420] on div "Match applicant checking account" at bounding box center [275, 428] width 509 height 16
click at [26, 423] on input "Match applicant checking account" at bounding box center [26, 428] width 10 height 10
checkbox input "true"
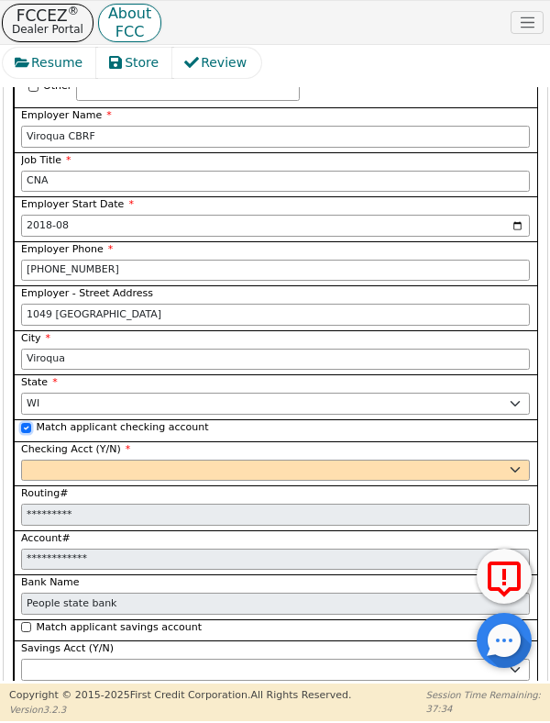
select select "y"
type input "*********"
type input "**********"
type input "People state bank"
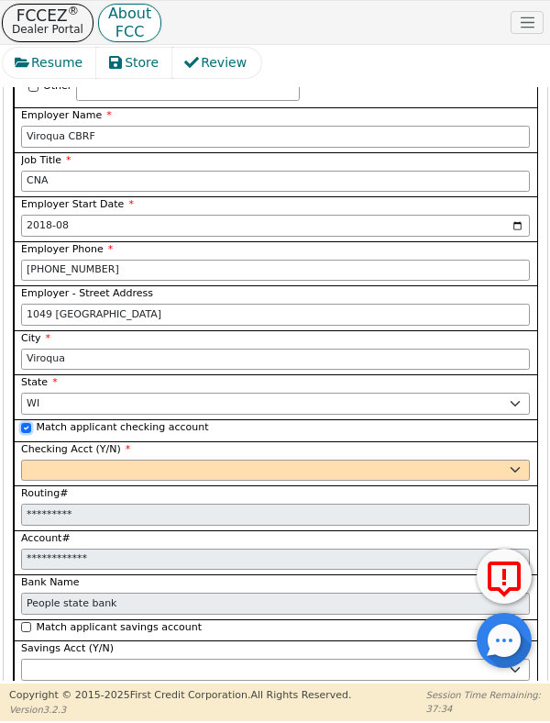
type input "*********"
type input "**********"
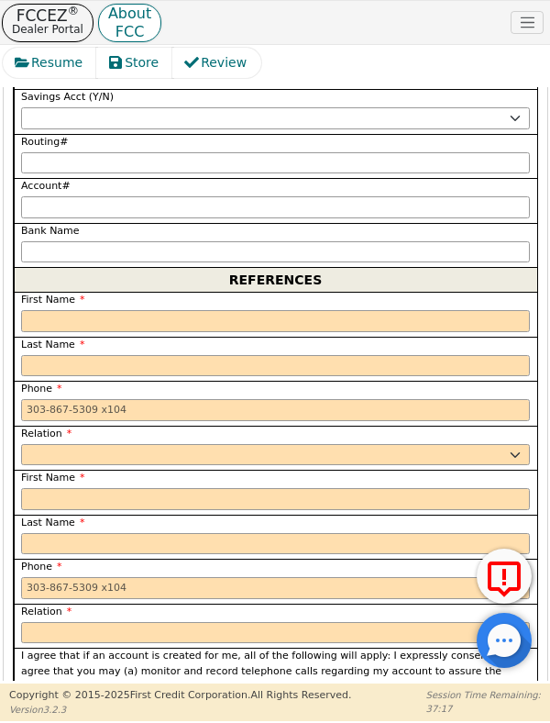
scroll to position [5976, 0]
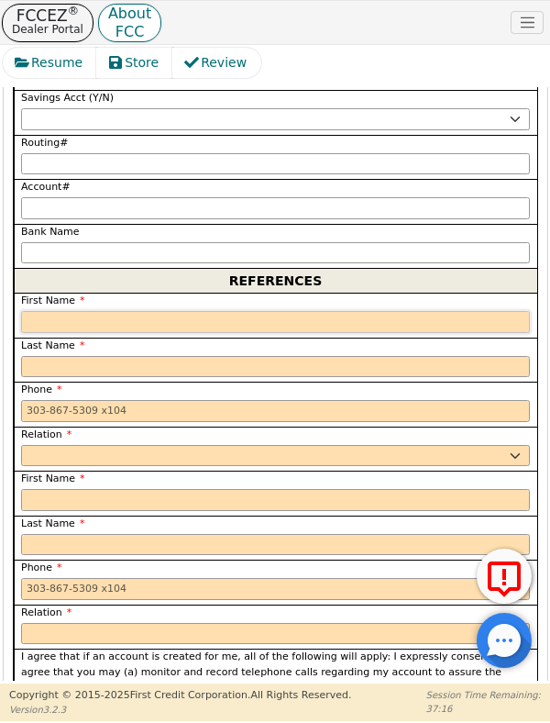
click at [30, 311] on input "text" at bounding box center [275, 322] width 509 height 22
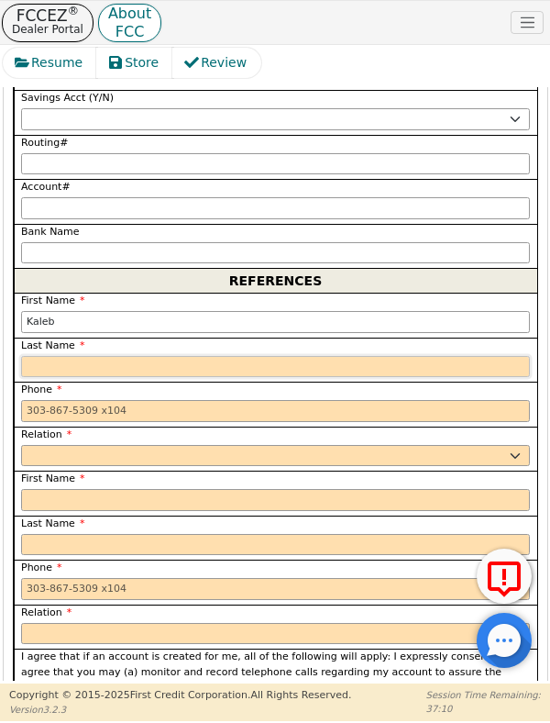
click at [48, 356] on input "text" at bounding box center [275, 367] width 509 height 22
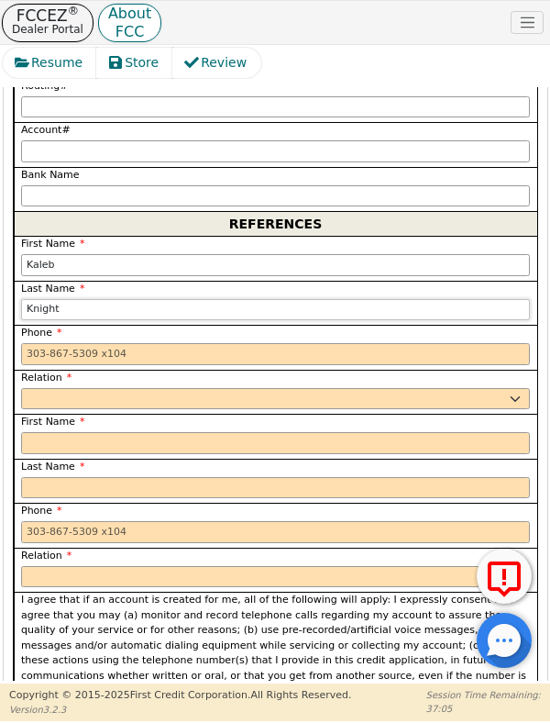
scroll to position [6065, 0]
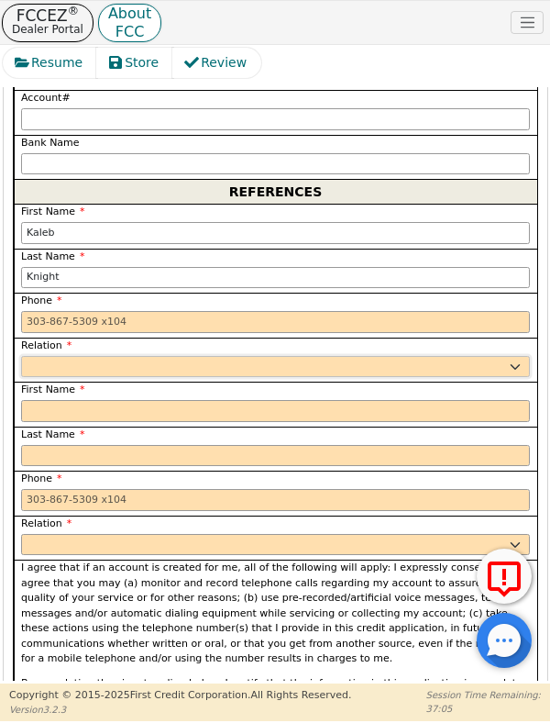
click at [36, 356] on select "FATHER MOTHER SISTER BROTHER DAUGHTER SON CO-WORKER NEIGHBOR FRIEND COUSIN G-MO…" at bounding box center [275, 367] width 509 height 22
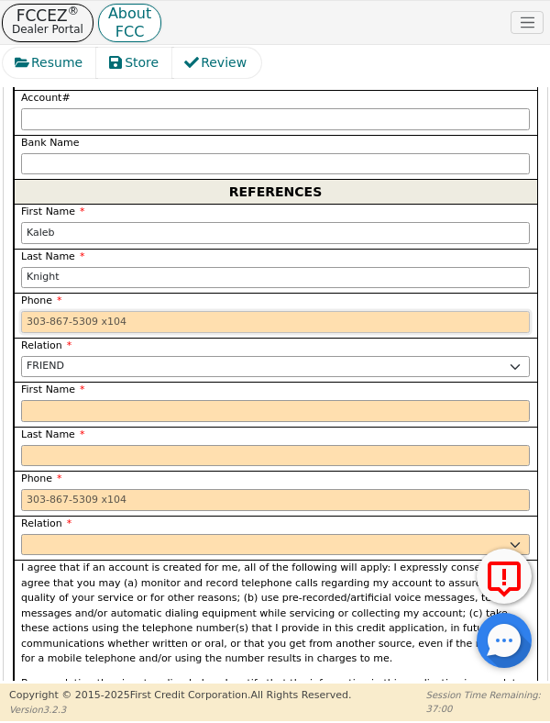
click at [34, 311] on input "tel" at bounding box center [275, 322] width 509 height 22
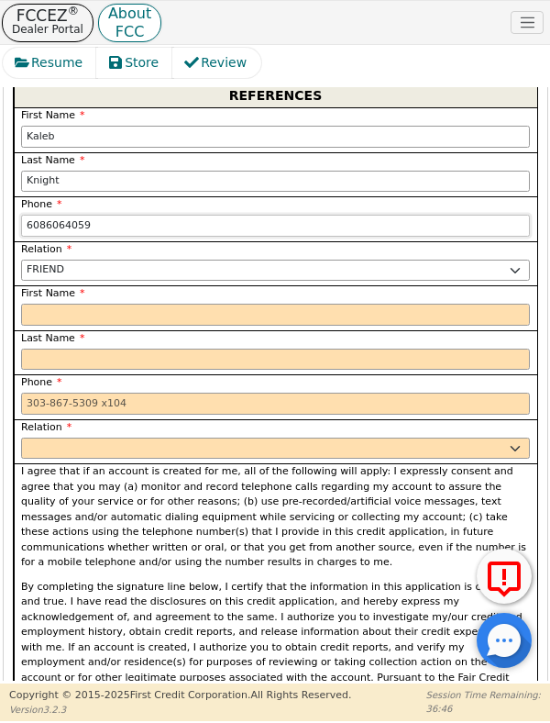
scroll to position [6165, 0]
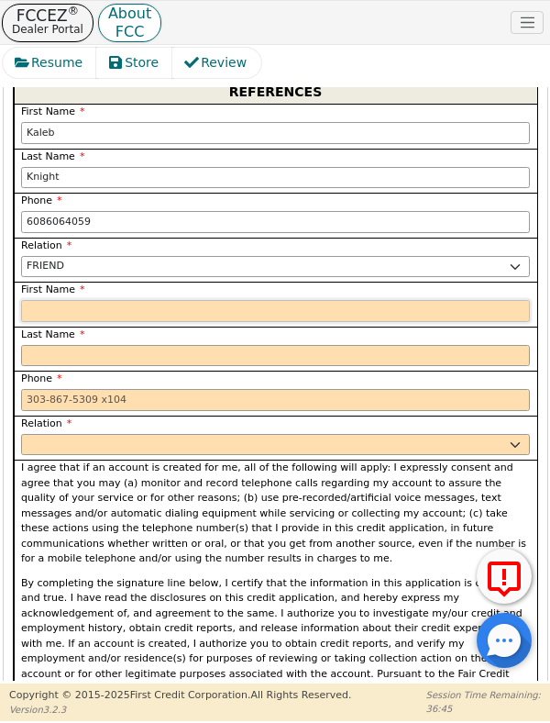
click at [35, 300] on input "text" at bounding box center [275, 311] width 509 height 22
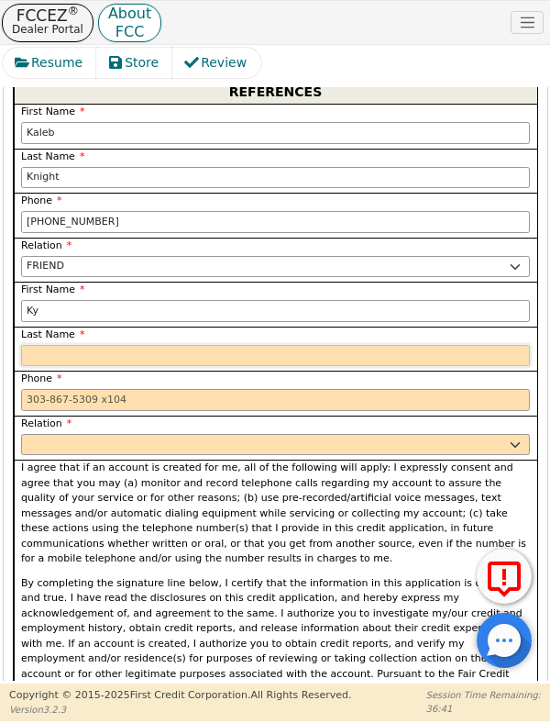
click at [35, 345] on input "text" at bounding box center [275, 356] width 509 height 22
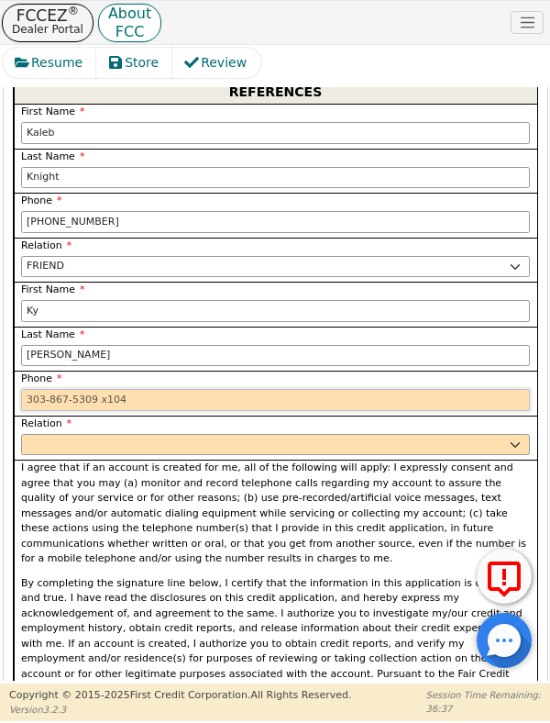
click at [34, 389] on input "tel" at bounding box center [275, 400] width 509 height 22
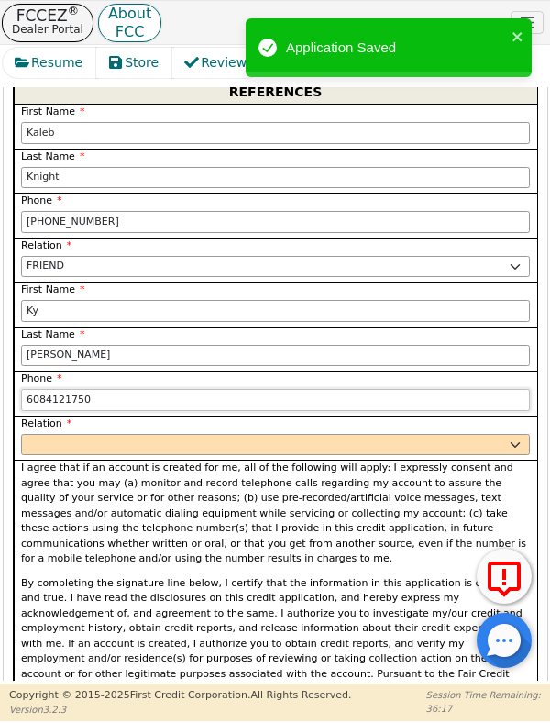
scroll to position [6213, 0]
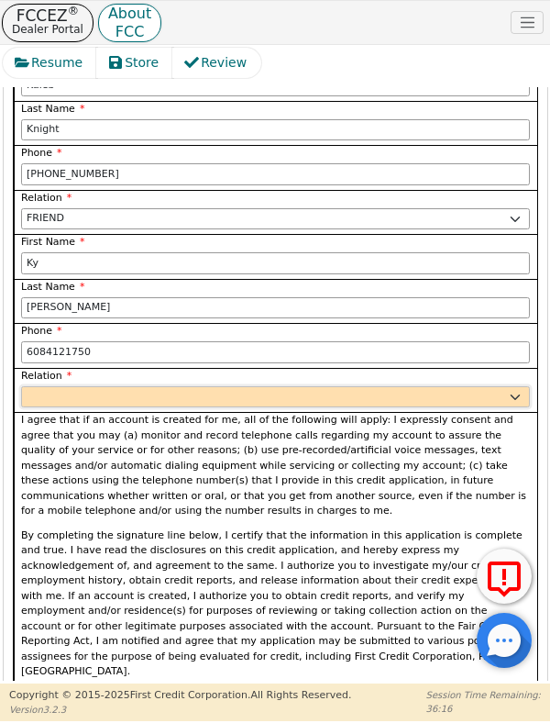
click at [33, 386] on select "FATHER MOTHER SISTER BROTHER DAUGHTER SON CO-WORKER NEIGHBOR FRIEND COUSIN G-MO…" at bounding box center [275, 397] width 509 height 22
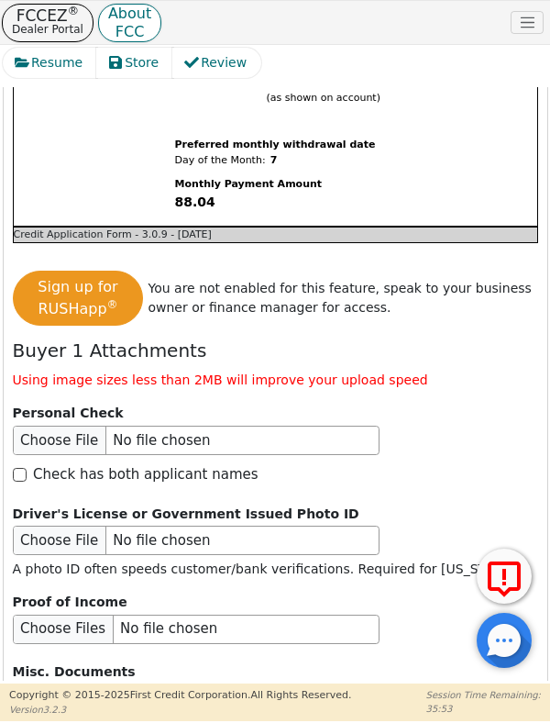
scroll to position [7691, 0]
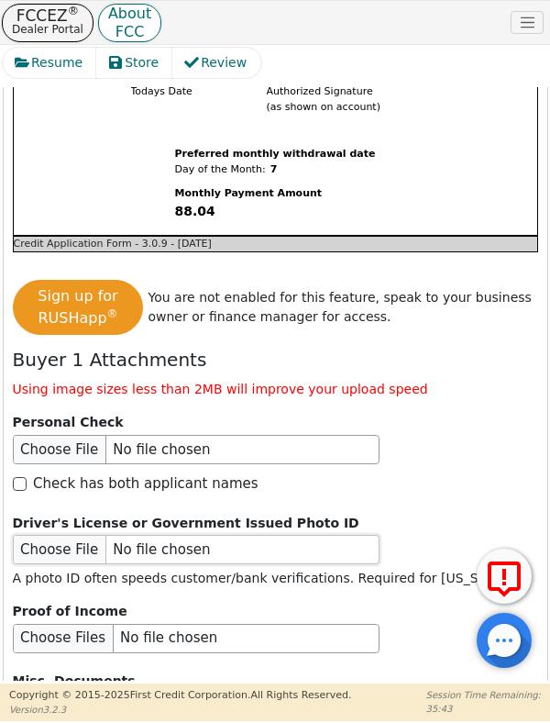
click at [29, 535] on input "file" at bounding box center [196, 549] width 367 height 29
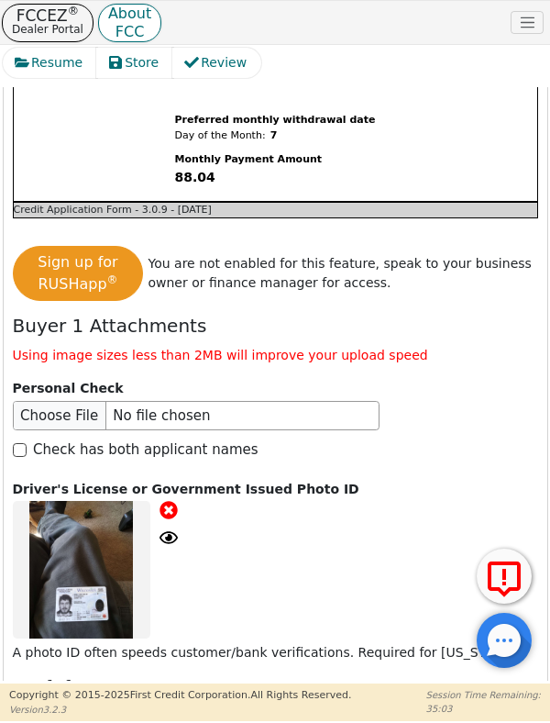
scroll to position [7734, 0]
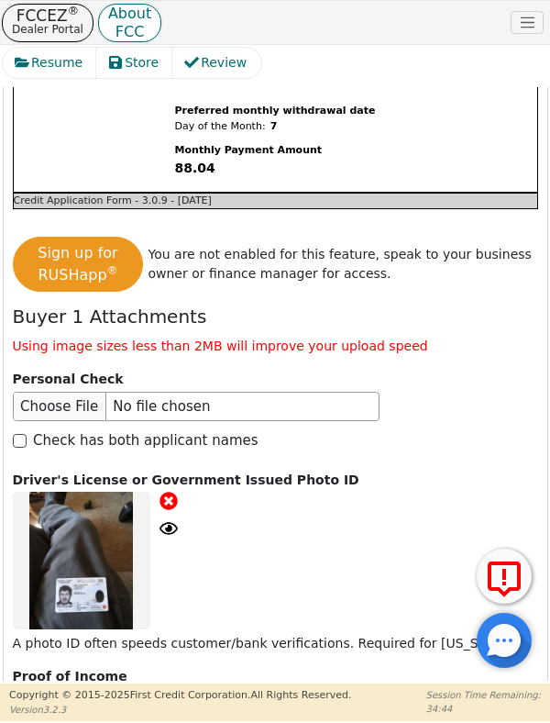
click at [78, 689] on input "file" at bounding box center [196, 703] width 367 height 29
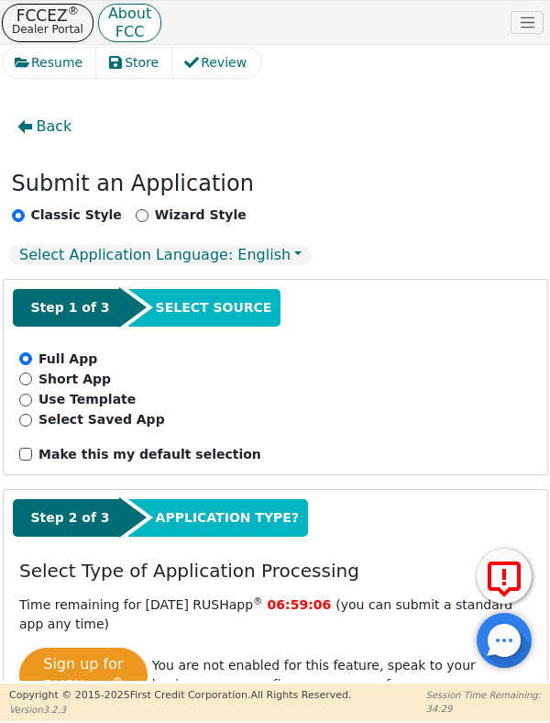
select select "WI"
select select "y"
select select "WI"
select select "y"
select select "n"
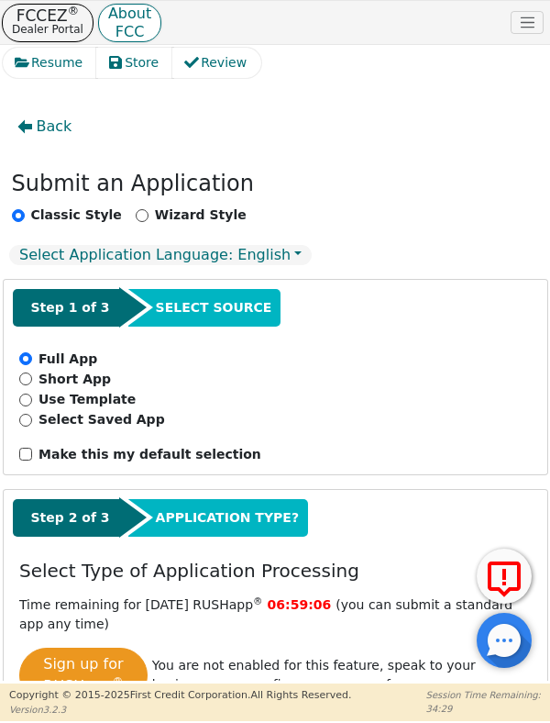
select select "WI"
select select "Rent"
select select "WI"
select select "y"
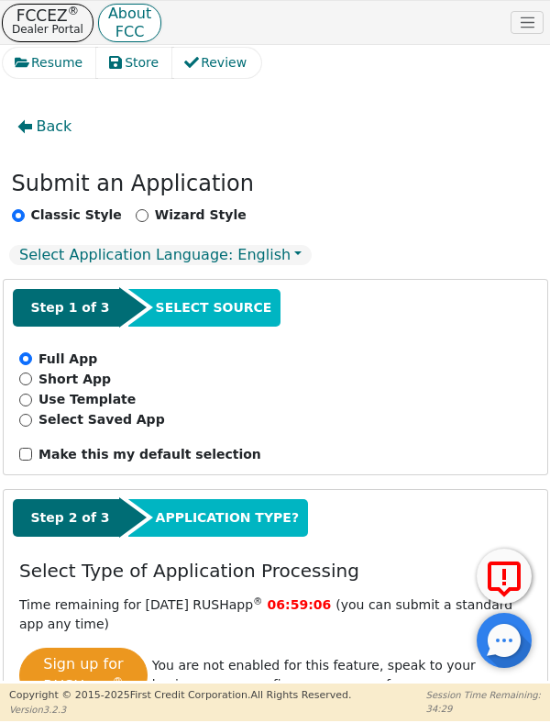
select select "n"
select select "WI"
select select "Rent"
select select "WI"
select select "y"
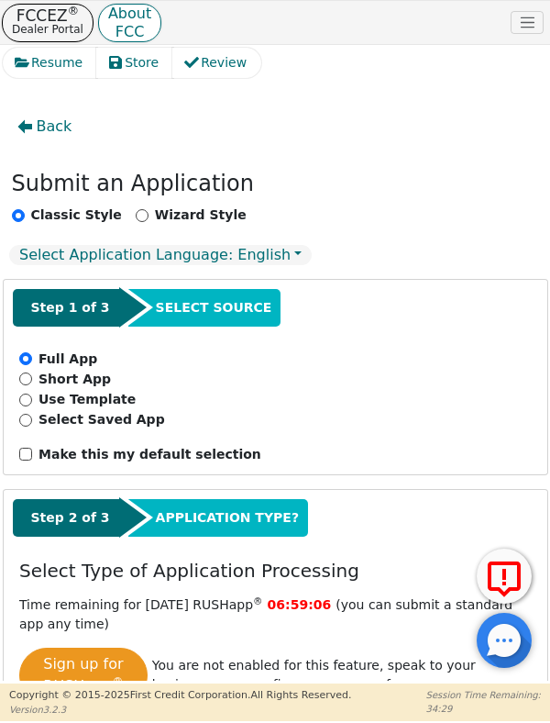
select select "FRIEND"
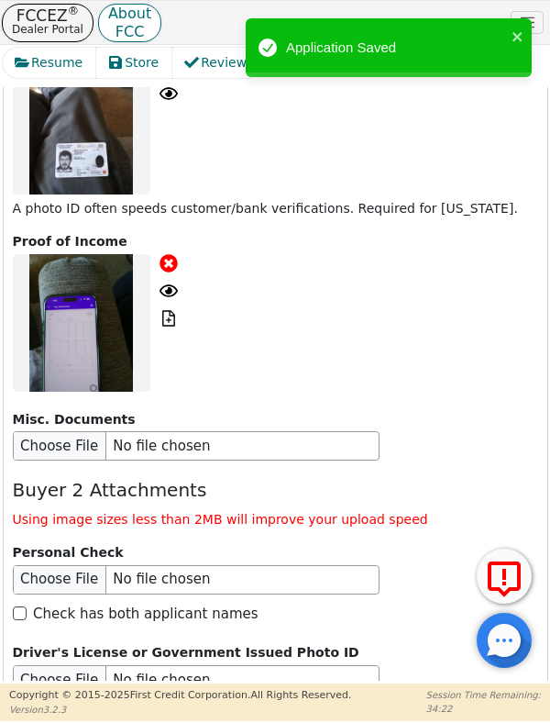
scroll to position [8172, 0]
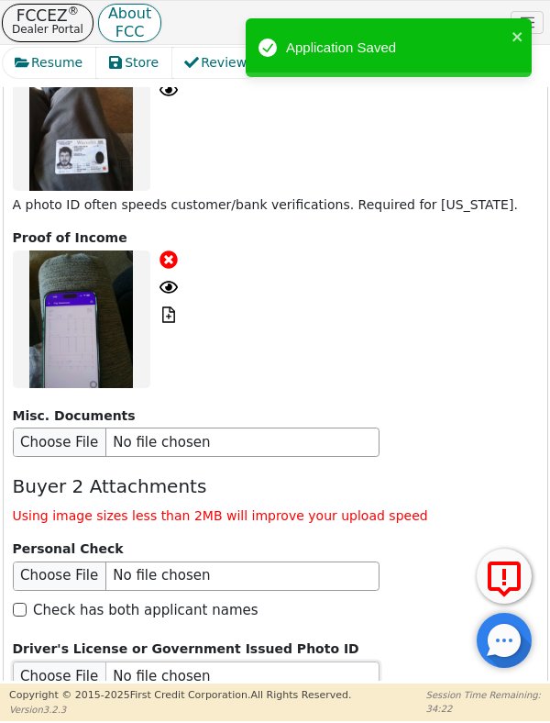
click at [29, 661] on input "file" at bounding box center [196, 675] width 367 height 29
type input "C:\fakepath\1759949161618783331523666246899.jpg"
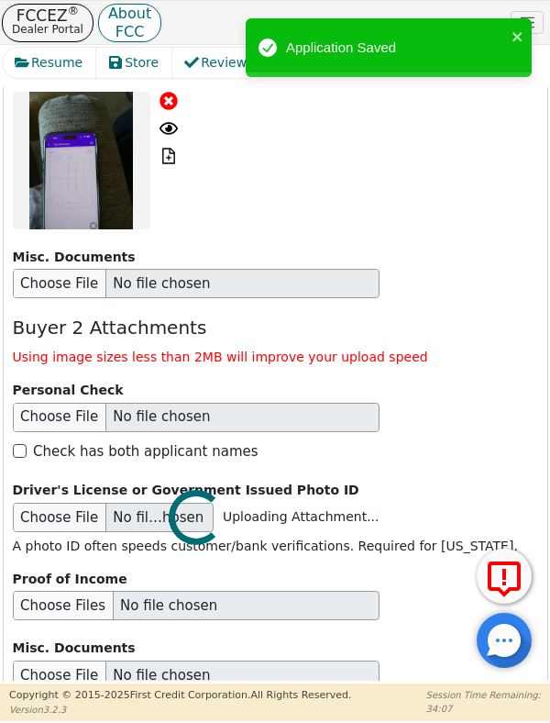
scroll to position [8334, 0]
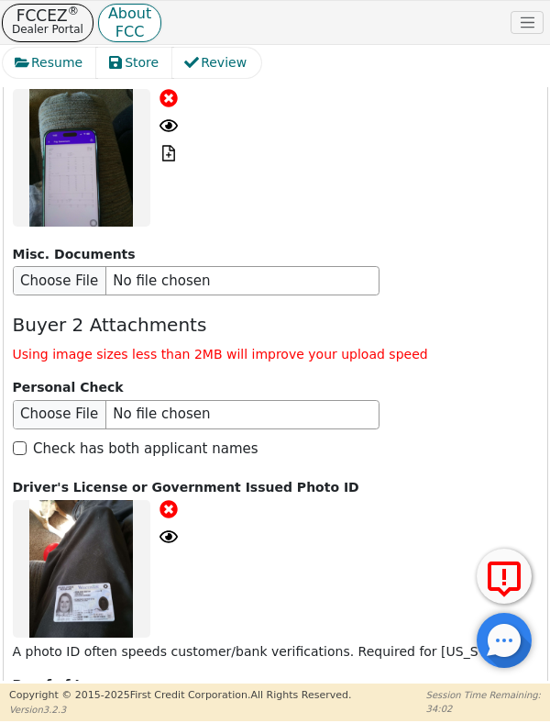
click at [34, 696] on input "file" at bounding box center [196, 710] width 367 height 29
type input "C:\fakepath\17599491815762475172060915623898.jpg"
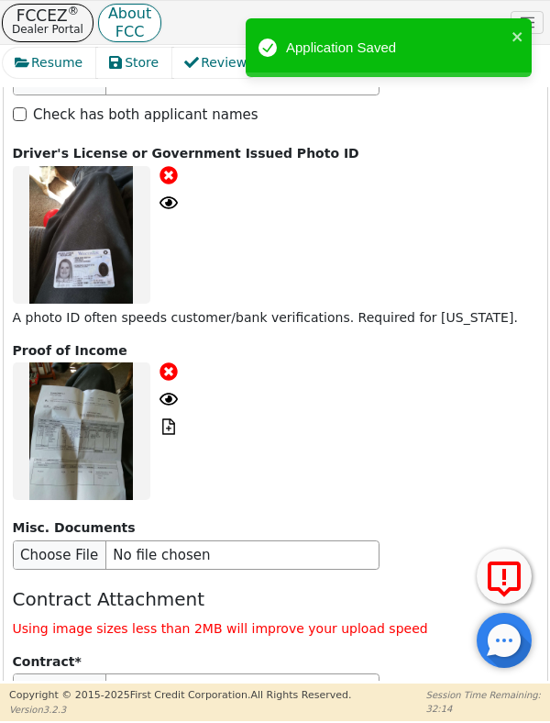
scroll to position [8693, 0]
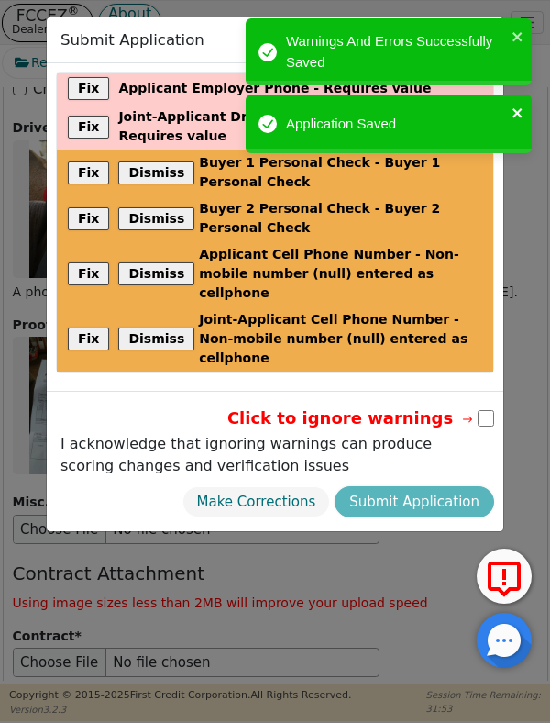
click at [517, 113] on icon "close" at bounding box center [517, 112] width 9 height 9
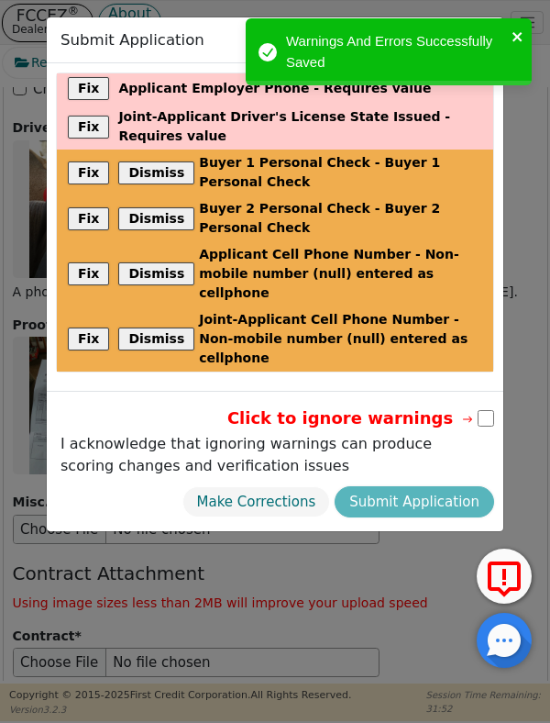
click at [517, 45] on button "close" at bounding box center [518, 36] width 13 height 21
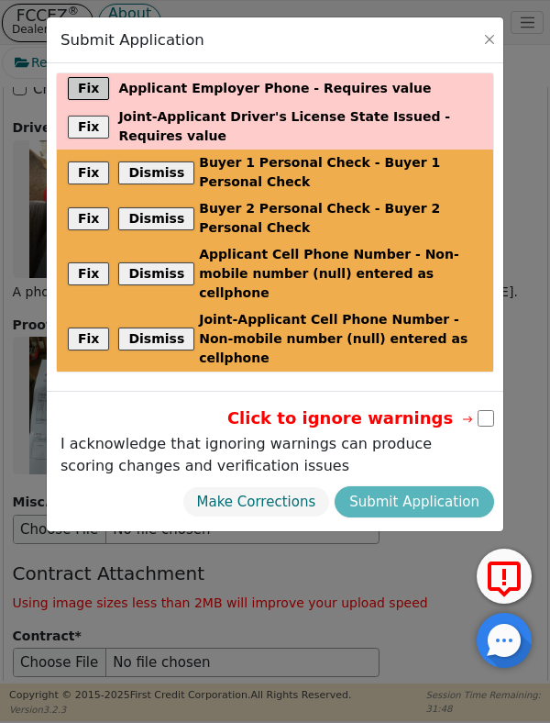
click at [93, 89] on button "Fix" at bounding box center [88, 88] width 41 height 23
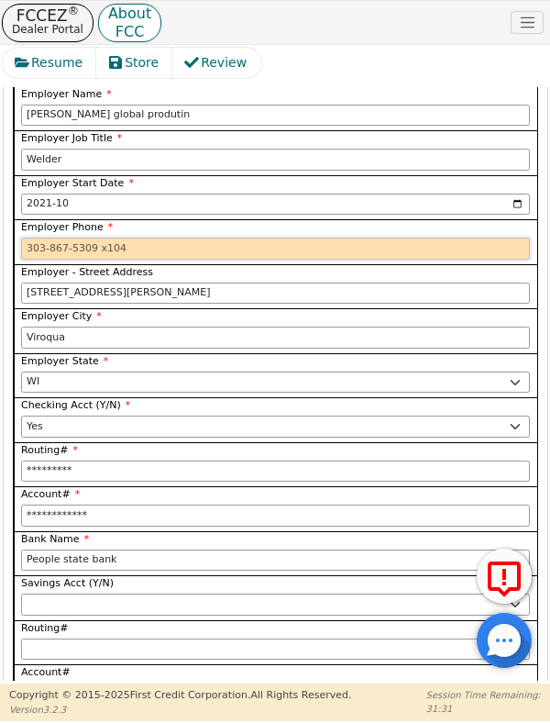
scroll to position [3282, 0]
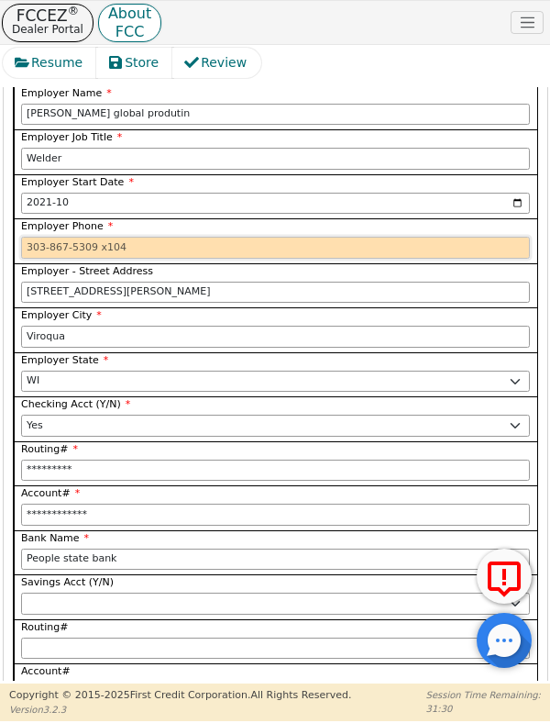
click at [38, 237] on input "Employer Phone" at bounding box center [275, 248] width 509 height 22
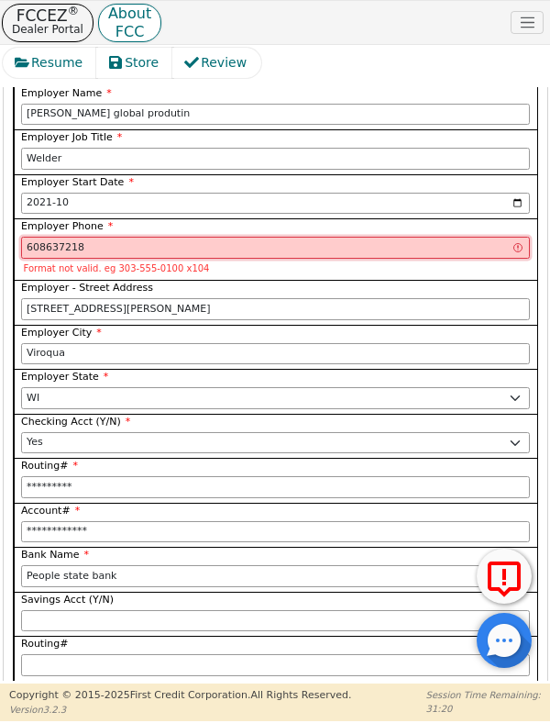
type input "6086372181"
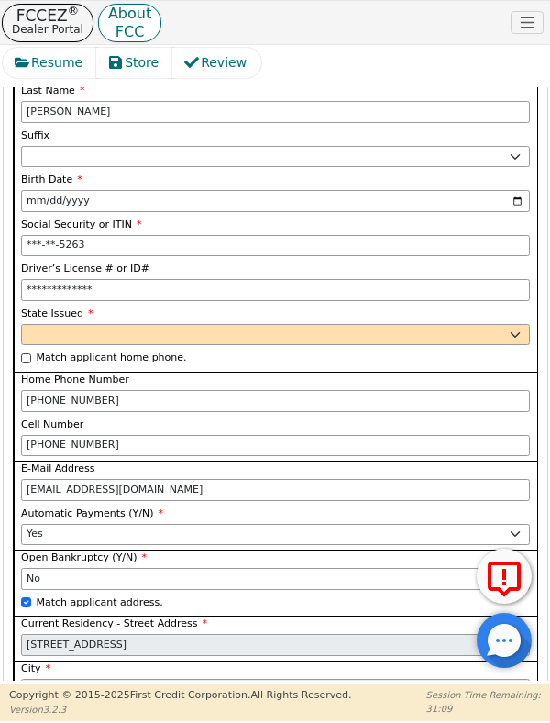
scroll to position [4071, 0]
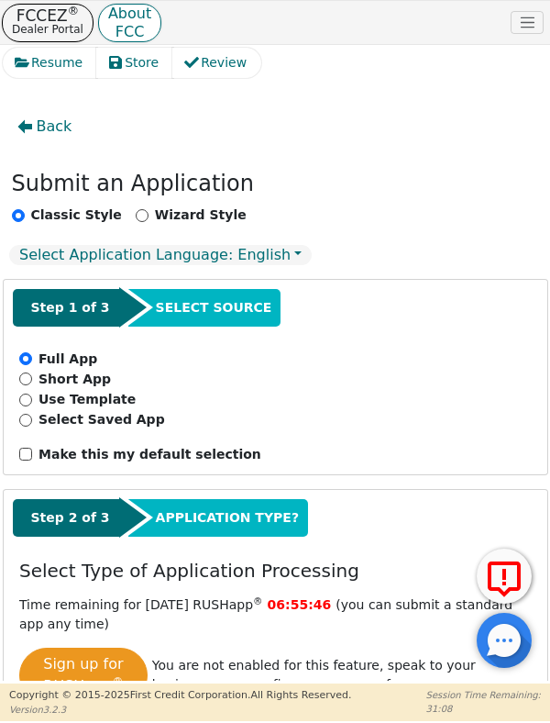
select select "WI"
select select "y"
select select "WI"
select select "y"
select select "n"
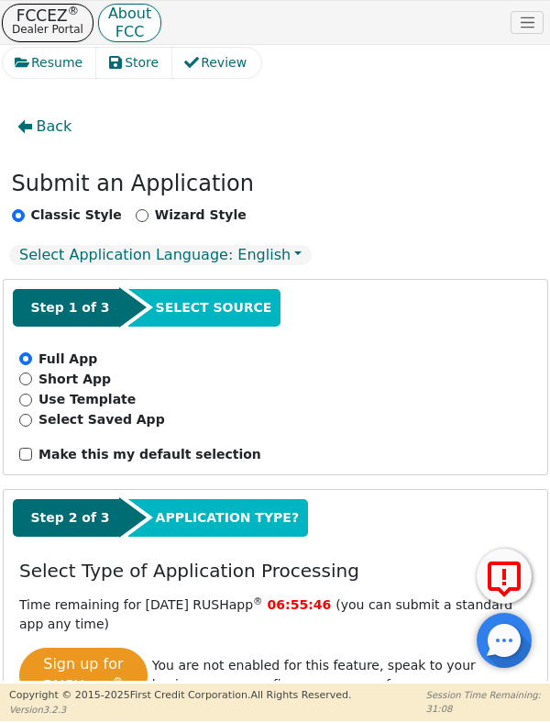
select select "WI"
select select "Rent"
select select "WI"
select select "y"
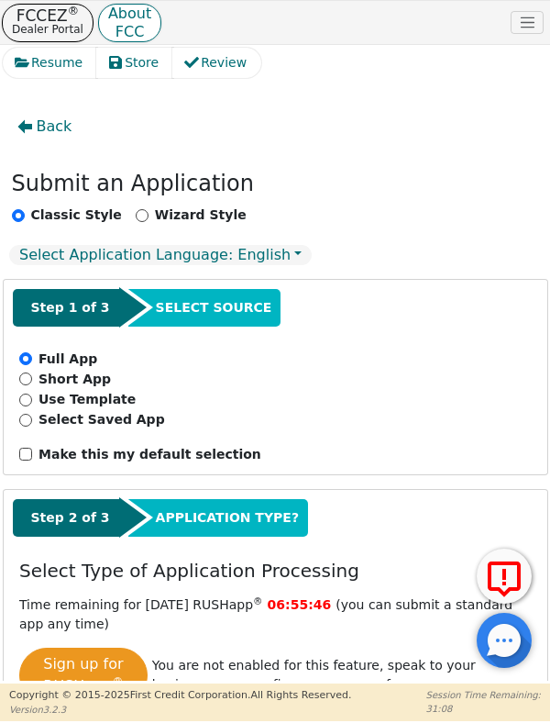
select select "n"
select select "WI"
select select "Rent"
select select "WI"
select select "y"
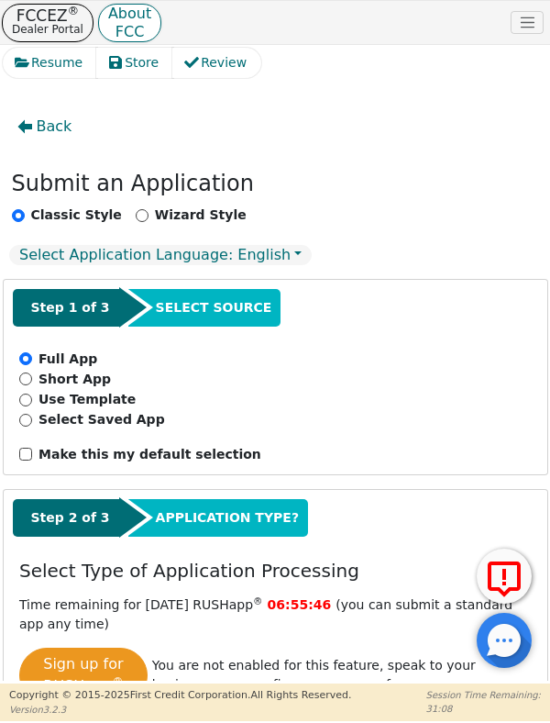
select select "FRIEND"
type input "608-637-2181"
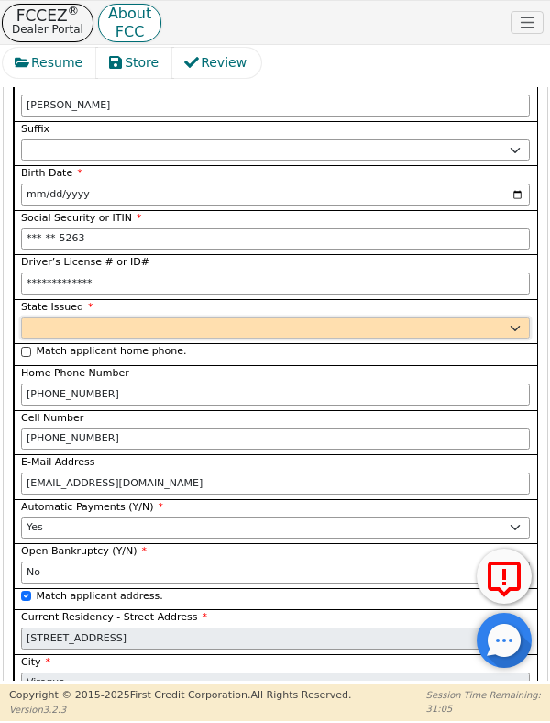
select select "WI"
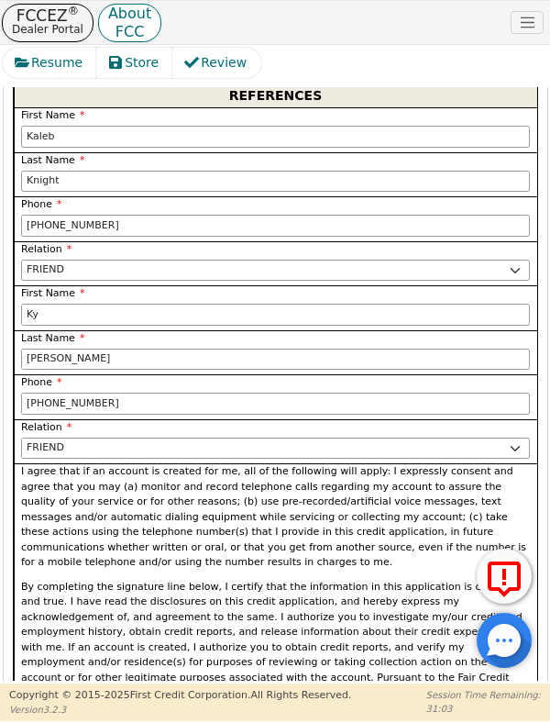
scroll to position [8693, 0]
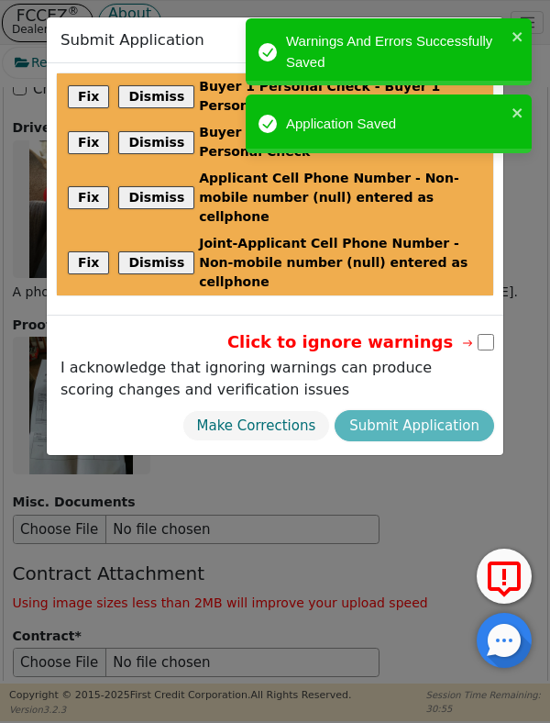
click at [484, 334] on input "checkbox" at bounding box center [486, 342] width 17 height 17
checkbox input "true"
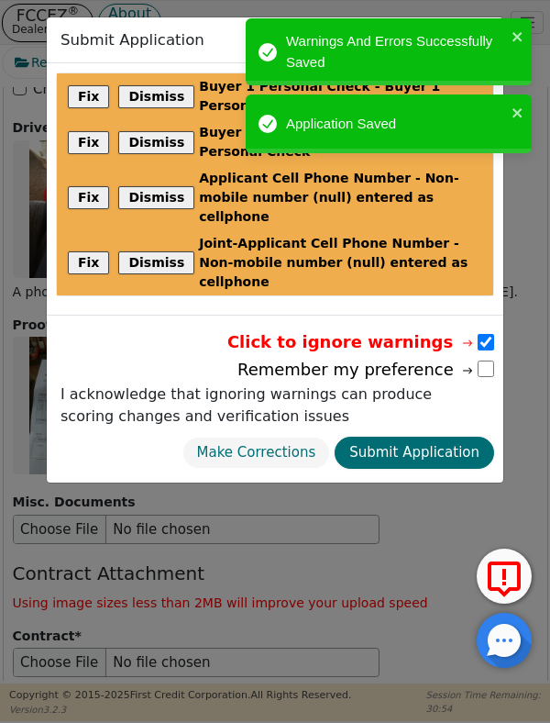
click at [438, 437] on button "Submit Application" at bounding box center [415, 453] width 160 height 32
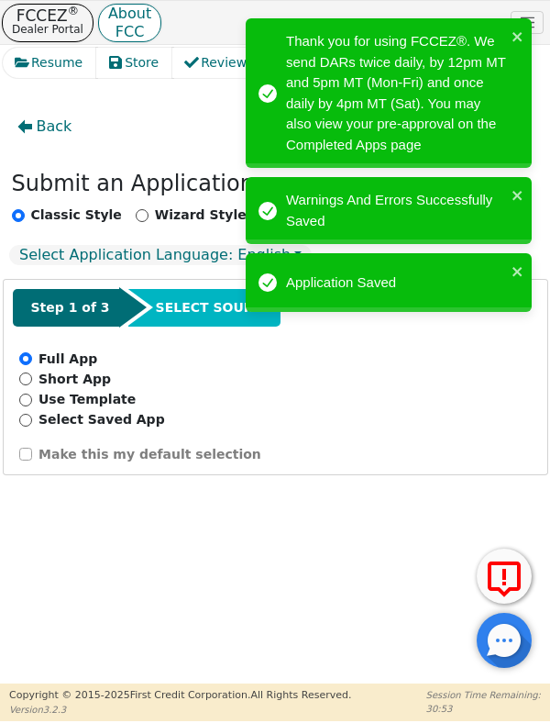
radio input "false"
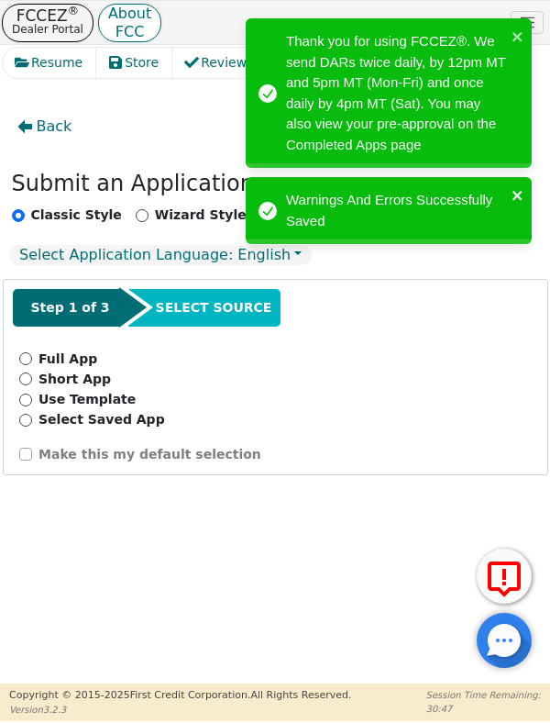
click at [518, 198] on icon "close" at bounding box center [518, 195] width 13 height 15
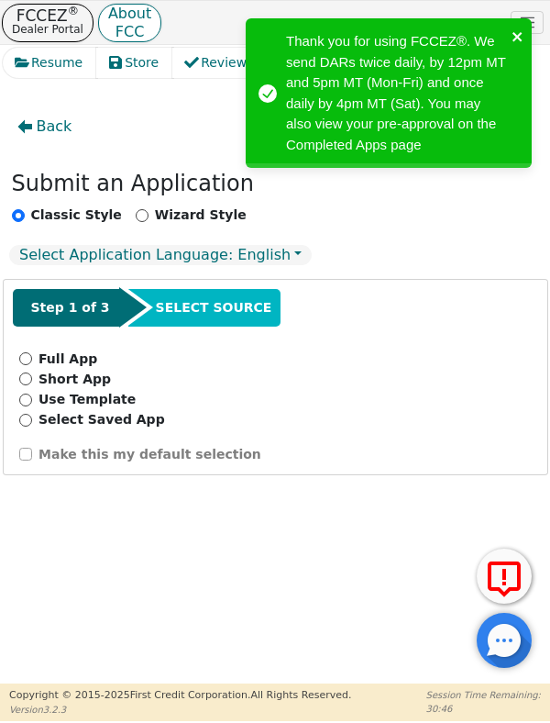
click at [521, 38] on icon "close" at bounding box center [518, 36] width 13 height 15
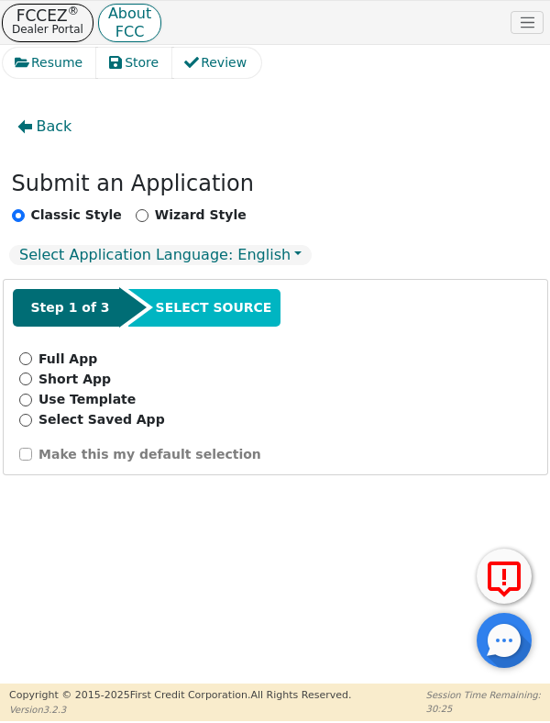
click at [6, 8] on link "FCCEZ ® Dealer Portal" at bounding box center [48, 23] width 92 height 39
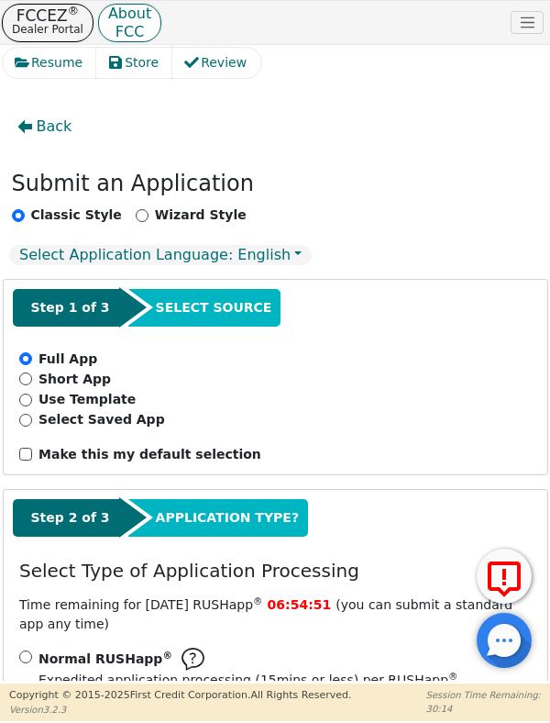
click at [48, 125] on span "Back" at bounding box center [55, 127] width 36 height 22
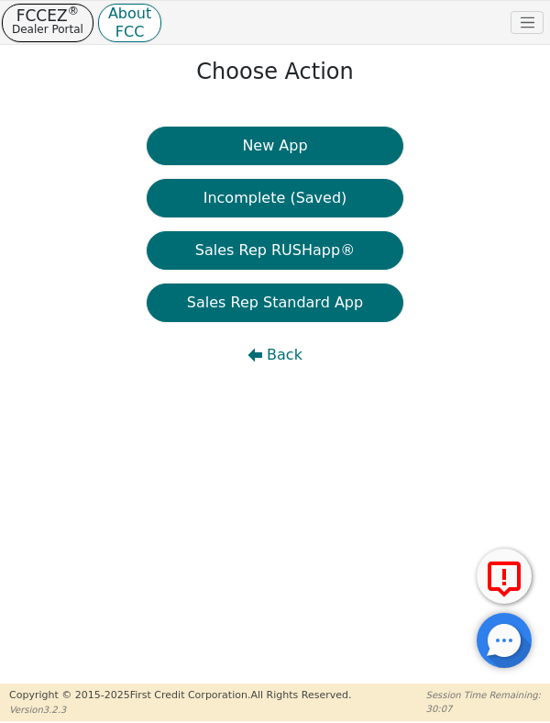
click at [278, 362] on span "Back" at bounding box center [285, 355] width 36 height 22
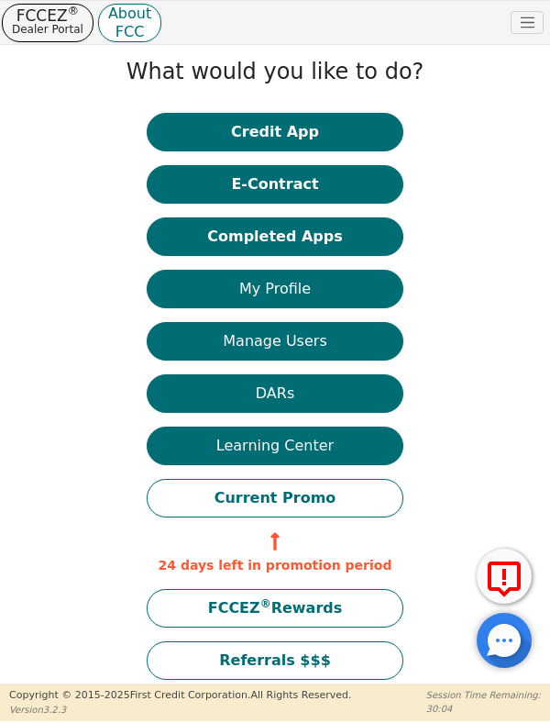
click at [331, 128] on button "Credit App" at bounding box center [275, 132] width 257 height 39
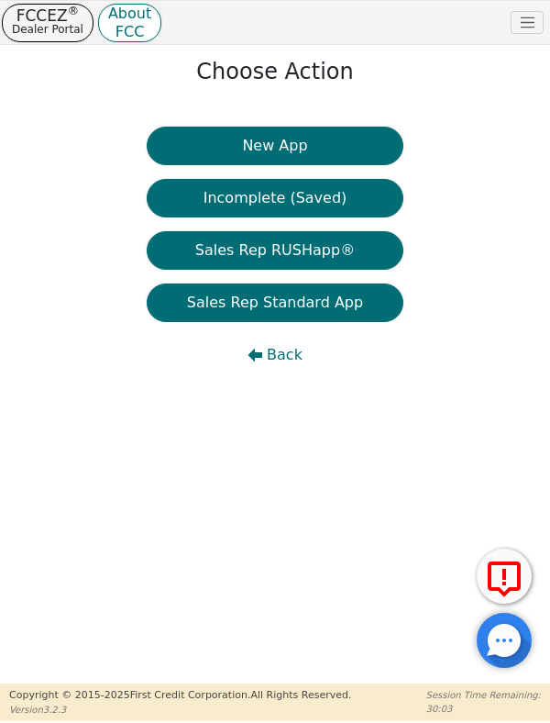
click at [281, 346] on span "Back" at bounding box center [285, 355] width 36 height 22
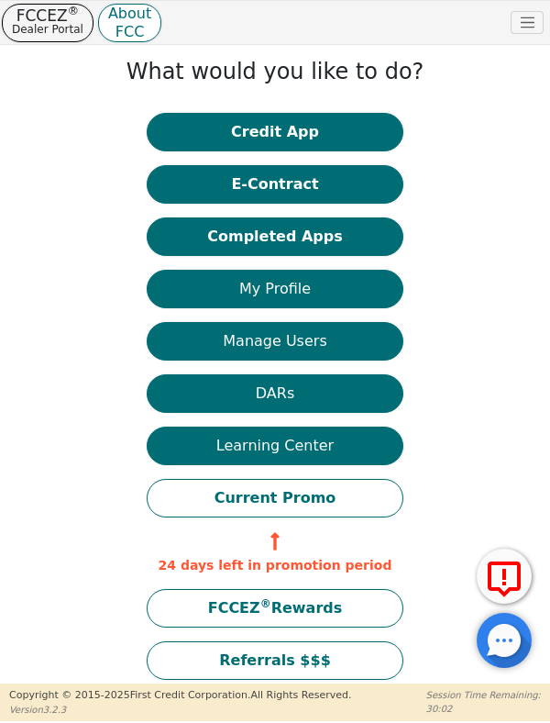
click at [317, 243] on button "Completed Apps" at bounding box center [275, 236] width 257 height 39
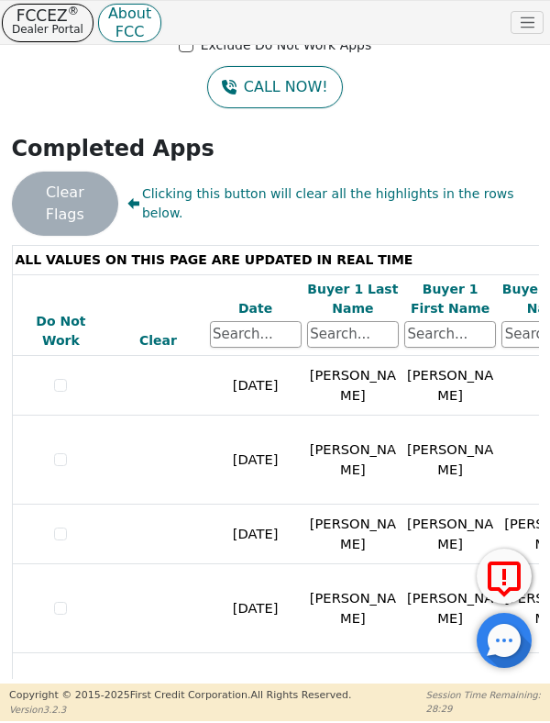
scroll to position [28, 0]
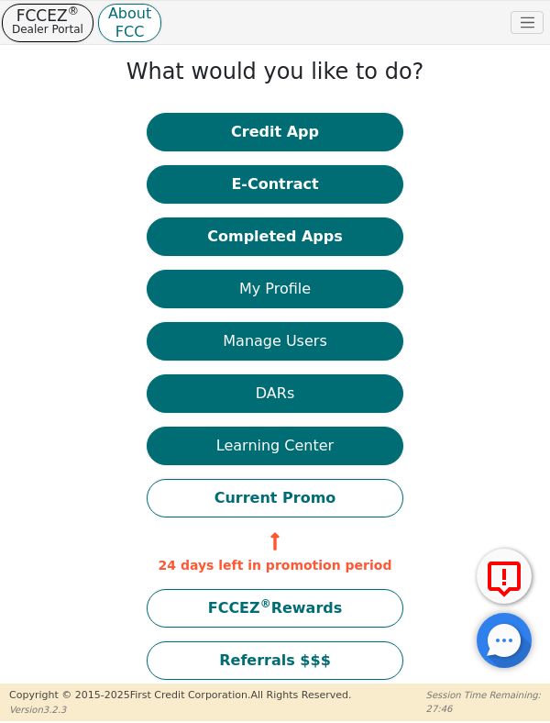
click at [293, 243] on button "Completed Apps" at bounding box center [275, 236] width 257 height 39
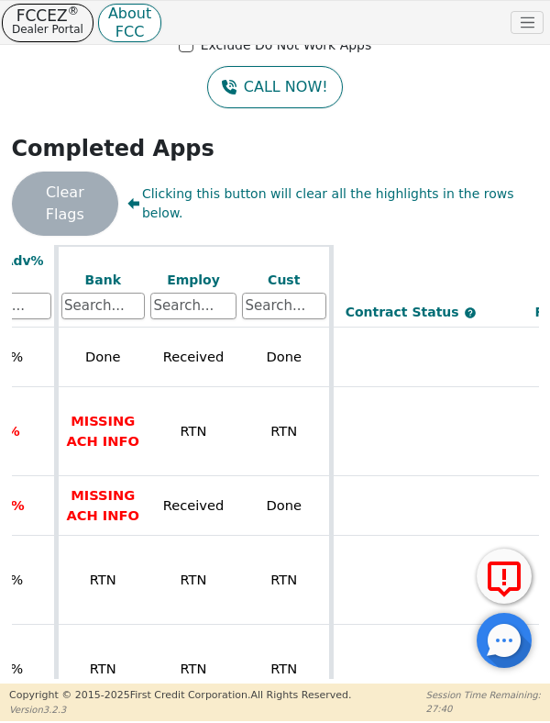
scroll to position [28, 755]
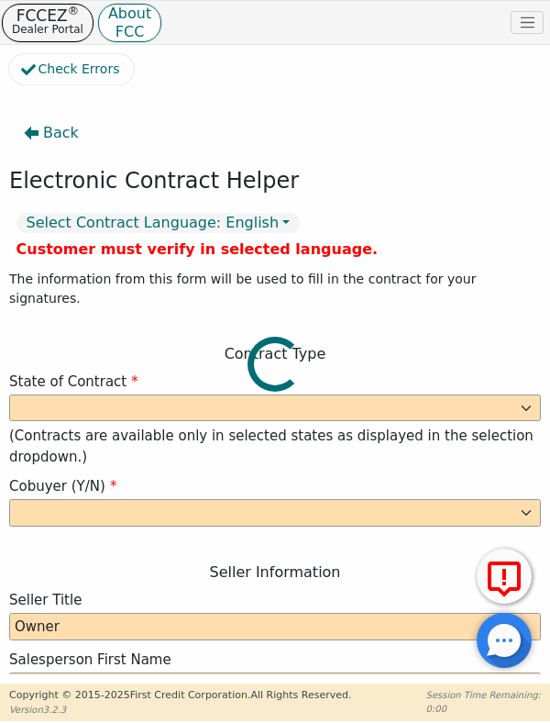
select select "y"
type input "Owner"
type input "Jerrod"
type input "Escritt"
type input "ALLERGY FREE AIR"
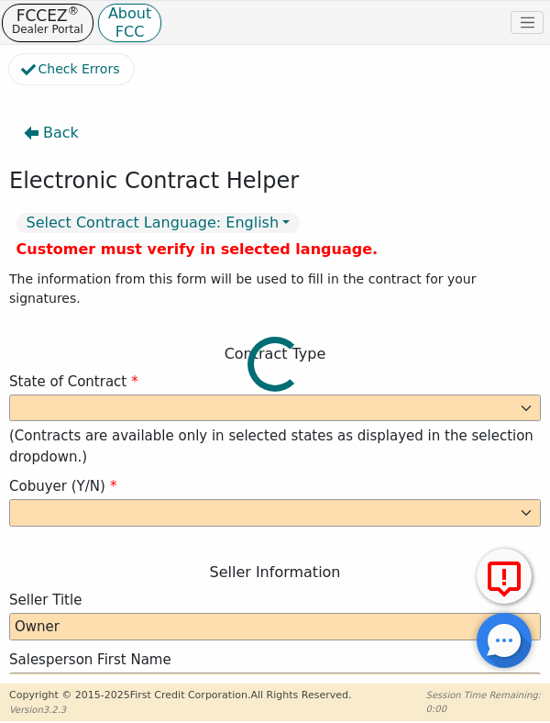
type input "519 HILL ST"
type input "SPARTA"
select select "WI"
type input "54656"
type input "Corey"
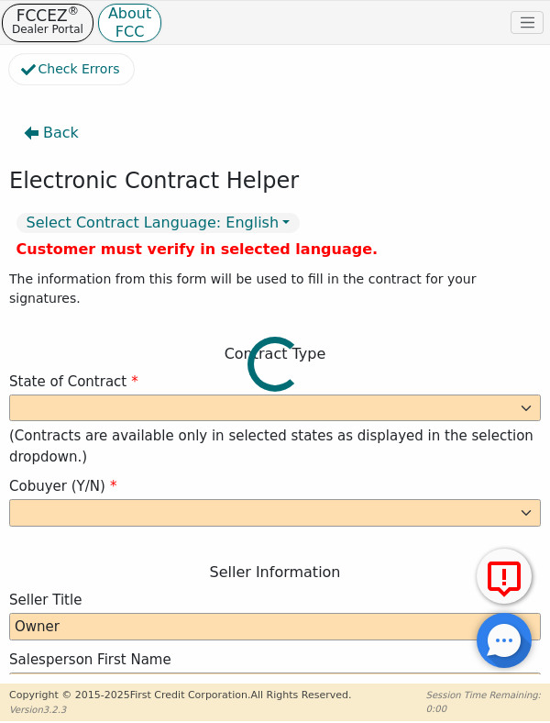
type input "Kuykendall"
type input "coreyadrianakuykendall2018@gmail.com"
type input "Kathryn"
type input "Swenson"
type input "Kswenson131@gmail.com"
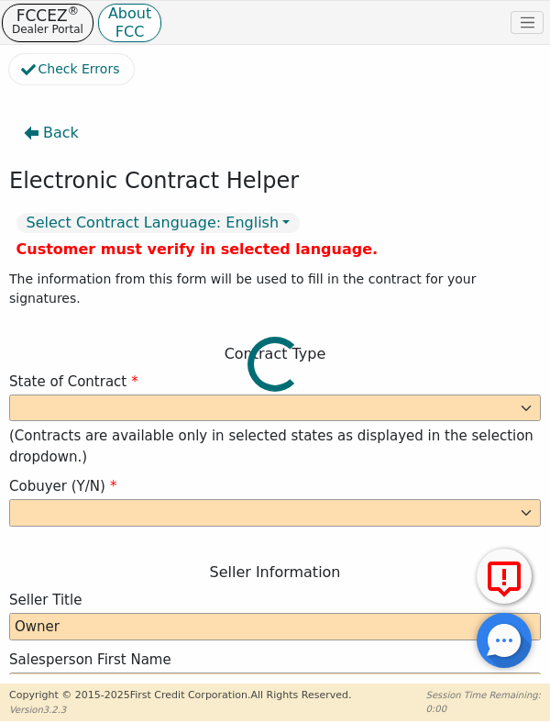
type input "420 E Oak St"
type input "Viroqua"
select select "WI"
type input "54665"
type input "2025-10-08"
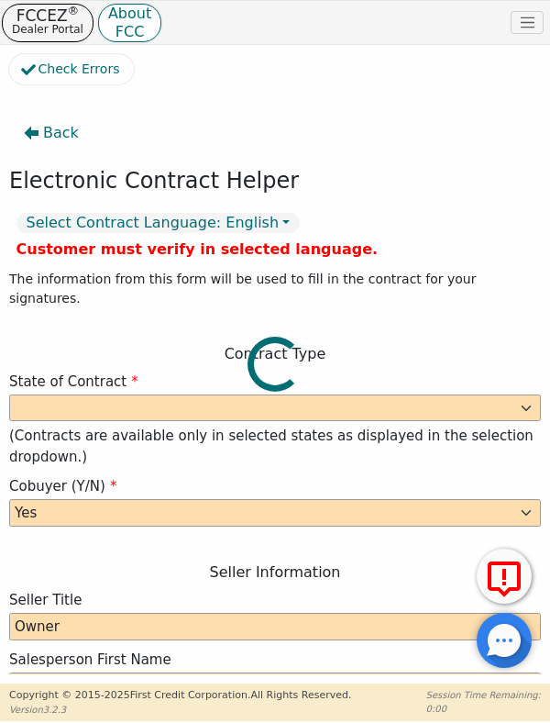
type input "21.99"
type input "2025-11-07"
type input "48"
type input "0"
type input "2795.00"
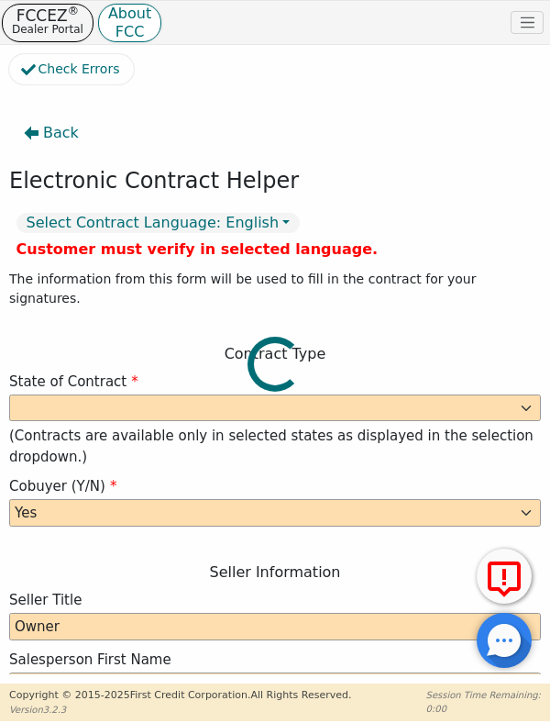
type input "153.00"
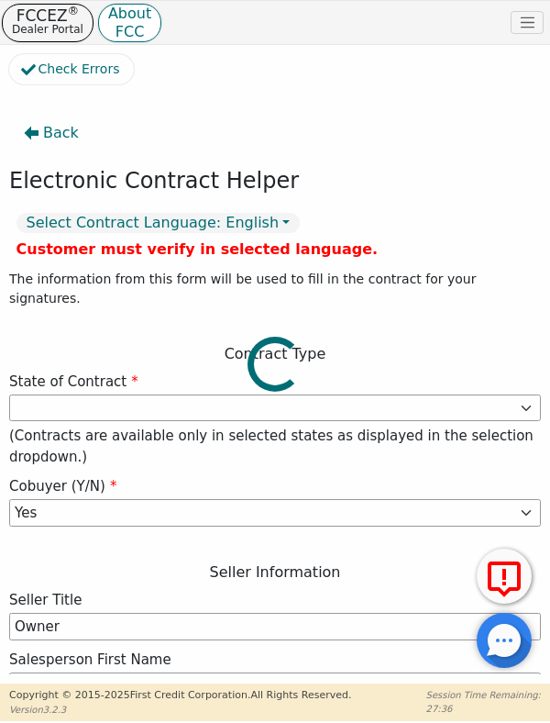
type input "2642.00"
select select "WI"
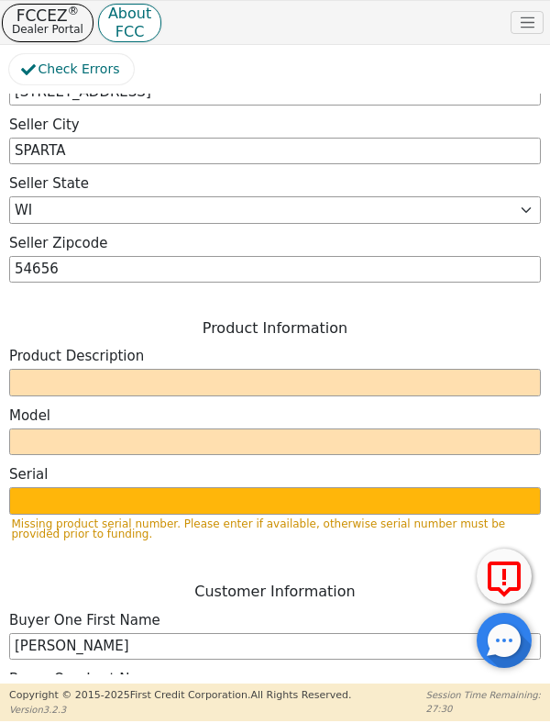
scroll to position [775, 0]
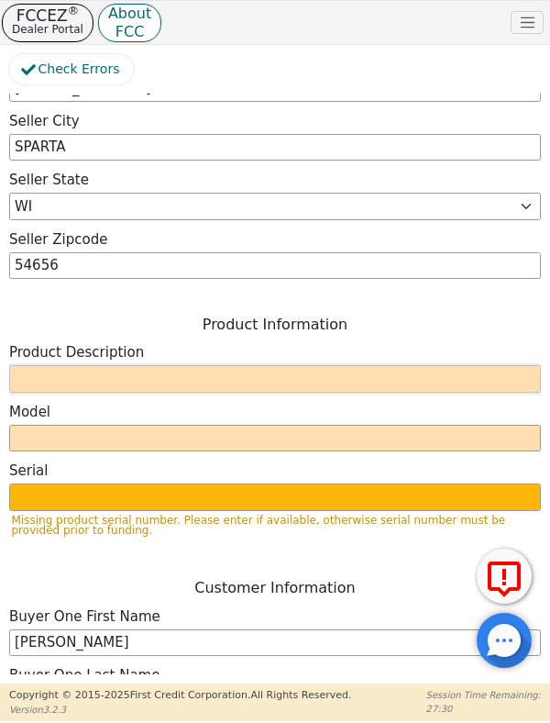
click at [105, 365] on input "text" at bounding box center [275, 379] width 532 height 28
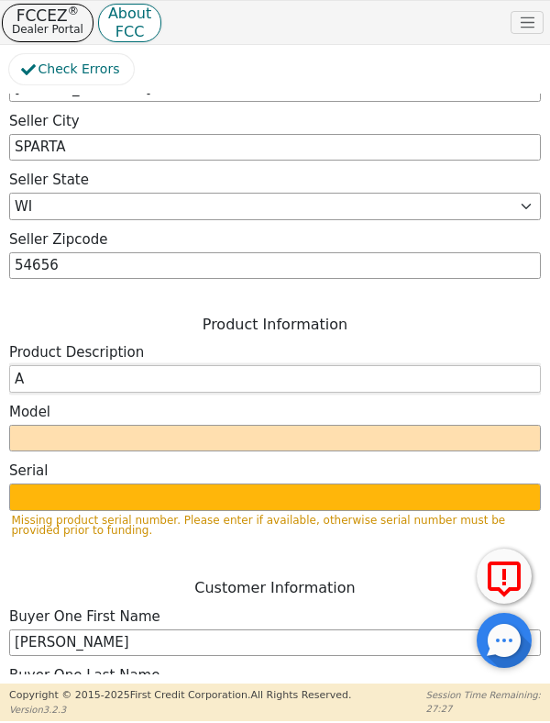
type input "Aura"
click at [134, 425] on input "text" at bounding box center [275, 439] width 532 height 28
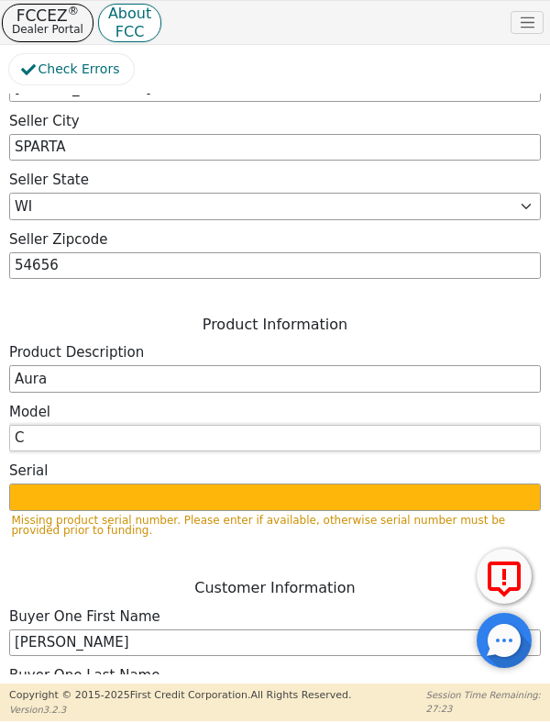
type input "Cleanmax"
click at [164, 483] on input "text" at bounding box center [275, 497] width 532 height 28
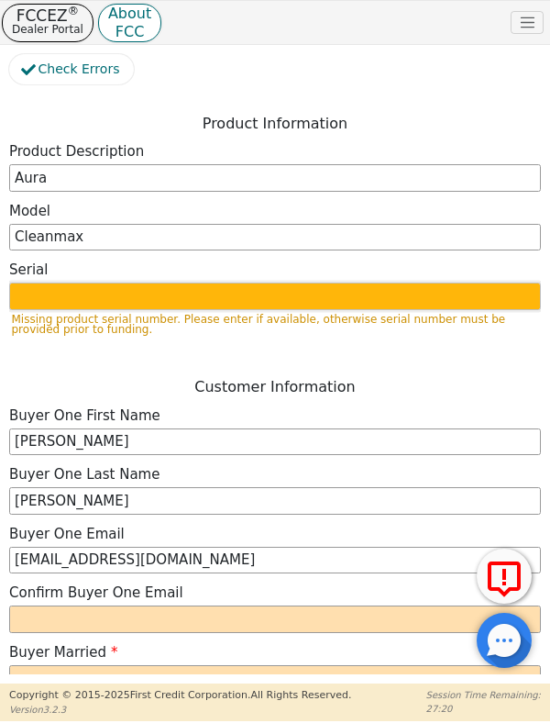
scroll to position [978, 7]
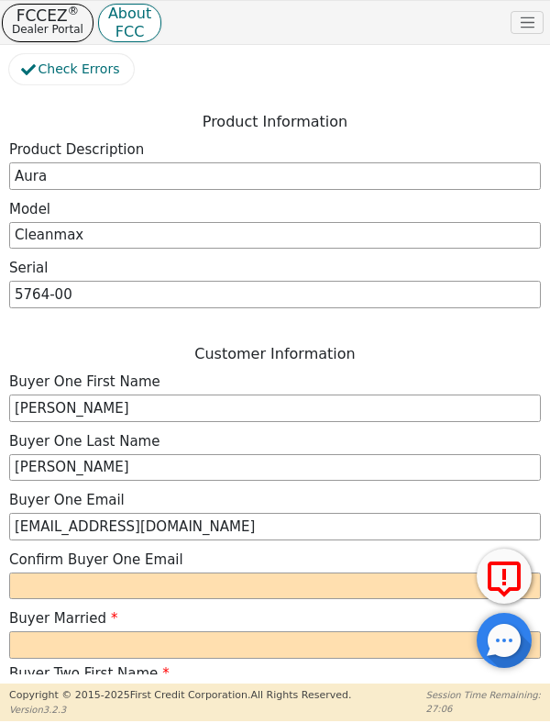
click at [550, 79] on div "Check Errors Back Electronic Contract Helper Select Contract Language: English …" at bounding box center [275, 364] width 550 height 639
click at [140, 281] on input "5764-00" at bounding box center [275, 295] width 532 height 28
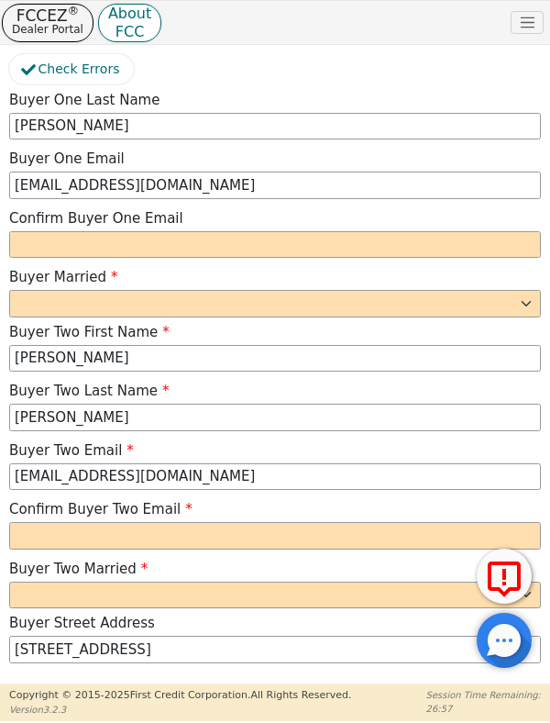
scroll to position [1323, 0]
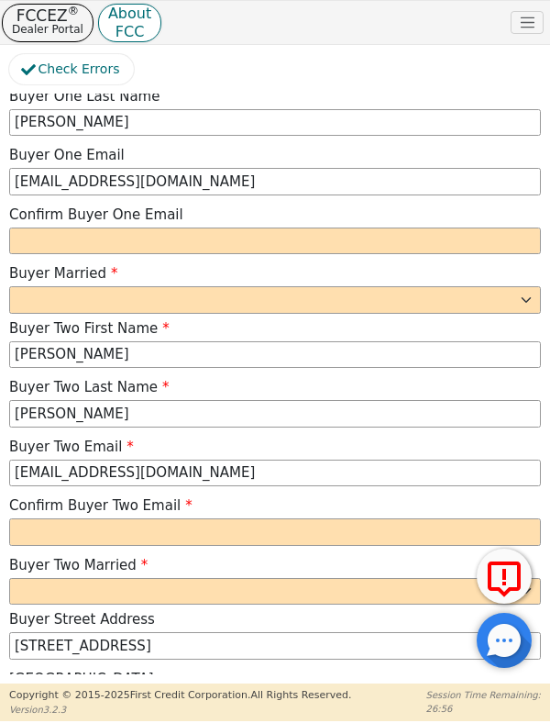
type input "5764-001866"
click at [113, 228] on input "email" at bounding box center [275, 242] width 532 height 28
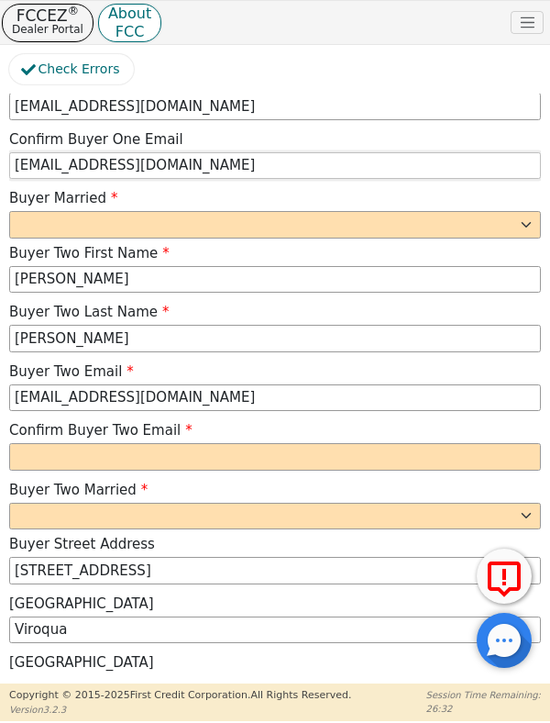
scroll to position [1408, 0]
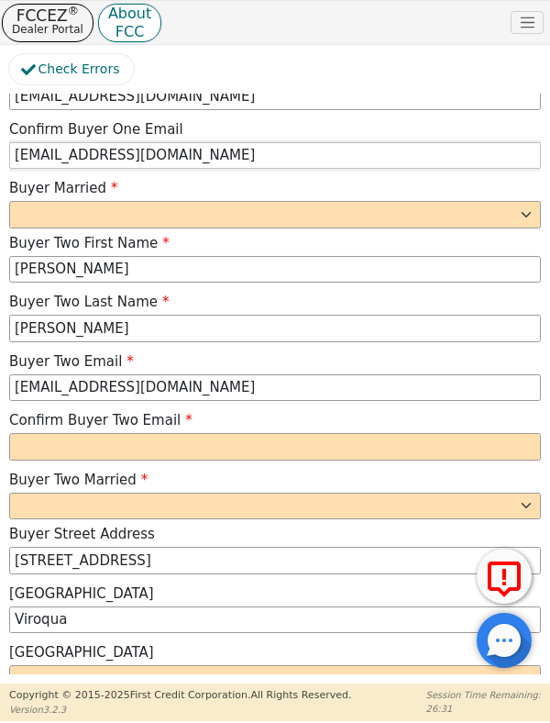
type input "coreyadrianakuykendall2018@gmail.com"
click at [406, 201] on select "Yes No" at bounding box center [275, 215] width 532 height 28
select select "No"
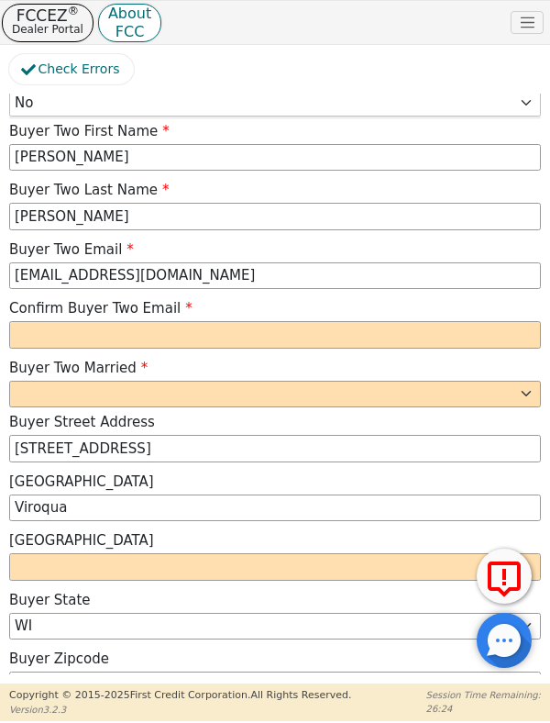
scroll to position [1521, 0]
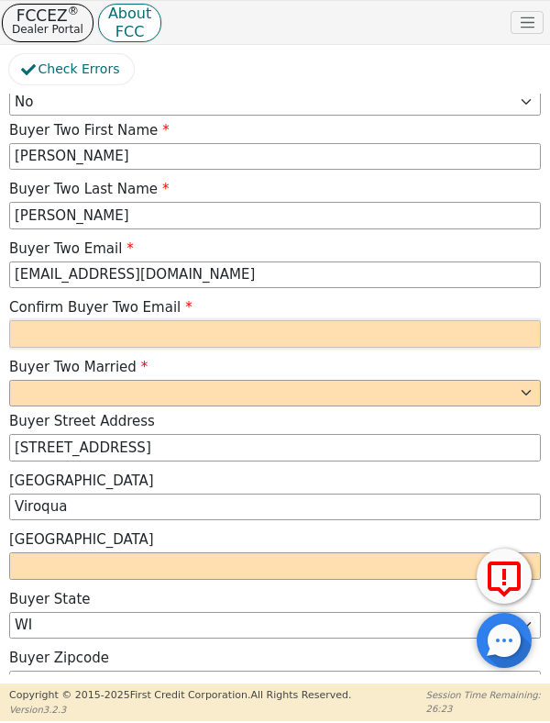
click at [129, 320] on input "email" at bounding box center [275, 334] width 532 height 28
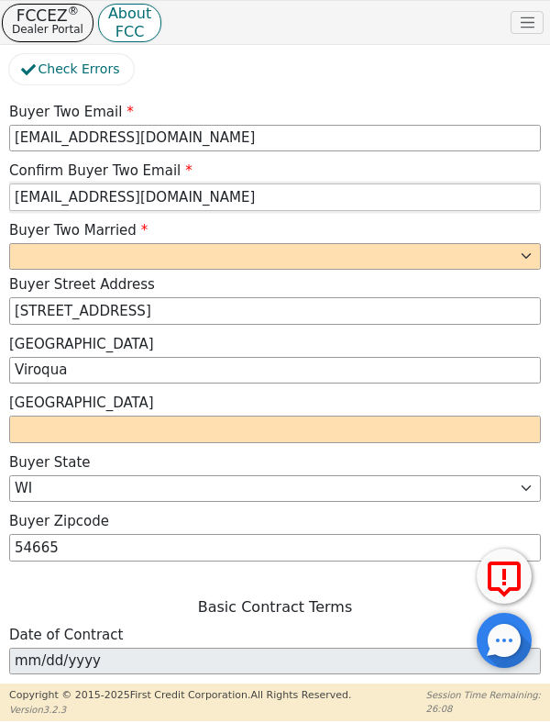
scroll to position [1657, 0]
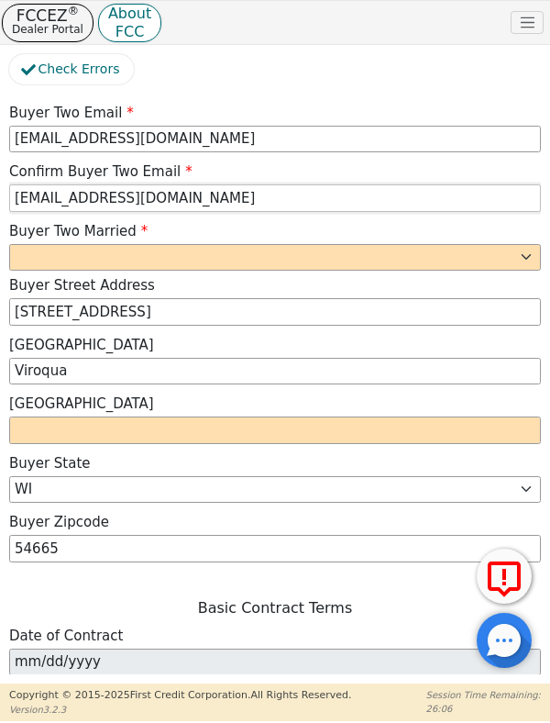
type input "kswenson131@gmail.com"
click at [479, 244] on select "Yes No" at bounding box center [275, 258] width 532 height 28
select select "No"
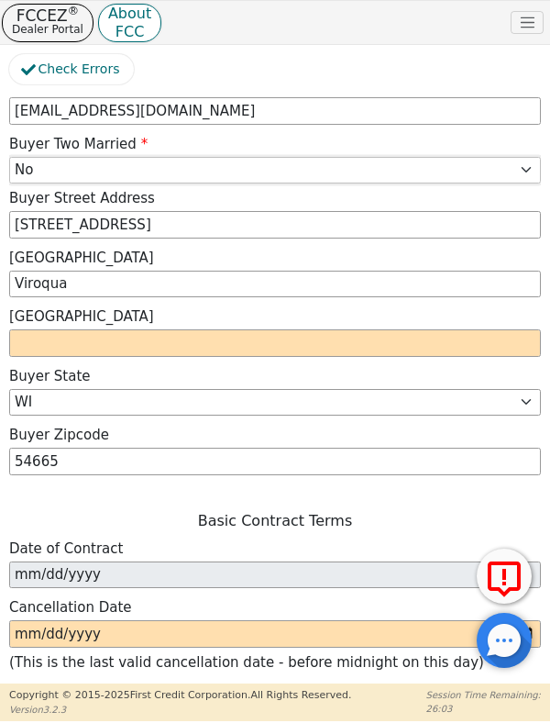
scroll to position [1755, 0]
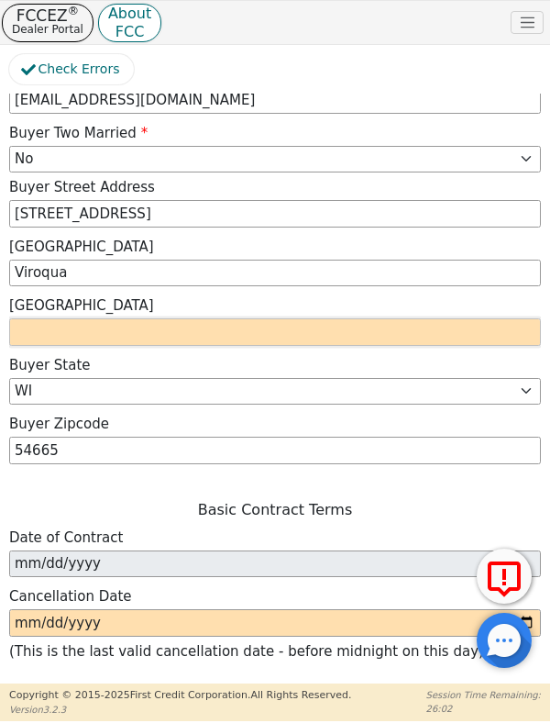
click at [150, 318] on input "text" at bounding box center [275, 332] width 532 height 28
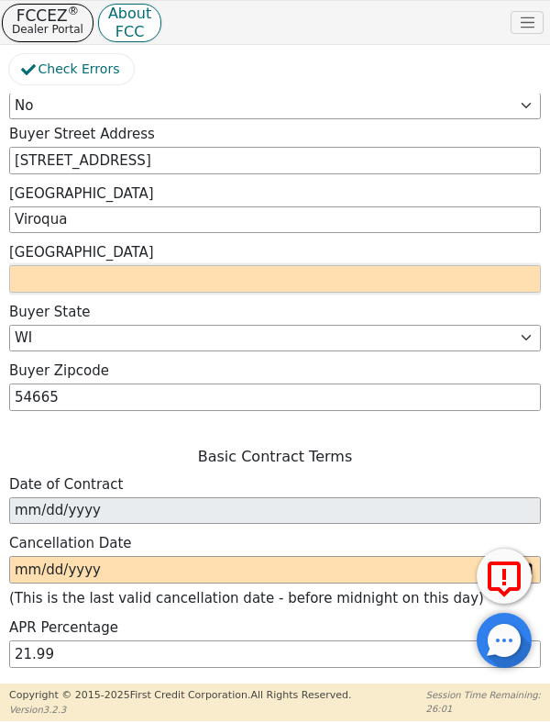
scroll to position [1809, 0]
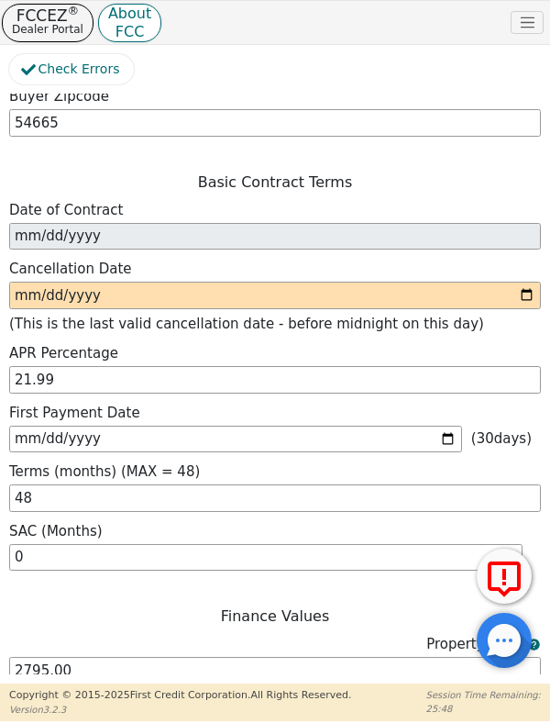
type input "Vernon"
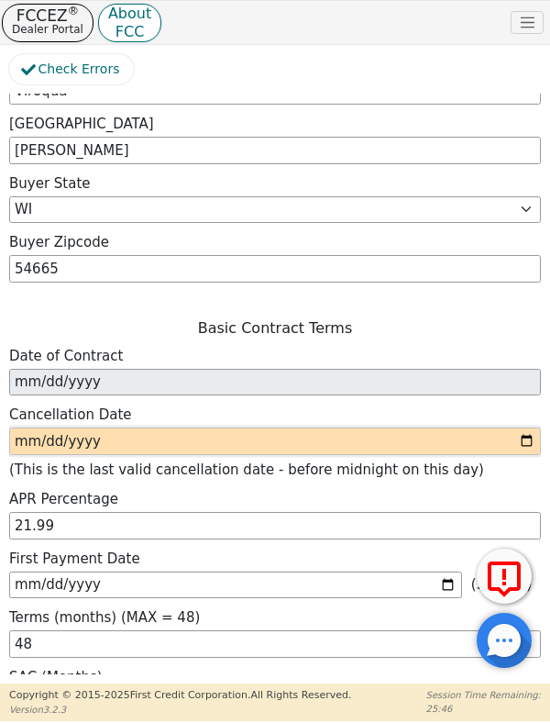
click at [75, 428] on input "date" at bounding box center [275, 442] width 532 height 28
type input "2025-10-11"
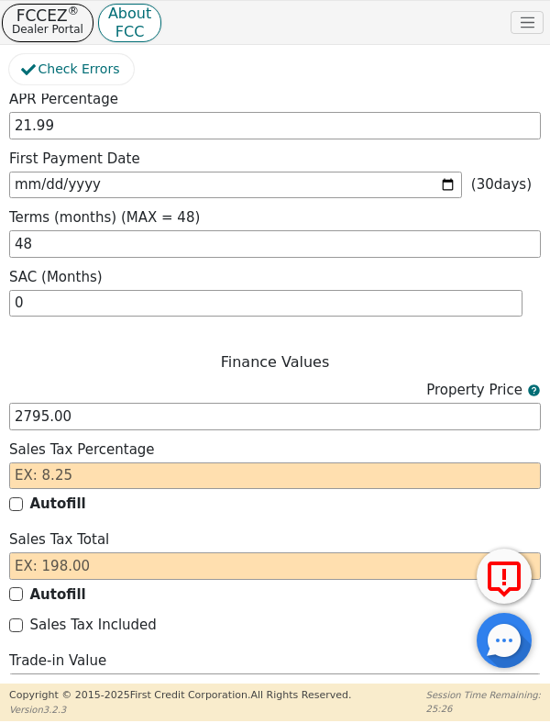
scroll to position [2354, 0]
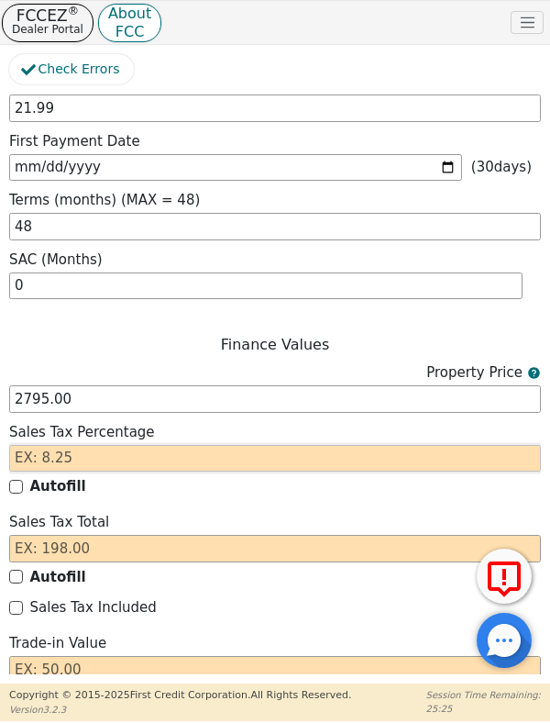
click at [72, 445] on input "text" at bounding box center [275, 459] width 532 height 28
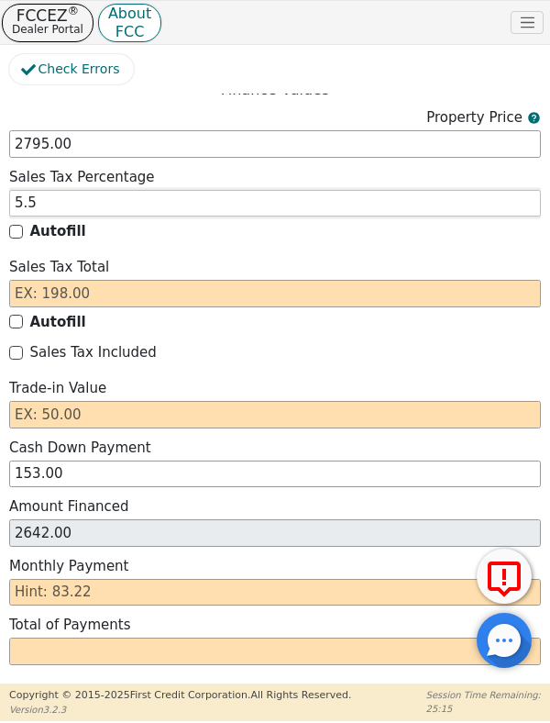
scroll to position [2613, 0]
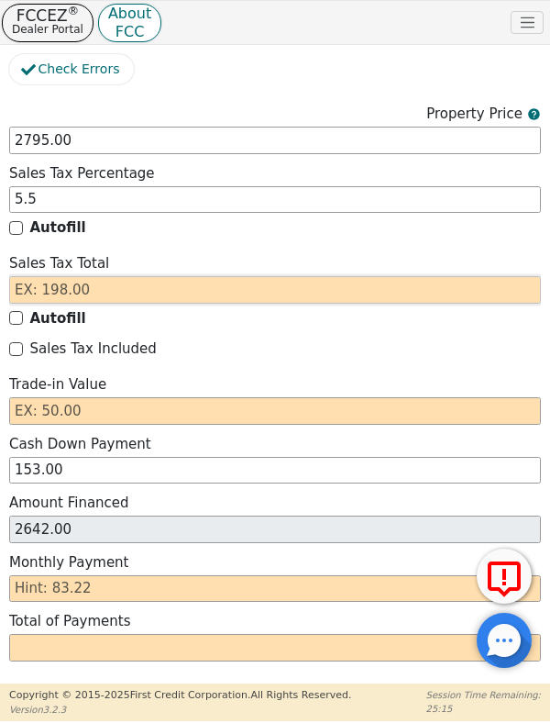
click at [63, 276] on input "text" at bounding box center [275, 290] width 532 height 28
type input "5.50"
type input "1"
type input "2643.00"
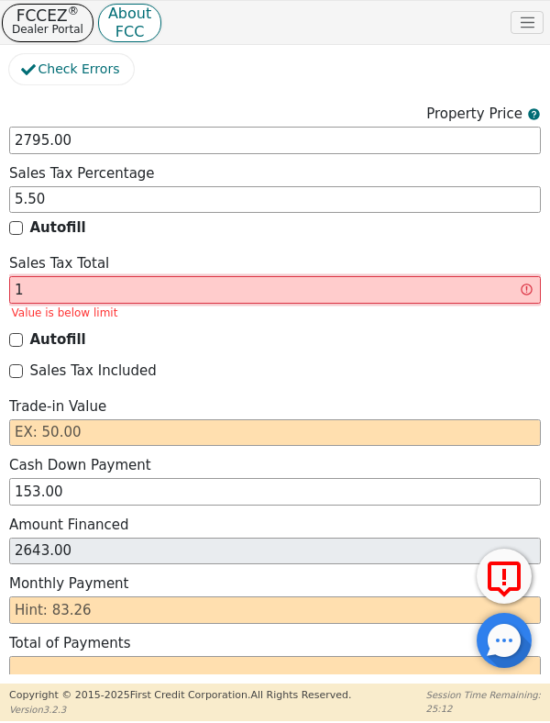
type input "15"
type input "2657.00"
type input "153"
type input "2795.00"
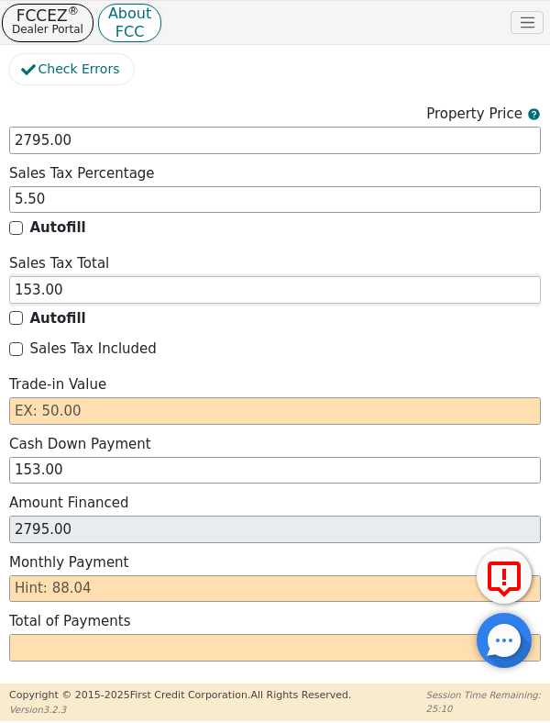
scroll to position [2654, 0]
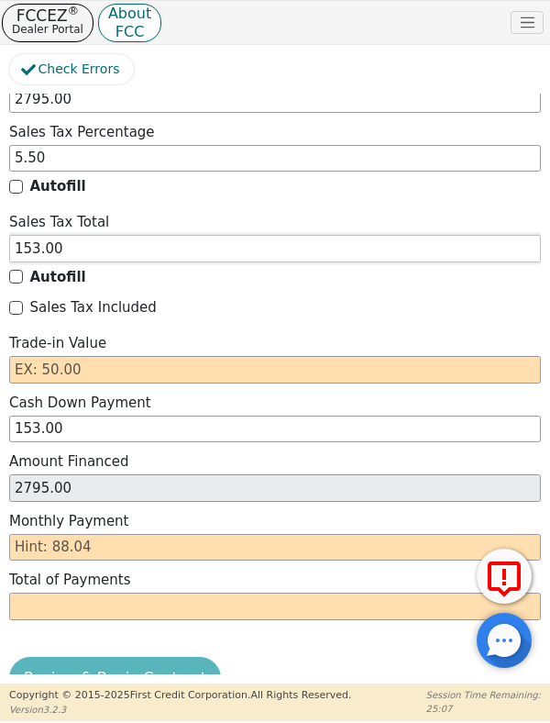
type input "153.00"
click at [101, 356] on input "text" at bounding box center [275, 370] width 532 height 28
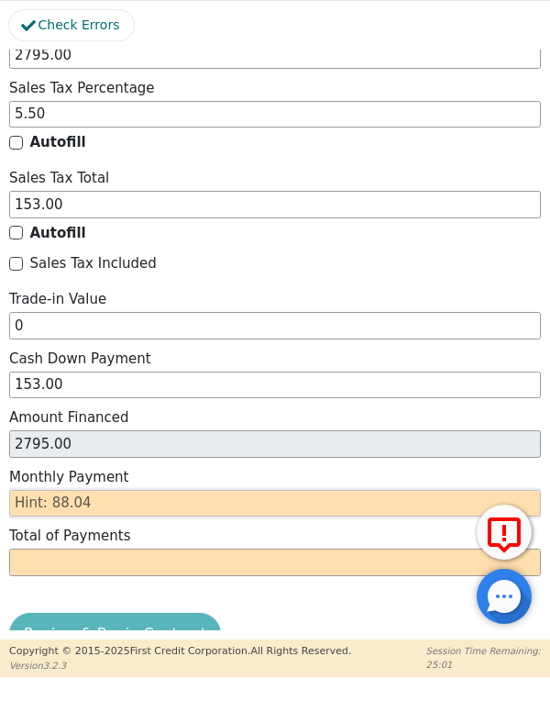
click at [94, 534] on input "text" at bounding box center [275, 548] width 532 height 28
type input "0.00"
click at [103, 534] on input "text" at bounding box center [275, 548] width 532 height 28
type input "8"
type input "384.00"
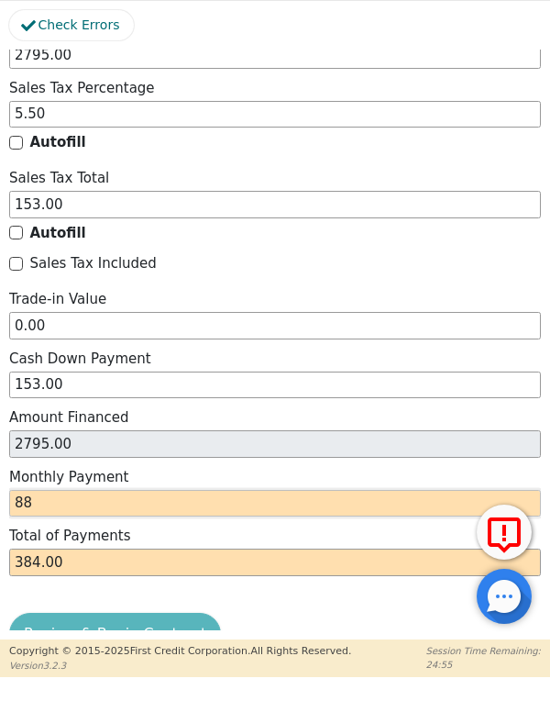
type input "88."
type input "4224.00"
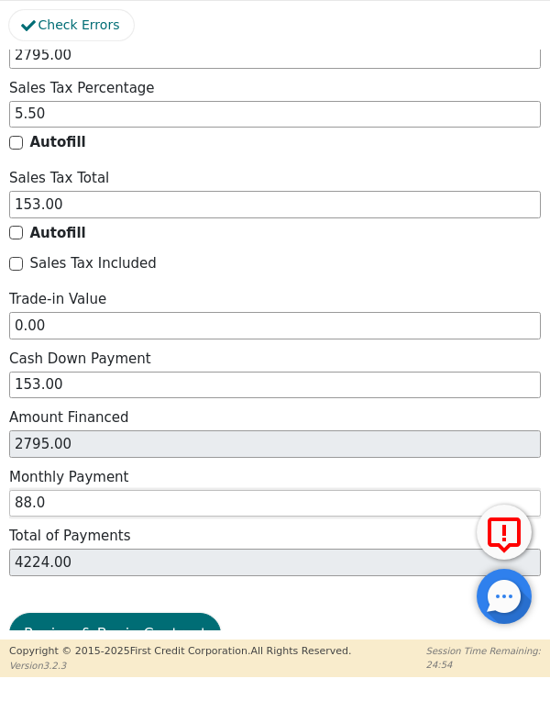
type input "88.04"
type input "4225.92"
type input "88.04"
click at [128, 657] on button "Review & Begin Contract" at bounding box center [115, 678] width 212 height 42
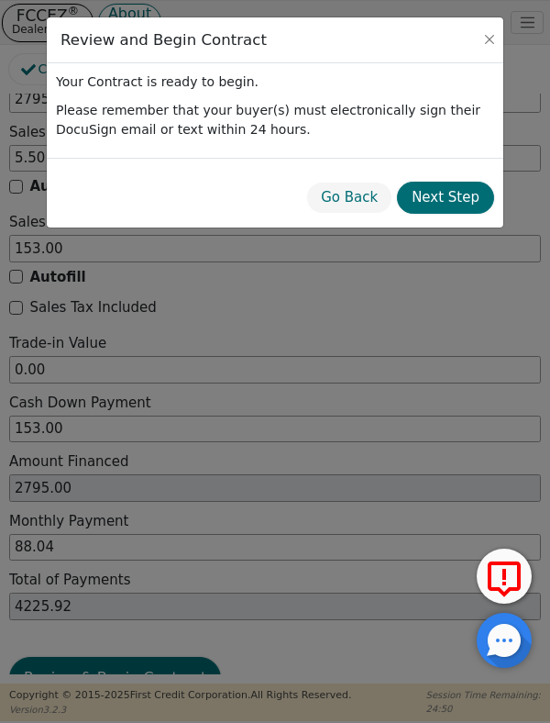
click at [461, 204] on button "Next Step" at bounding box center [445, 198] width 97 height 32
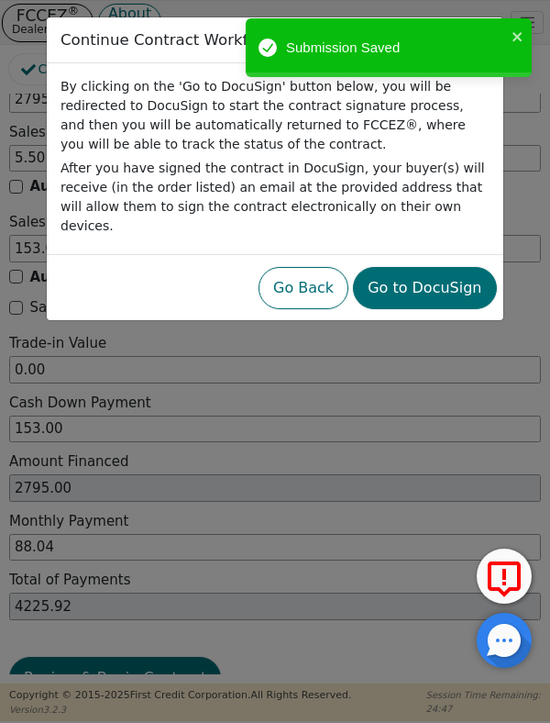
click at [428, 272] on button "Go to DocuSign" at bounding box center [424, 288] width 143 height 42
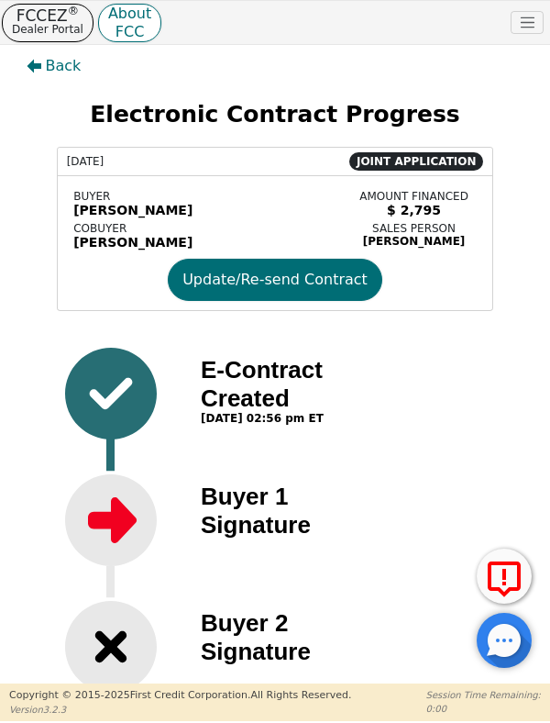
scroll to position [8, 0]
